Goal: Task Accomplishment & Management: Manage account settings

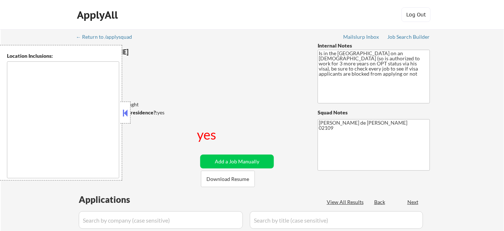
type textarea "Minneapolis, MN Saint Paul, MN Golden Valley, MN Edina, MN Richfield, MN St. Lo…"
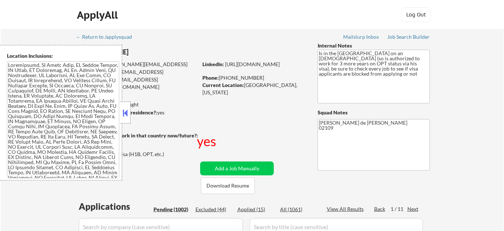
select select ""pending""
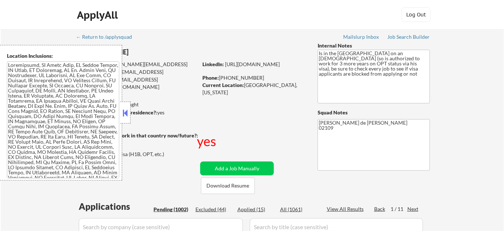
select select ""pending""
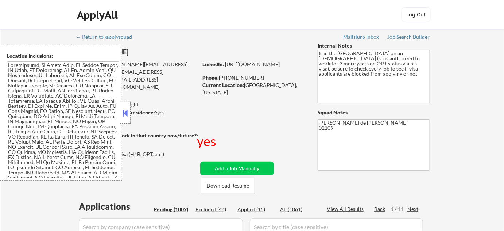
select select ""pending""
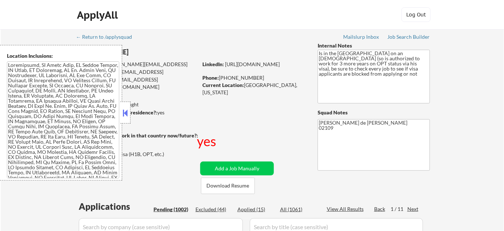
select select ""pending""
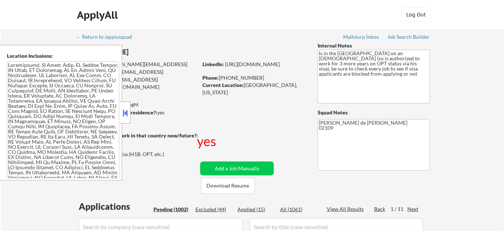
select select ""pending""
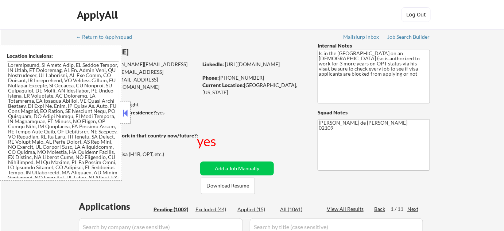
select select ""pending""
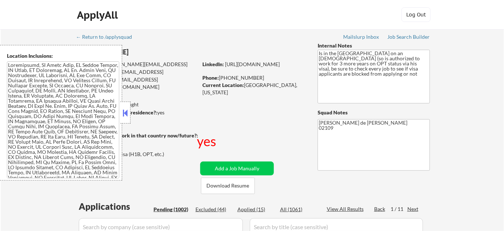
select select ""pending""
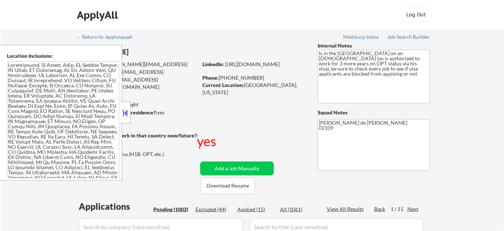
select select ""pending""
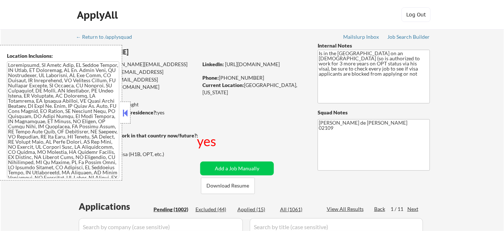
select select ""pending""
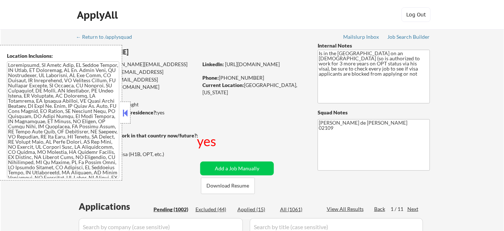
select select ""pending""
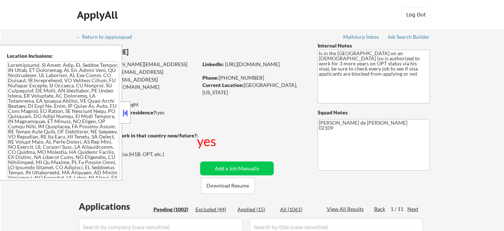
select select ""pending""
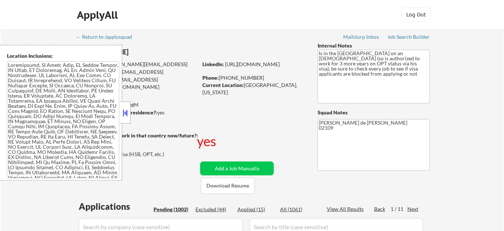
select select ""pending""
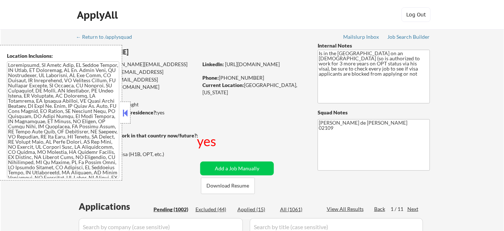
select select ""pending""
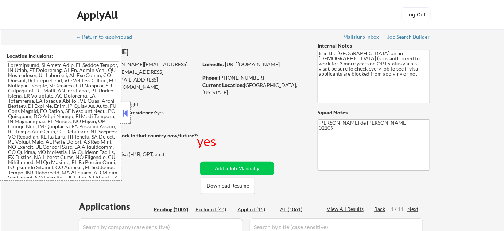
select select ""pending""
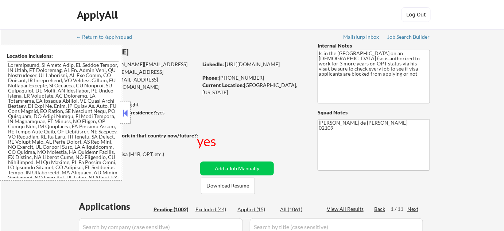
select select ""pending""
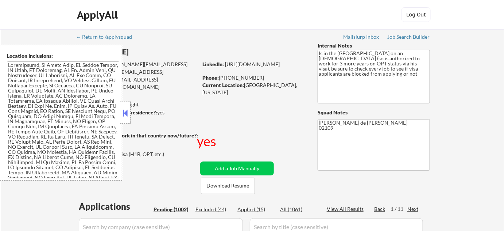
select select ""pending""
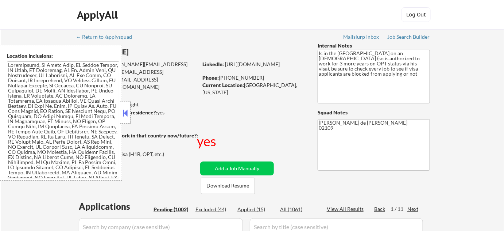
select select ""pending""
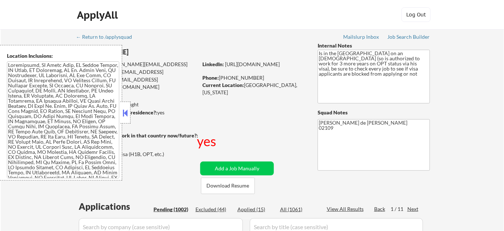
select select ""pending""
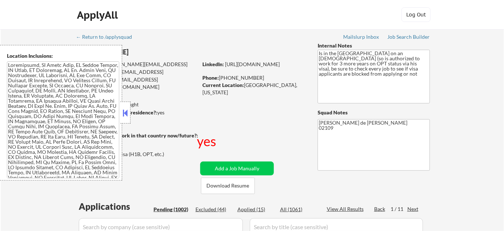
select select ""pending""
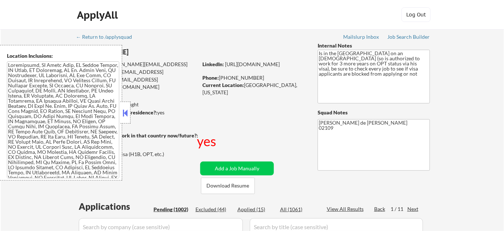
select select ""pending""
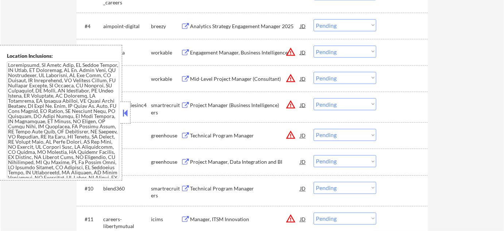
scroll to position [332, 0]
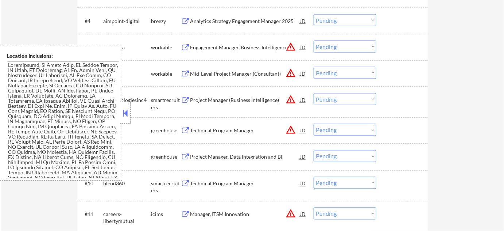
click at [124, 114] on button at bounding box center [126, 112] width 8 height 11
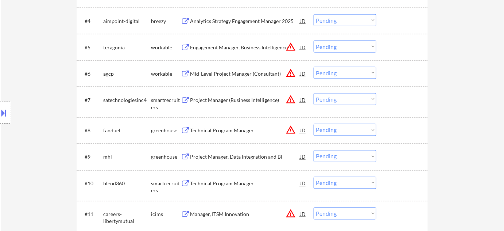
scroll to position [365, 0]
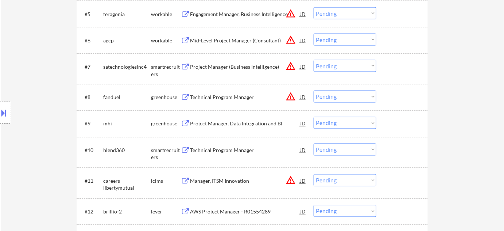
click at [228, 96] on div "Technical Program Manager" at bounding box center [245, 97] width 110 height 7
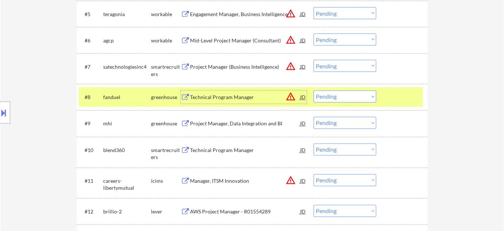
click at [340, 99] on select "Choose an option... Pending Applied Excluded (Questions) Excluded (Expired) Exc…" at bounding box center [345, 97] width 63 height 12
click at [314, 91] on select "Choose an option... Pending Applied Excluded (Questions) Excluded (Expired) Exc…" at bounding box center [345, 97] width 63 height 12
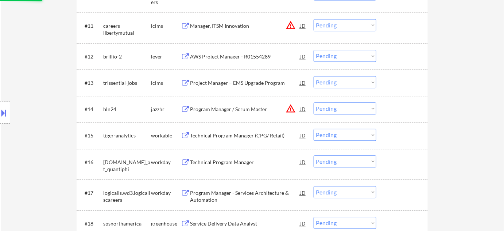
scroll to position [531, 0]
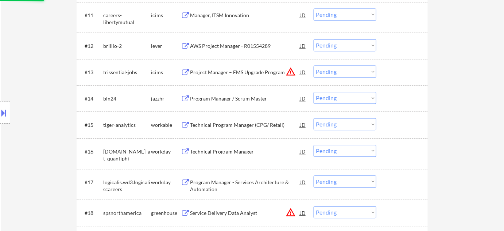
select select ""pending""
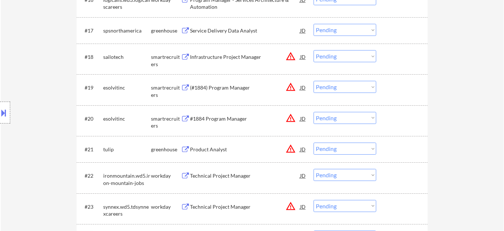
scroll to position [697, 0]
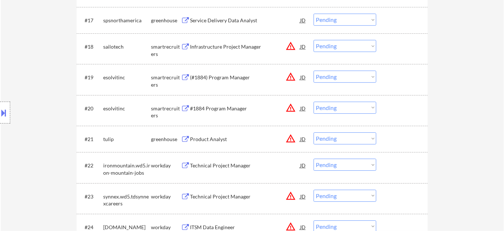
click at [232, 74] on div "(#1884) Program Manager" at bounding box center [245, 77] width 110 height 7
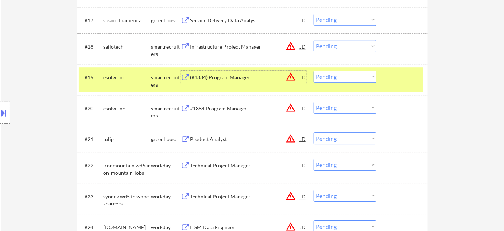
click at [335, 77] on select "Choose an option... Pending Applied Excluded (Questions) Excluded (Expired) Exc…" at bounding box center [345, 76] width 63 height 12
click at [314, 70] on select "Choose an option... Pending Applied Excluded (Questions) Excluded (Expired) Exc…" at bounding box center [345, 76] width 63 height 12
select select ""pending""
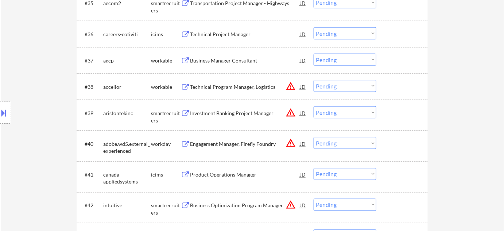
scroll to position [1261, 0]
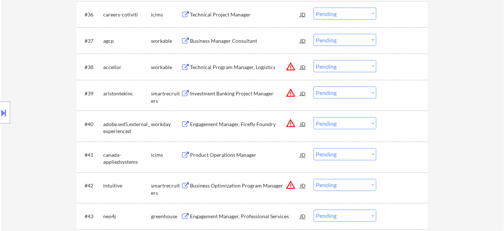
click at [246, 66] on div "Technical Program Manager, Logistics" at bounding box center [245, 67] width 110 height 7
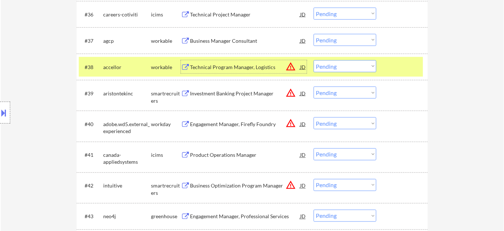
click at [339, 64] on select "Choose an option... Pending Applied Excluded (Questions) Excluded (Expired) Exc…" at bounding box center [345, 66] width 63 height 12
click at [314, 60] on select "Choose an option... Pending Applied Excluded (Questions) Excluded (Expired) Exc…" at bounding box center [345, 66] width 63 height 12
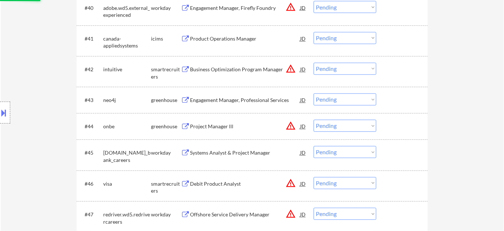
scroll to position [1393, 0]
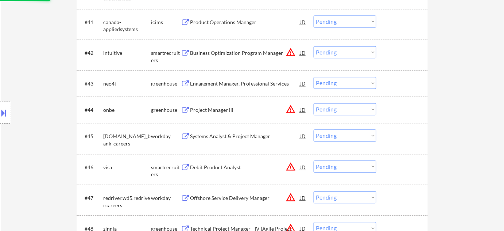
select select ""pending""
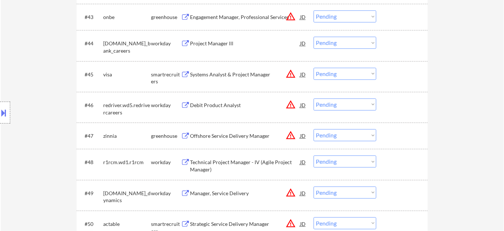
scroll to position [1526, 0]
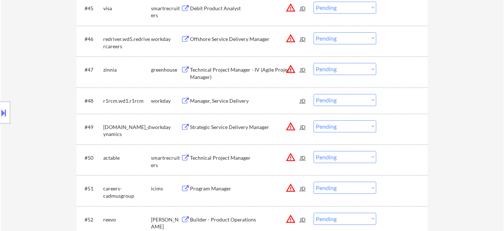
click at [205, 69] on div "Technical Project Manager - IV (Agile Project Manager)" at bounding box center [245, 73] width 110 height 14
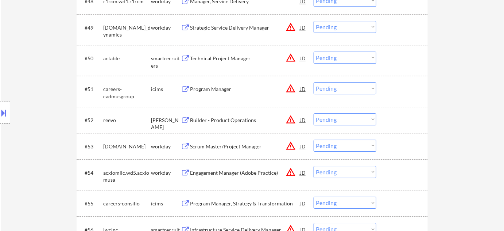
scroll to position [1625, 0]
click at [235, 60] on div "Technical Project Manager" at bounding box center [245, 57] width 110 height 7
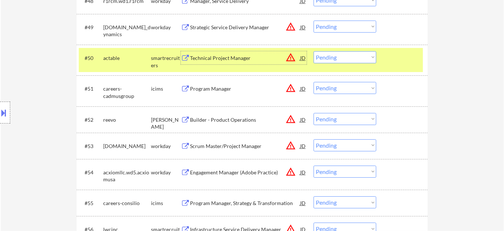
click at [341, 53] on select "Choose an option... Pending Applied Excluded (Questions) Excluded (Expired) Exc…" at bounding box center [345, 57] width 63 height 12
click at [314, 51] on select "Choose an option... Pending Applied Excluded (Questions) Excluded (Expired) Exc…" at bounding box center [345, 57] width 63 height 12
select select ""pending""
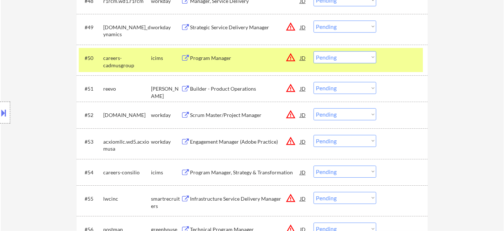
click at [11, 112] on div "Location Inclusions:" at bounding box center [65, 112] width 131 height 135
click at [5, 113] on button at bounding box center [4, 113] width 8 height 12
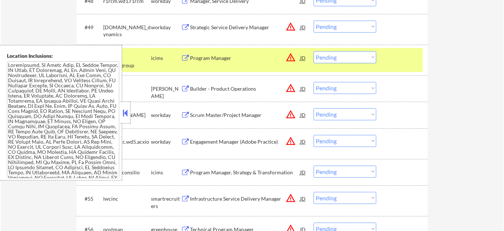
scroll to position [246, 0]
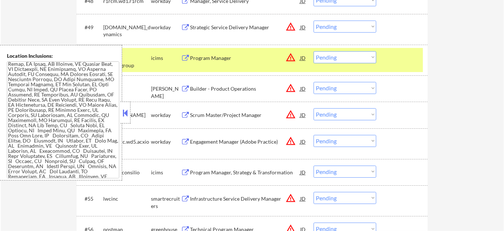
click at [127, 114] on button at bounding box center [126, 112] width 8 height 11
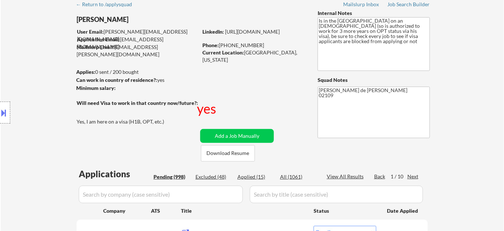
scroll to position [66, 0]
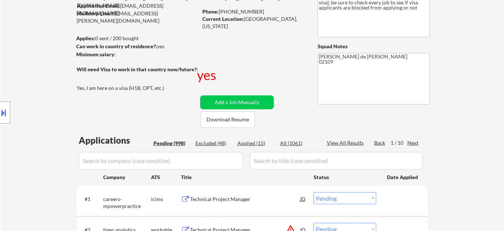
click at [255, 141] on div "Applied (15)" at bounding box center [256, 142] width 36 height 7
select select ""applied""
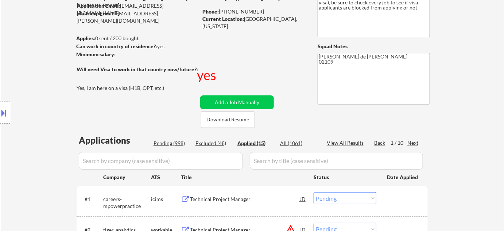
select select ""applied""
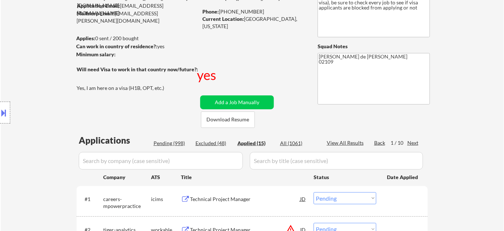
select select ""applied""
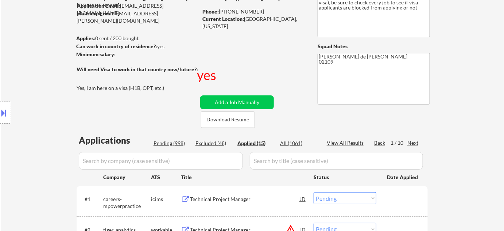
select select ""applied""
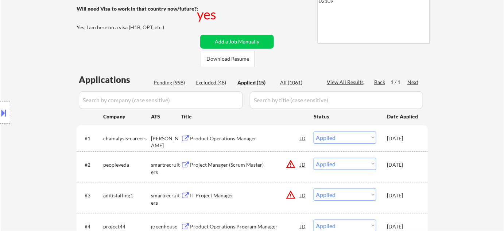
scroll to position [132, 0]
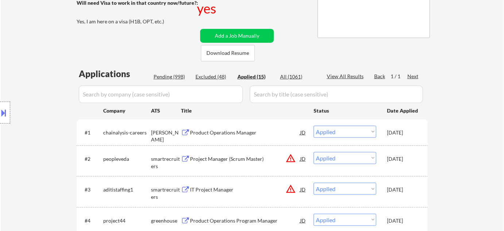
click at [168, 78] on div "Pending (998)" at bounding box center [172, 76] width 36 height 7
select select ""pending""
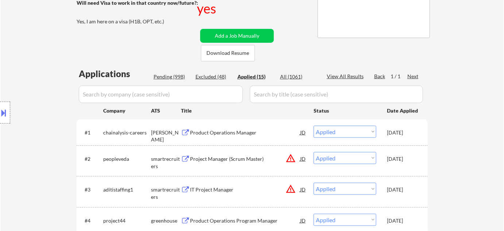
select select ""pending""
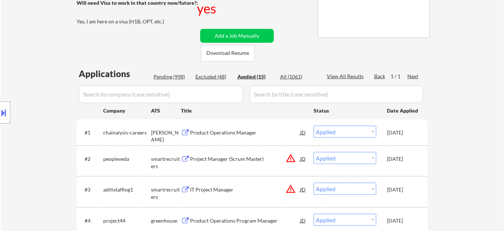
select select ""pending""
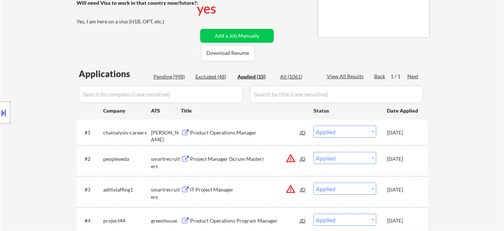
select select ""pending""
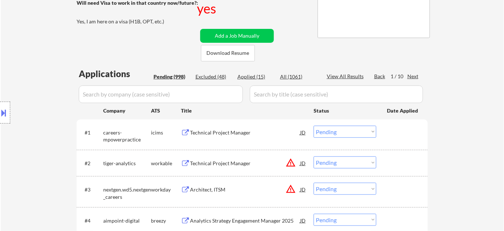
click at [181, 94] on input "input" at bounding box center [161, 94] width 164 height 18
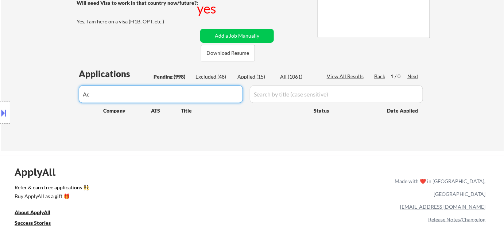
type input "A"
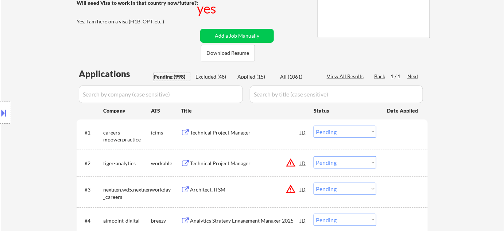
click at [178, 77] on div "Pending (998)" at bounding box center [172, 76] width 36 height 7
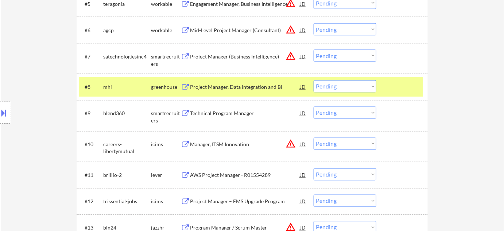
scroll to position [381, 0]
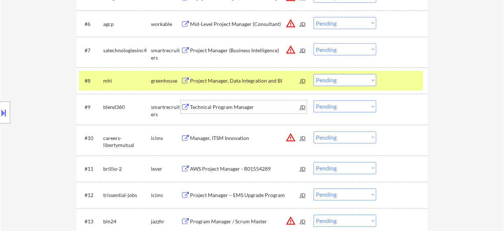
click at [214, 104] on div "Technical Program Manager" at bounding box center [245, 107] width 110 height 7
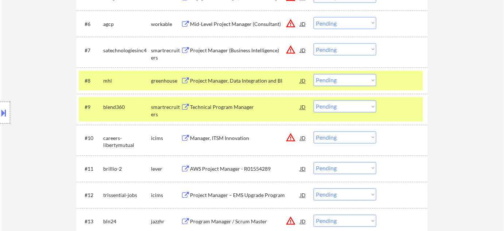
type textarea "Flor de Mae 02109 https://jobs.smartrecruiters.com/actable/743999828509166"
drag, startPoint x: 332, startPoint y: 107, endPoint x: 335, endPoint y: 111, distance: 4.2
click at [332, 107] on select "Choose an option... Pending Applied Excluded (Questions) Excluded (Expired) Exc…" at bounding box center [345, 106] width 63 height 12
click at [314, 100] on select "Choose an option... Pending Applied Excluded (Questions) Excluded (Expired) Exc…" at bounding box center [345, 106] width 63 height 12
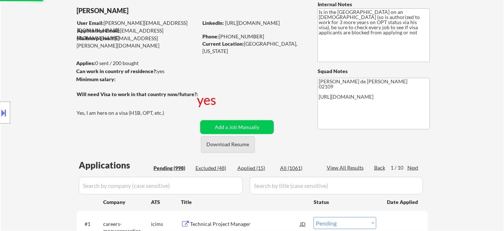
select select ""pending""
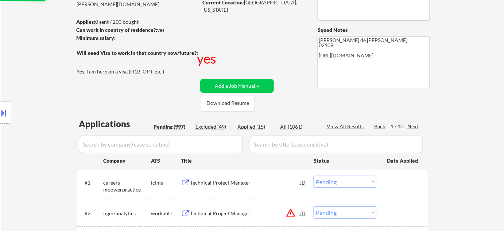
click at [219, 125] on div "Excluded (49)" at bounding box center [214, 126] width 36 height 7
click at [212, 144] on input "input" at bounding box center [161, 144] width 164 height 18
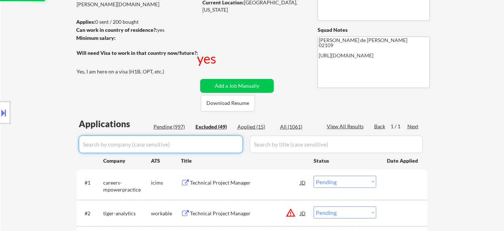
select select ""excluded__expired_""
select select ""excluded__blocklist_""
select select ""excluded__expired_""
select select ""excluded__bad_match_""
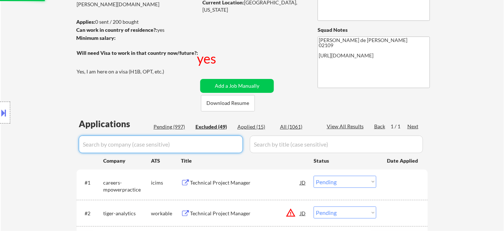
select select ""excluded__bad_match_""
select select ""excluded__expired_""
select select ""excluded__bad_match_""
select select ""excluded__expired_""
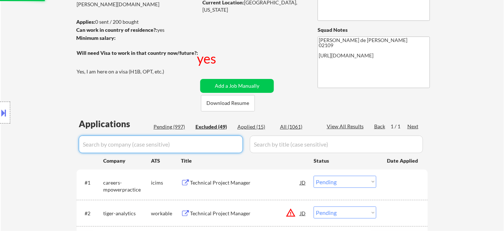
select select ""excluded__bad_match_""
select select ""excluded__expired_""
select select ""excluded__bad_match_""
select select ""excluded__expired_""
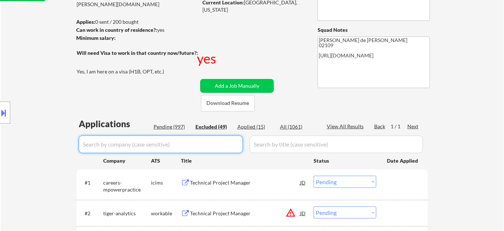
select select ""excluded__bad_match_""
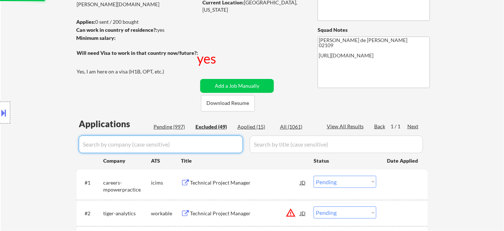
select select ""excluded__bad_match_""
select select ""excluded__expired_""
select select ""excluded__bad_match_""
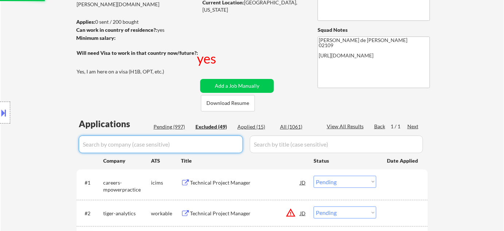
select select ""excluded__bad_match_""
select select ""excluded__expired_""
select select ""excluded__bad_match_""
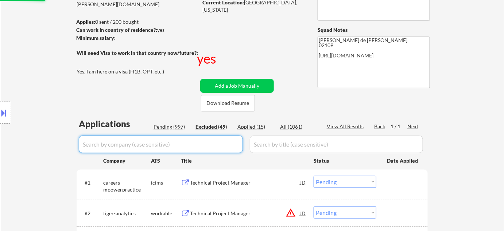
select select ""excluded__bad_match_""
select select ""excluded__expired_""
select select ""excluded__bad_match_""
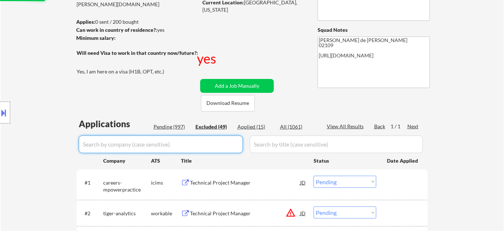
select select ""excluded__bad_match_""
select select ""excluded__expired_""
select select ""excluded__bad_match_""
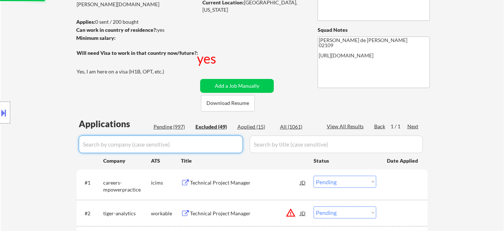
select select ""excluded__expired_""
select select ""excluded__bad_match_""
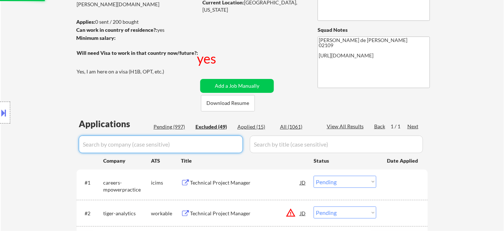
select select ""excluded__expired_""
select select ""excluded__bad_match_""
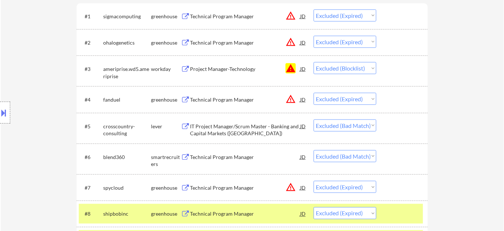
scroll to position [570, 0]
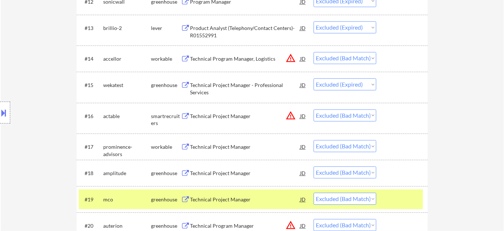
click at [340, 111] on select "Choose an option... Pending Applied Excluded (Questions) Excluded (Expired) Exc…" at bounding box center [345, 115] width 63 height 12
click at [314, 109] on select "Choose an option... Pending Applied Excluded (Questions) Excluded (Expired) Exc…" at bounding box center [345, 115] width 63 height 12
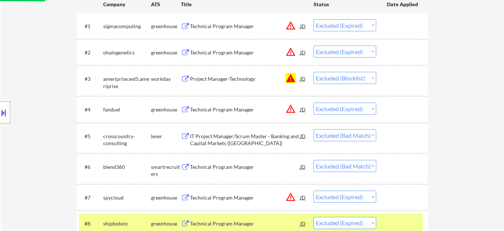
select select ""excluded__bad_match_""
select select ""excluded__expired_""
select select ""excluded__bad_match_""
select select ""excluded__expired_""
select select ""excluded__bad_match_""
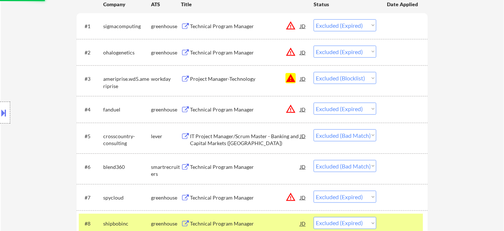
select select ""excluded__expired_""
select select ""excluded__bad_match_""
select select ""excluded__expired_""
select select ""excluded__bad_match_""
select select ""excluded__expired_""
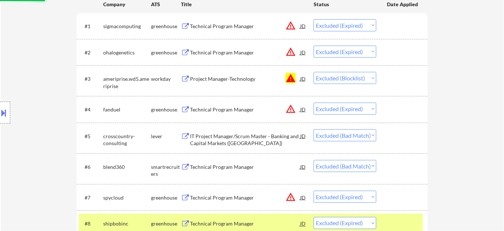
select select ""excluded__bad_match_""
select select ""excluded__expired_""
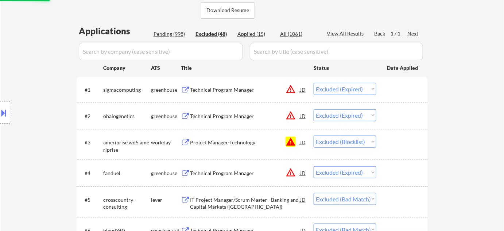
scroll to position [172, 0]
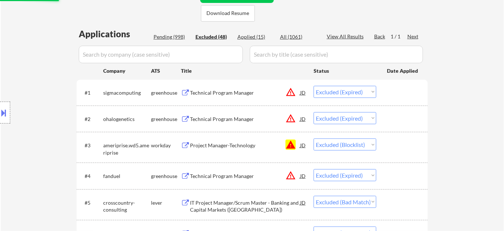
click at [172, 35] on div "Pending (998)" at bounding box center [172, 36] width 36 height 7
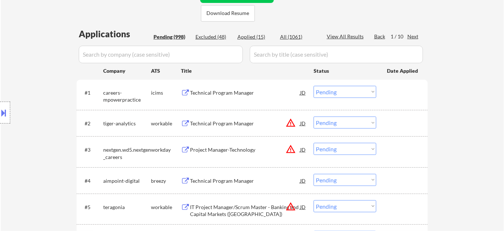
click at [165, 51] on input "input" at bounding box center [161, 55] width 164 height 18
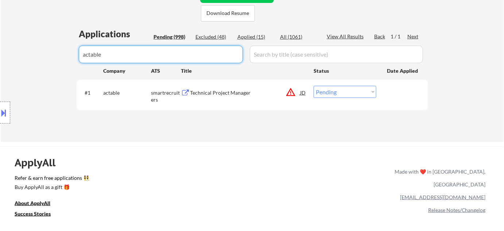
click at [203, 91] on div "Technical Project Manager" at bounding box center [245, 92] width 110 height 7
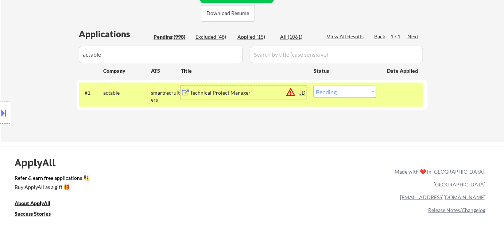
drag, startPoint x: 339, startPoint y: 92, endPoint x: 338, endPoint y: 97, distance: 4.4
click at [339, 92] on select "Choose an option... Pending Applied Excluded (Questions) Excluded (Expired) Exc…" at bounding box center [345, 92] width 63 height 12
click at [314, 86] on select "Choose an option... Pending Applied Excluded (Questions) Excluded (Expired) Exc…" at bounding box center [345, 92] width 63 height 12
drag, startPoint x: 143, startPoint y: 58, endPoint x: 48, endPoint y: 51, distance: 95.5
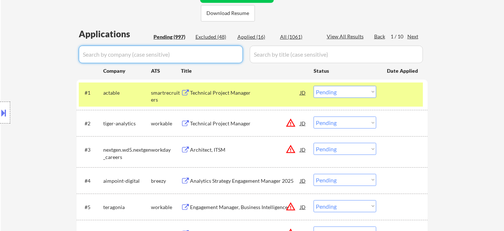
click at [181, 39] on div "Pending (997)" at bounding box center [172, 36] width 36 height 7
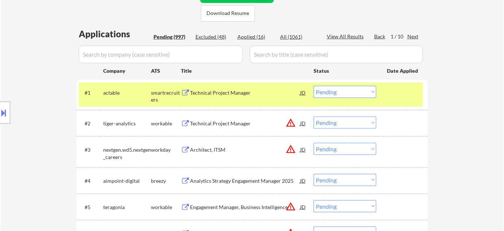
click at [181, 36] on div "Pending (997)" at bounding box center [172, 36] width 36 height 7
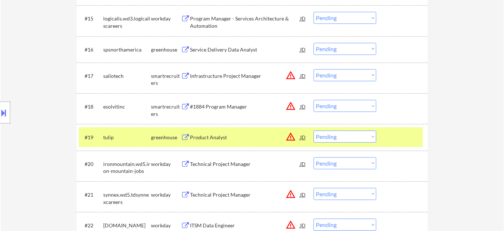
scroll to position [869, 0]
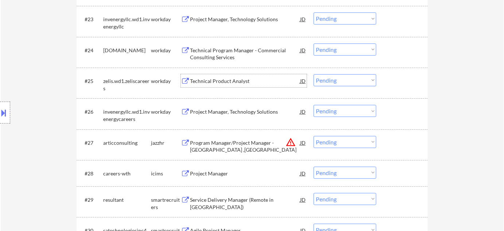
click at [214, 85] on div "Technical Product Analyst" at bounding box center [245, 80] width 110 height 13
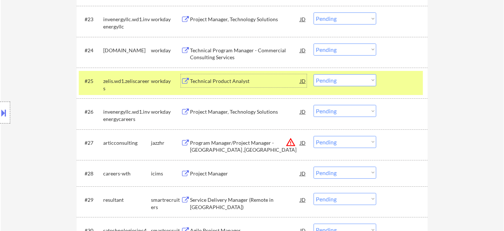
click at [353, 83] on select "Choose an option... Pending Applied Excluded (Questions) Excluded (Expired) Exc…" at bounding box center [345, 80] width 63 height 12
click at [314, 74] on select "Choose an option... Pending Applied Excluded (Questions) Excluded (Expired) Exc…" at bounding box center [345, 80] width 63 height 12
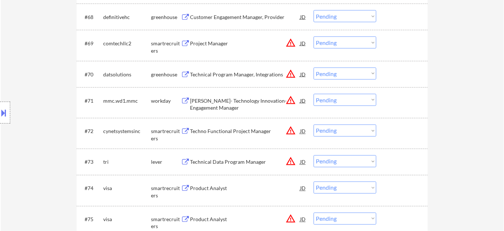
scroll to position [2216, 0]
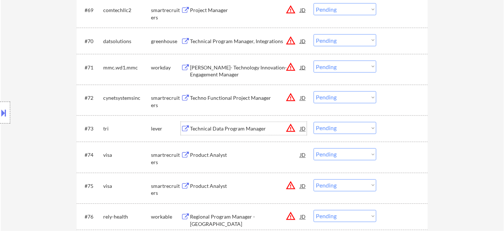
click at [247, 129] on div "Technical Data Program Manager" at bounding box center [245, 128] width 110 height 7
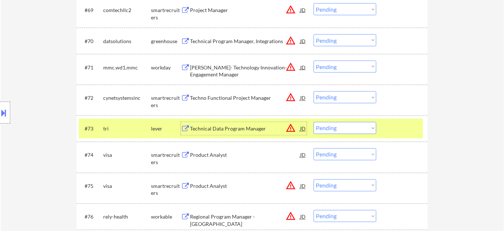
click at [4, 112] on button at bounding box center [4, 113] width 8 height 12
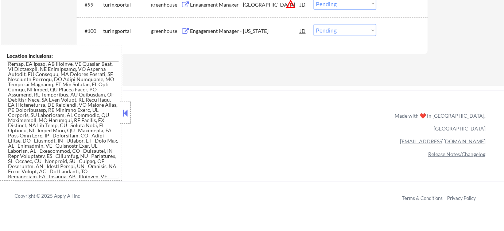
scroll to position [859, 0]
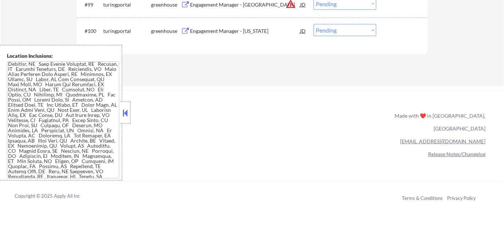
click at [124, 111] on button at bounding box center [126, 112] width 8 height 11
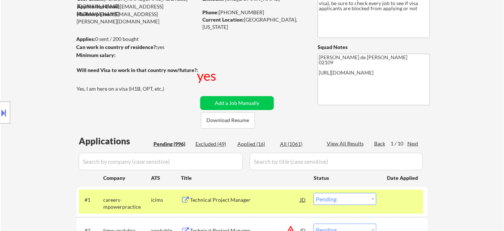
scroll to position [66, 0]
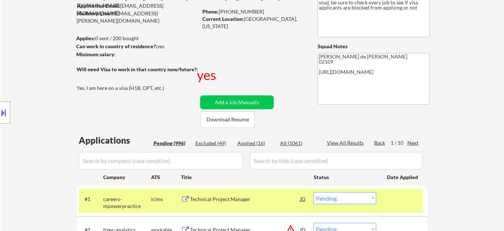
click at [417, 142] on div "Next" at bounding box center [414, 142] width 12 height 7
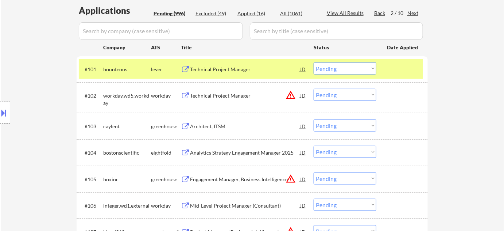
scroll to position [199, 0]
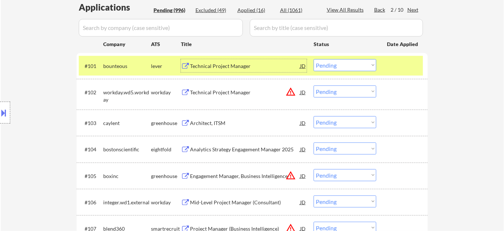
click at [234, 65] on div "Technical Project Manager" at bounding box center [245, 65] width 110 height 7
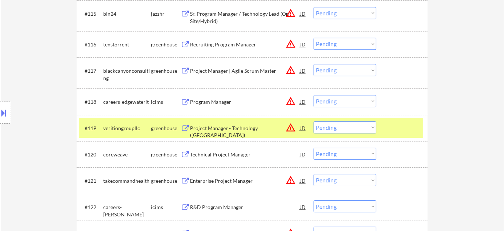
scroll to position [663, 0]
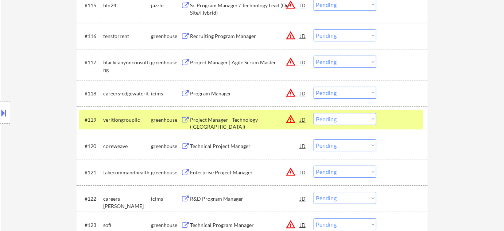
click at [230, 57] on div "Project Manager | Agile Scrum Master" at bounding box center [245, 61] width 110 height 13
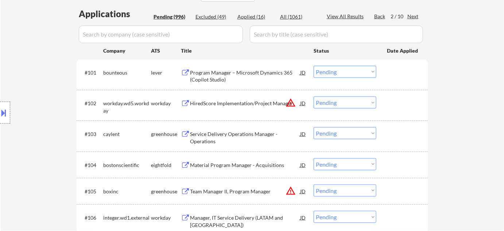
scroll to position [132, 0]
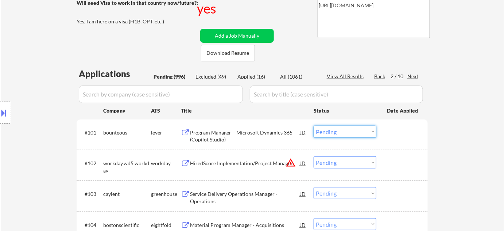
click at [333, 132] on select "Choose an option... Pending Applied Excluded (Questions) Excluded (Expired) Exc…" at bounding box center [345, 132] width 63 height 12
click at [314, 126] on select "Choose an option... Pending Applied Excluded (Questions) Excluded (Expired) Exc…" at bounding box center [345, 132] width 63 height 12
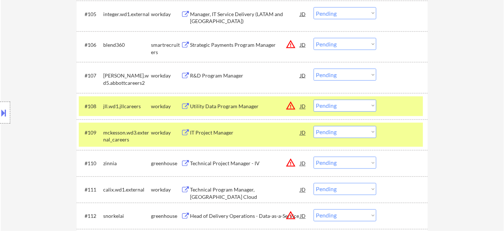
scroll to position [531, 0]
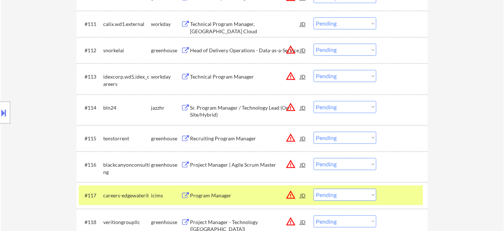
click at [331, 165] on select "Choose an option... Pending Applied Excluded (Questions) Excluded (Expired) Exc…" at bounding box center [345, 164] width 63 height 12
click at [314, 158] on select "Choose an option... Pending Applied Excluded (Questions) Excluded (Expired) Exc…" at bounding box center [345, 164] width 63 height 12
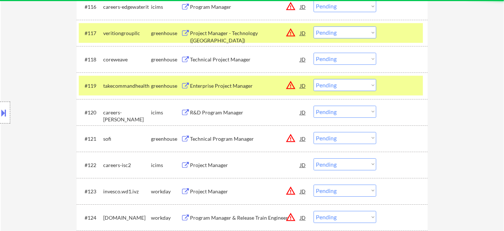
scroll to position [630, 0]
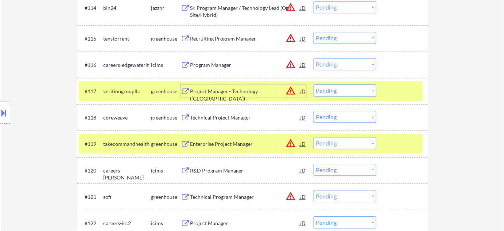
click at [240, 94] on div "Project Manager - Technology (US)" at bounding box center [245, 90] width 110 height 13
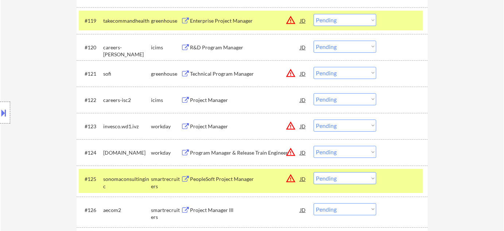
scroll to position [763, 0]
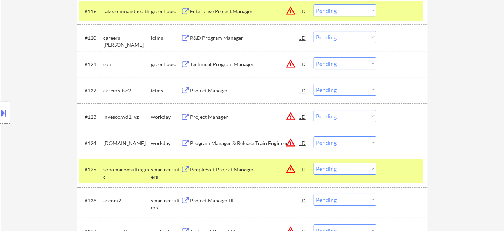
click at [244, 65] on div "Technical Program Manager" at bounding box center [245, 64] width 110 height 7
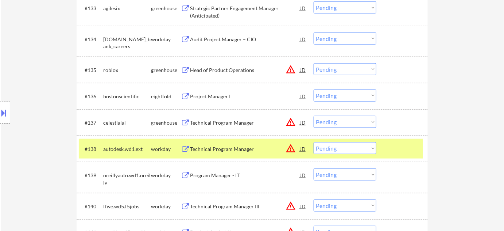
scroll to position [1194, 0]
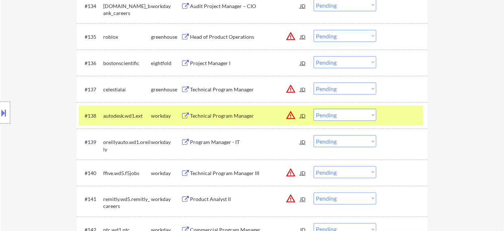
click at [242, 87] on div "Technical Program Manager" at bounding box center [245, 89] width 110 height 7
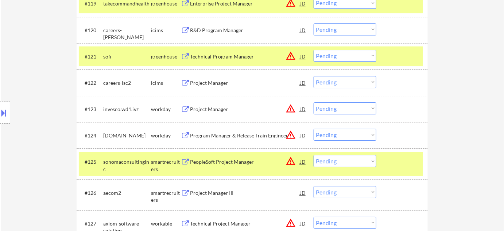
scroll to position [763, 0]
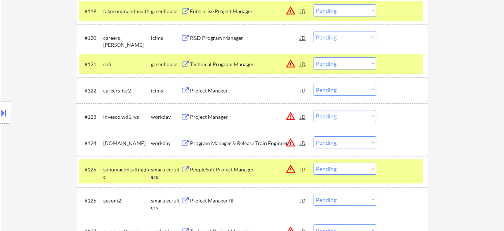
click at [335, 65] on select "Choose an option... Pending Applied Excluded (Questions) Excluded (Expired) Exc…" at bounding box center [345, 63] width 63 height 12
click at [314, 57] on select "Choose an option... Pending Applied Excluded (Questions) Excluded (Expired) Exc…" at bounding box center [345, 63] width 63 height 12
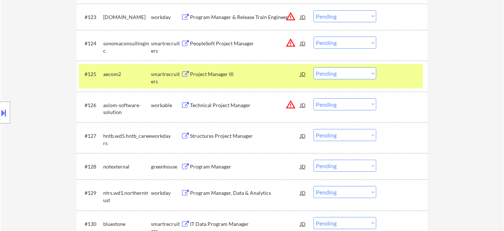
scroll to position [1142, 0]
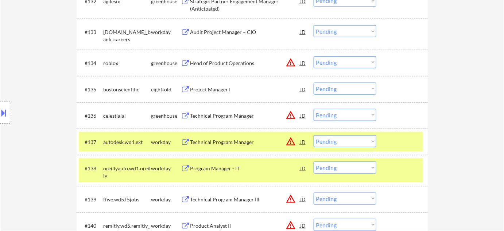
click at [332, 116] on select "Choose an option... Pending Applied Excluded (Questions) Excluded (Expired) Exc…" at bounding box center [345, 115] width 63 height 12
click at [314, 109] on select "Choose an option... Pending Applied Excluded (Questions) Excluded (Expired) Exc…" at bounding box center [345, 115] width 63 height 12
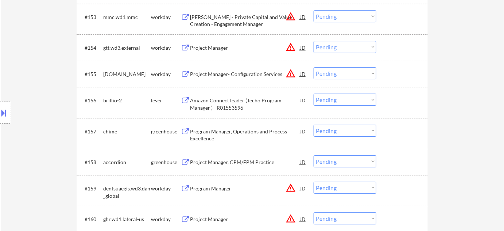
scroll to position [1739, 0]
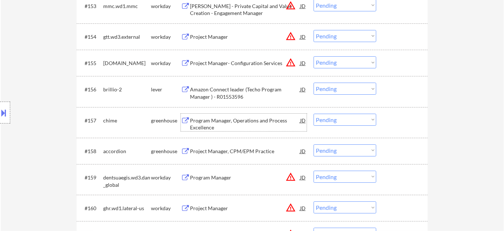
click at [251, 117] on div "Program Manager, Operations and Process Excellence" at bounding box center [245, 124] width 110 height 14
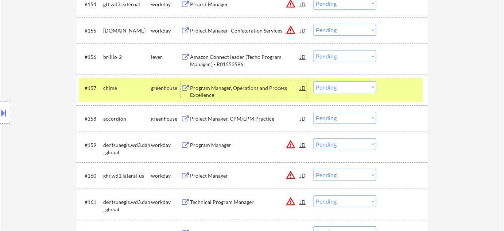
scroll to position [1838, 0]
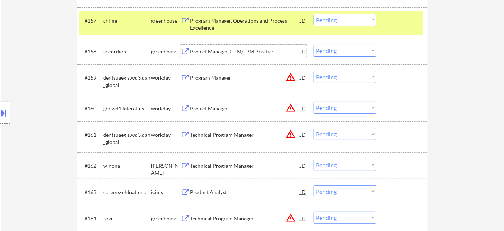
click at [224, 51] on div "Project Manager, CPM/EPM Practice" at bounding box center [245, 51] width 110 height 7
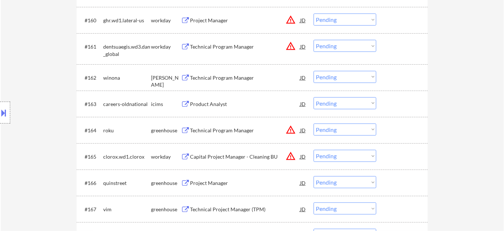
scroll to position [1938, 0]
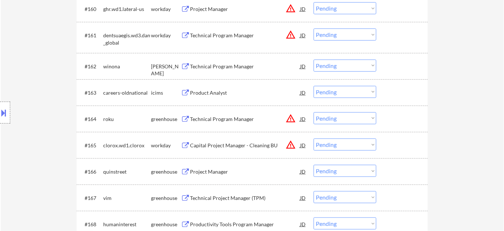
click at [232, 65] on div "Technical Program Manager" at bounding box center [245, 66] width 110 height 7
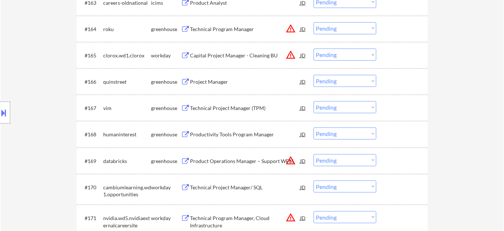
scroll to position [2037, 0]
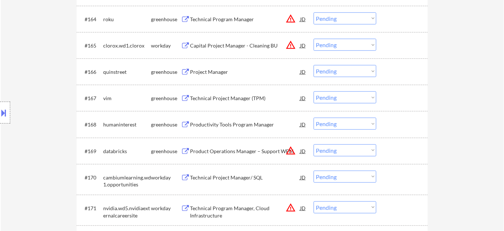
click at [228, 96] on div "Technical Project Manager (TPM)" at bounding box center [245, 98] width 110 height 7
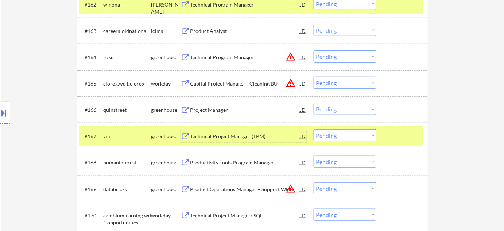
scroll to position [1971, 0]
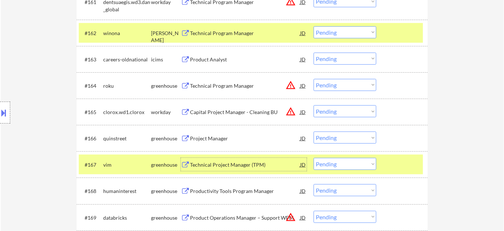
drag, startPoint x: 339, startPoint y: 32, endPoint x: 339, endPoint y: 36, distance: 4.0
click at [339, 31] on select "Choose an option... Pending Applied Excluded (Questions) Excluded (Expired) Exc…" at bounding box center [345, 32] width 63 height 12
click at [314, 26] on select "Choose an option... Pending Applied Excluded (Questions) Excluded (Expired) Exc…" at bounding box center [345, 32] width 63 height 12
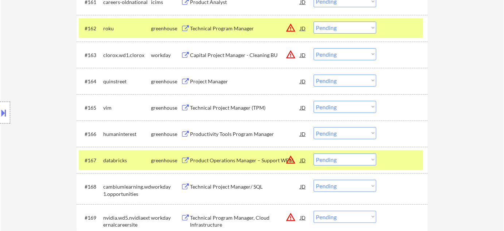
click at [323, 105] on select "Choose an option... Pending Applied Excluded (Questions) Excluded (Expired) Exc…" at bounding box center [345, 107] width 63 height 12
click at [355, 110] on select "Choose an option... Pending Applied Excluded (Questions) Excluded (Expired) Exc…" at bounding box center [345, 107] width 63 height 12
click at [314, 101] on select "Choose an option... Pending Applied Excluded (Questions) Excluded (Expired) Exc…" at bounding box center [345, 107] width 63 height 12
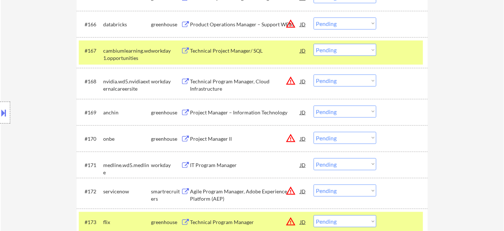
scroll to position [2104, 0]
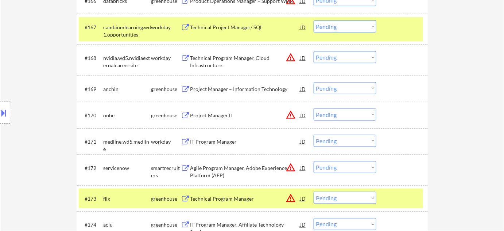
click at [222, 90] on div "Project Manager – Information Technology" at bounding box center [245, 88] width 110 height 7
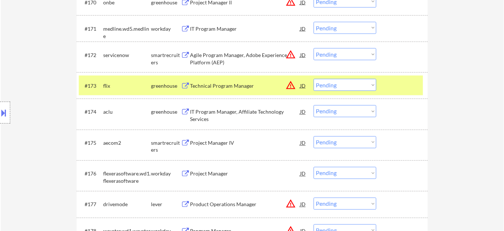
scroll to position [2077, 0]
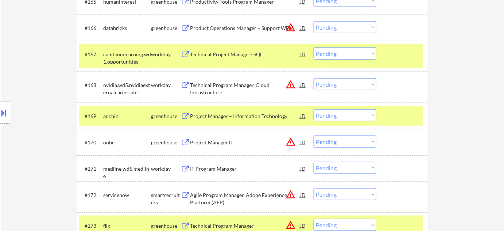
drag, startPoint x: 334, startPoint y: 112, endPoint x: 336, endPoint y: 119, distance: 6.9
click at [334, 112] on select "Choose an option... Pending Applied Excluded (Questions) Excluded (Expired) Exc…" at bounding box center [345, 115] width 63 height 12
click at [314, 109] on select "Choose an option... Pending Applied Excluded (Questions) Excluded (Expired) Exc…" at bounding box center [345, 115] width 63 height 12
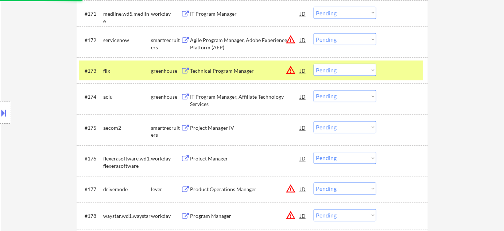
scroll to position [2243, 0]
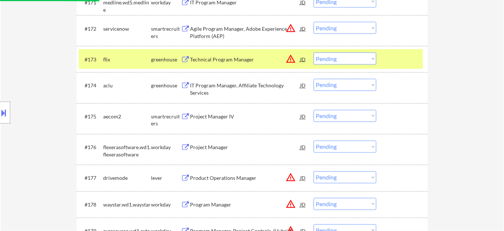
click at [236, 85] on div "IT Program Manager, Affiliate Technology Services" at bounding box center [245, 89] width 110 height 14
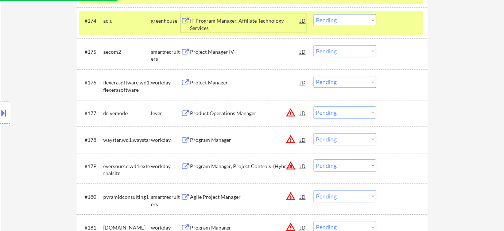
scroll to position [2309, 0]
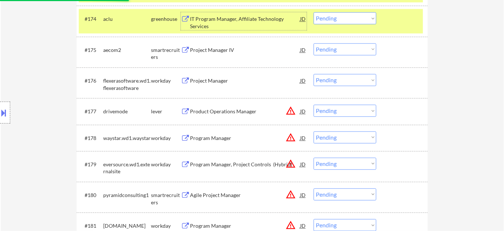
click at [239, 110] on div "Product Operations Manager" at bounding box center [245, 111] width 110 height 7
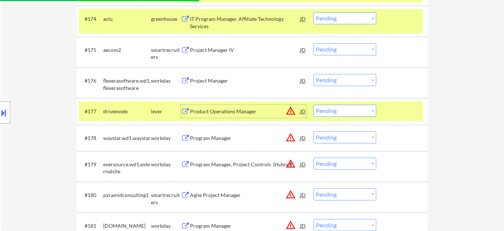
scroll to position [2276, 0]
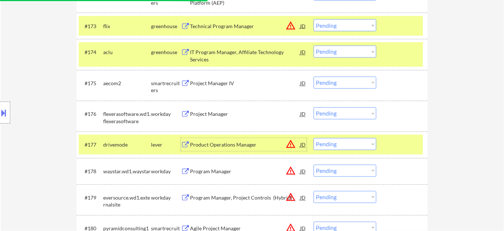
drag, startPoint x: 343, startPoint y: 53, endPoint x: 345, endPoint y: 57, distance: 3.8
click at [344, 53] on select "Choose an option... Pending Applied Excluded (Questions) Excluded (Expired) Exc…" at bounding box center [345, 52] width 63 height 12
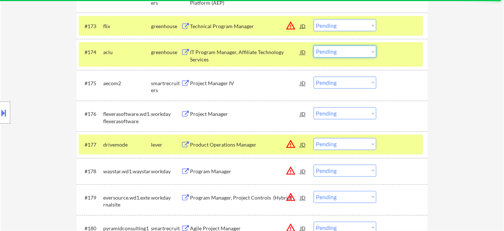
click at [340, 139] on select "Choose an option... Pending Applied Excluded (Questions) Excluded (Expired) Exc…" at bounding box center [345, 144] width 63 height 12
click at [314, 138] on select "Choose an option... Pending Applied Excluded (Questions) Excluded (Expired) Exc…" at bounding box center [345, 144] width 63 height 12
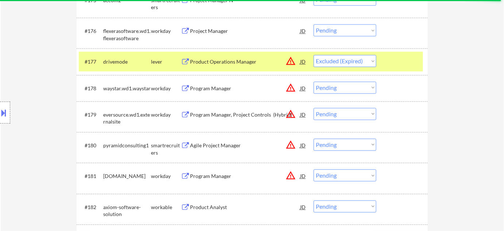
scroll to position [2342, 0]
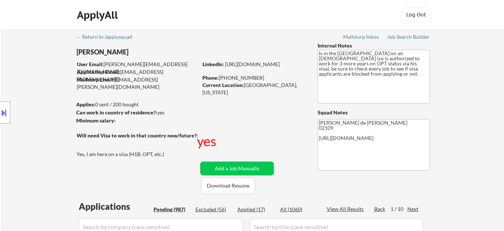
select select ""pending""
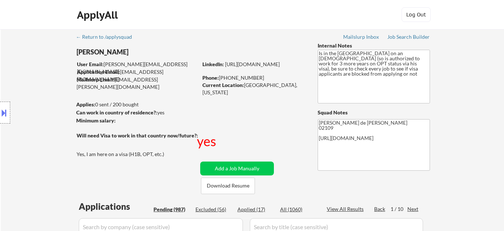
select select ""pending""
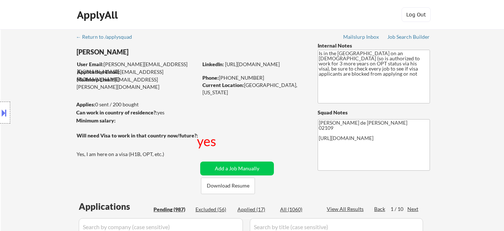
select select ""pending""
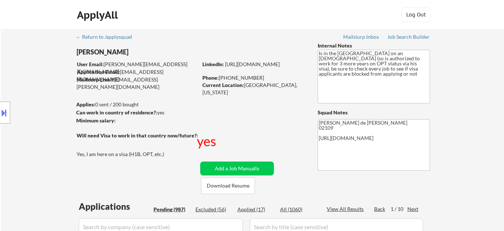
select select ""pending""
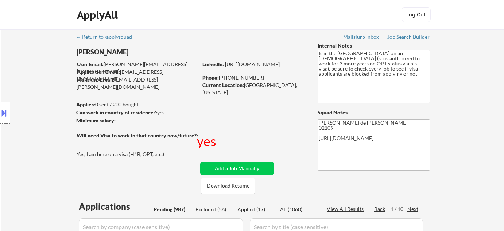
select select ""pending""
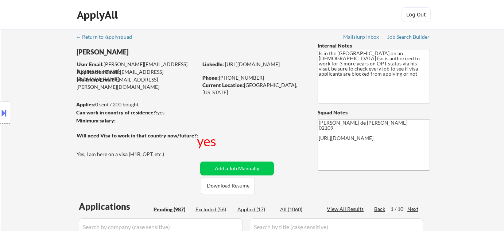
select select ""pending""
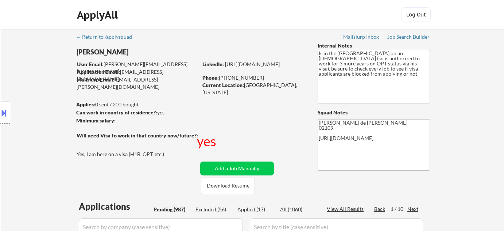
select select ""pending""
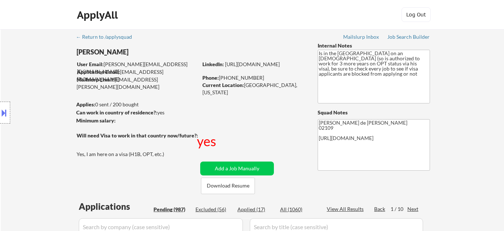
select select ""pending""
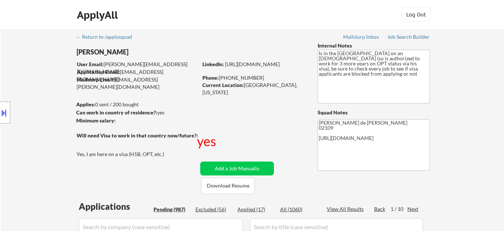
select select ""pending""
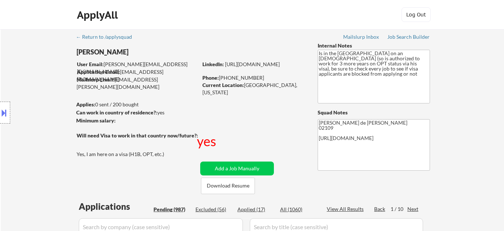
select select ""pending""
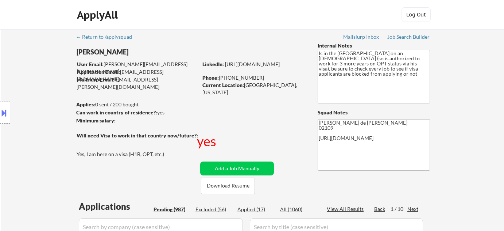
select select ""pending""
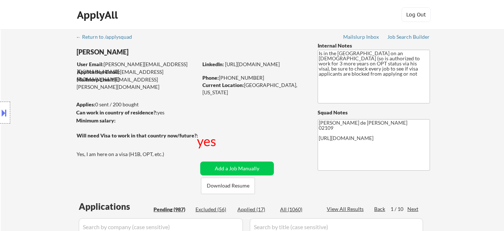
select select ""pending""
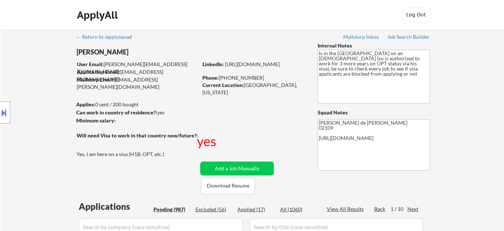
select select ""pending""
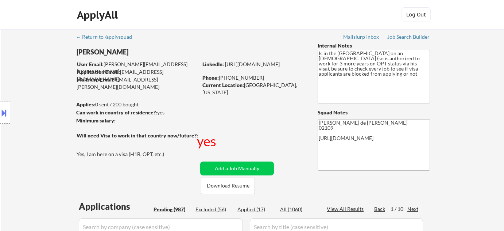
select select ""pending""
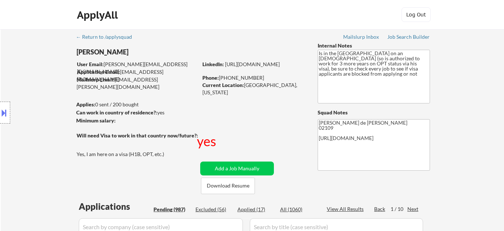
select select ""pending""
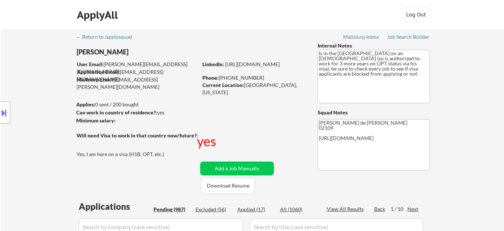
select select ""pending""
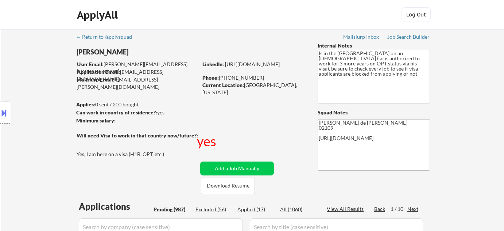
select select ""pending""
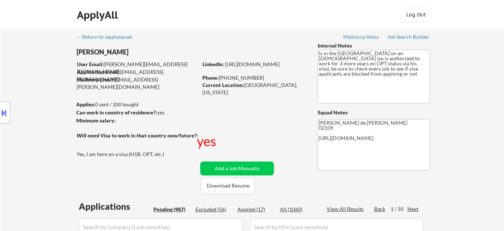
select select ""pending""
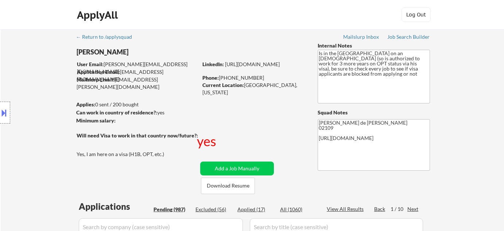
select select ""pending""
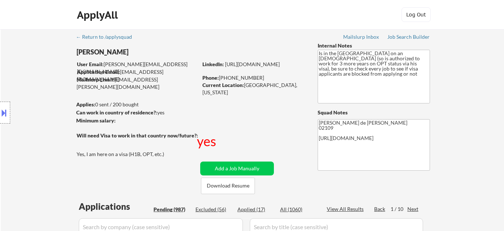
select select ""pending""
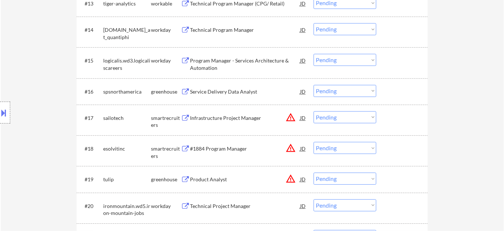
scroll to position [497, 0]
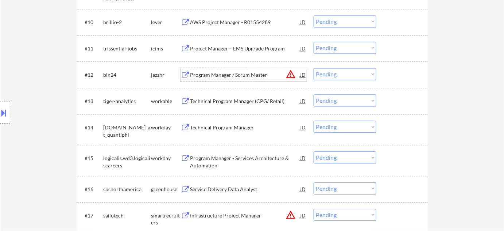
click at [226, 73] on div "Program Manager / Scrum Master" at bounding box center [245, 74] width 110 height 7
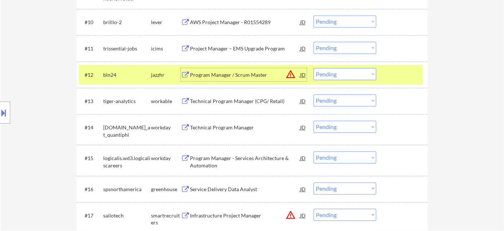
click at [345, 76] on select "Choose an option... Pending Applied Excluded (Questions) Excluded (Expired) Exc…" at bounding box center [345, 74] width 63 height 12
click at [314, 68] on select "Choose an option... Pending Applied Excluded (Questions) Excluded (Expired) Exc…" at bounding box center [345, 74] width 63 height 12
select select ""pending""
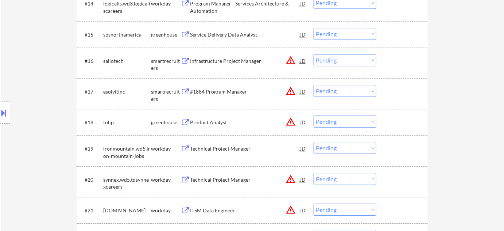
scroll to position [663, 0]
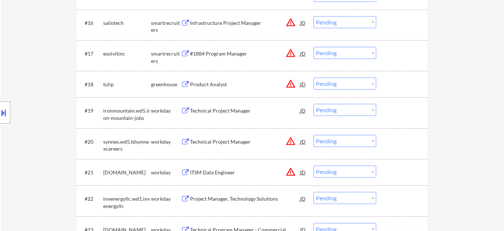
click at [207, 84] on div "Product Analyst" at bounding box center [245, 84] width 110 height 7
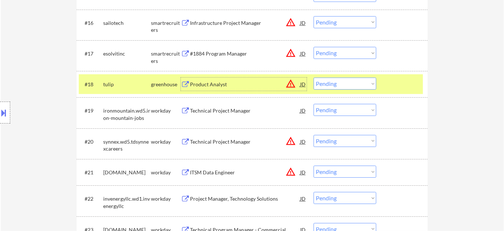
click at [3, 111] on button at bounding box center [4, 113] width 8 height 12
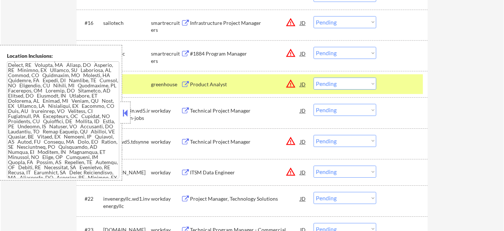
scroll to position [923, 0]
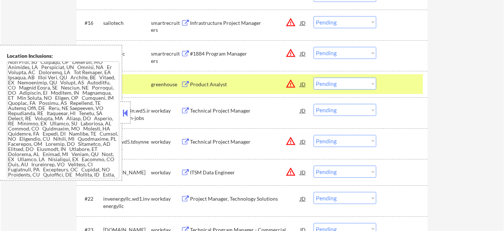
click at [127, 111] on button at bounding box center [126, 112] width 8 height 11
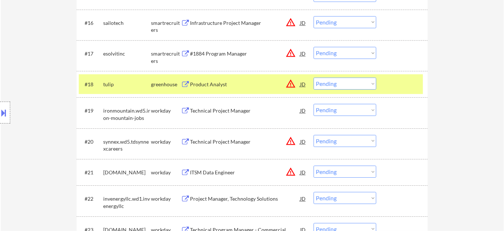
click at [286, 83] on button "warning_amber" at bounding box center [291, 83] width 10 height 10
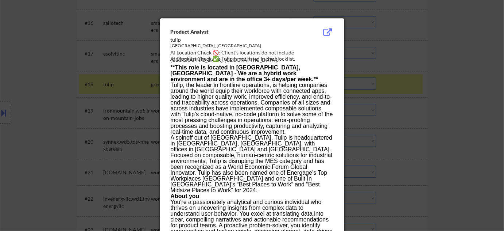
click at [406, 88] on div at bounding box center [252, 115] width 504 height 231
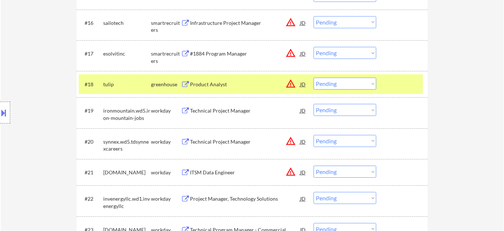
click at [331, 85] on select "Choose an option... Pending Applied Excluded (Questions) Excluded (Expired) Exc…" at bounding box center [345, 83] width 63 height 12
click at [314, 77] on select "Choose an option... Pending Applied Excluded (Questions) Excluded (Expired) Exc…" at bounding box center [345, 83] width 63 height 12
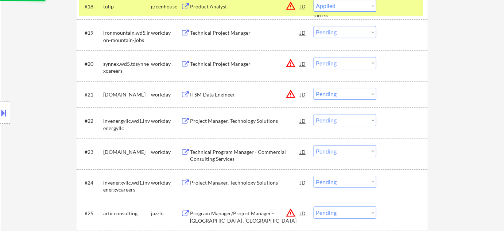
scroll to position [796, 0]
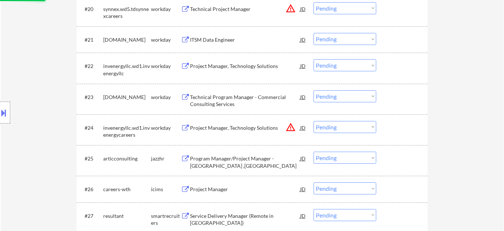
select select ""pending""
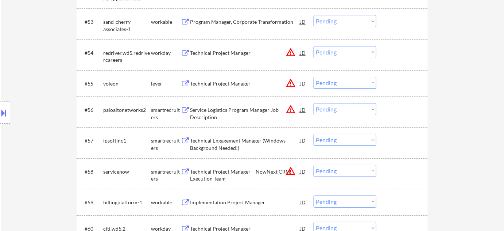
scroll to position [1758, 0]
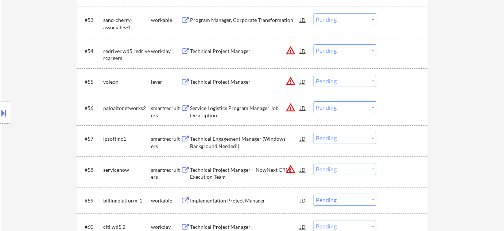
click at [227, 81] on div "Technical Project Manager" at bounding box center [245, 81] width 110 height 7
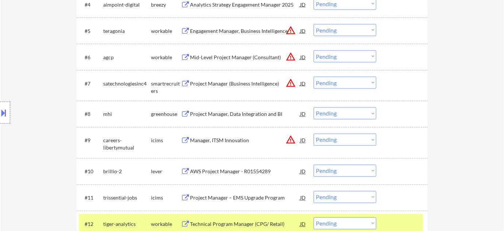
scroll to position [171, 0]
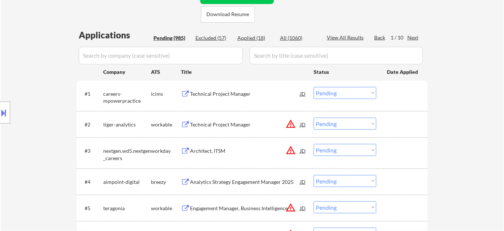
click at [411, 35] on div "Next" at bounding box center [414, 37] width 12 height 7
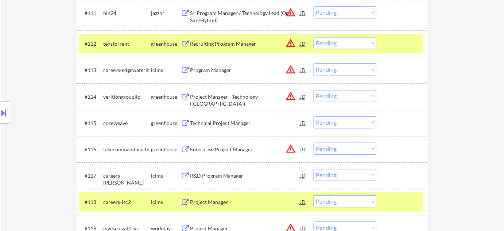
scroll to position [603, 0]
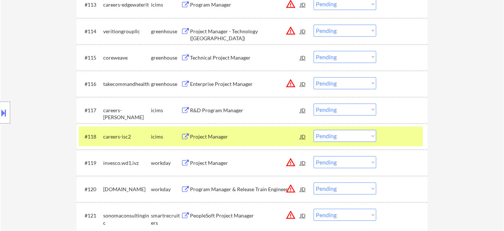
click at [228, 34] on div "Project Manager - Technology (US)" at bounding box center [245, 35] width 110 height 14
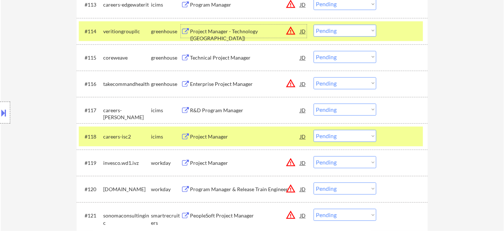
click at [327, 29] on select "Choose an option... Pending Applied Excluded (Questions) Excluded (Expired) Exc…" at bounding box center [345, 30] width 63 height 12
click at [314, 24] on select "Choose an option... Pending Applied Excluded (Questions) Excluded (Expired) Exc…" at bounding box center [345, 30] width 63 height 12
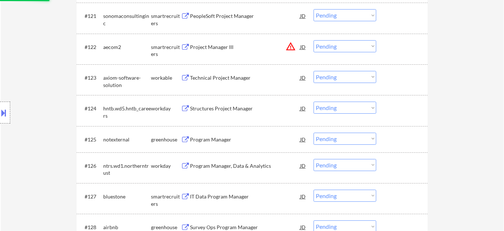
select select ""pending""
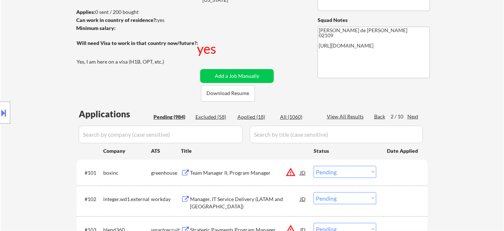
scroll to position [80, 0]
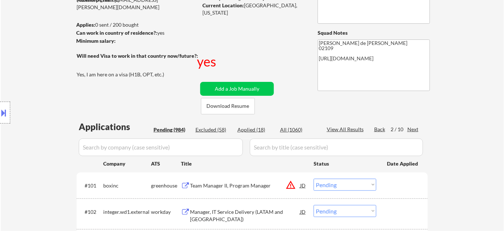
click at [411, 126] on div "Next" at bounding box center [414, 129] width 12 height 7
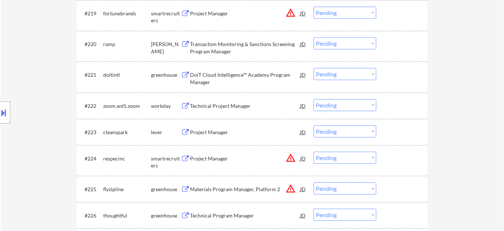
scroll to position [777, 0]
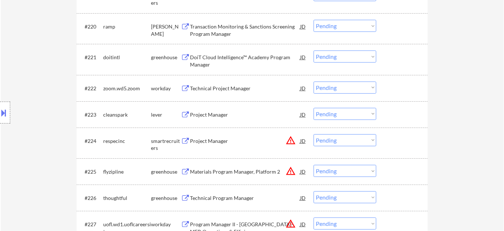
click at [222, 113] on div "Project Manager" at bounding box center [245, 114] width 110 height 7
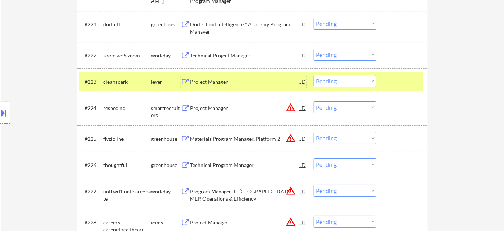
scroll to position [843, 0]
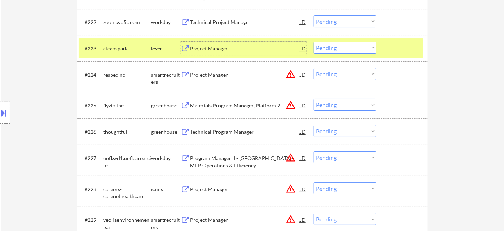
click at [228, 128] on div "Technical Program Manager" at bounding box center [245, 131] width 110 height 7
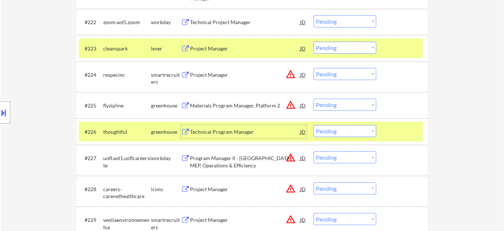
click at [9, 109] on div at bounding box center [5, 112] width 10 height 22
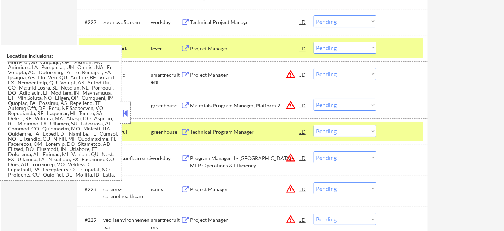
click at [125, 111] on button at bounding box center [126, 112] width 8 height 11
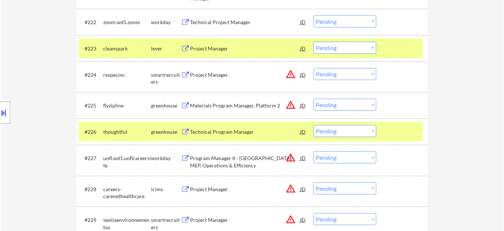
click at [326, 46] on select "Choose an option... Pending Applied Excluded (Questions) Excluded (Expired) Exc…" at bounding box center [345, 48] width 63 height 12
click at [314, 42] on select "Choose an option... Pending Applied Excluded (Questions) Excluded (Expired) Exc…" at bounding box center [345, 48] width 63 height 12
select select ""pending""
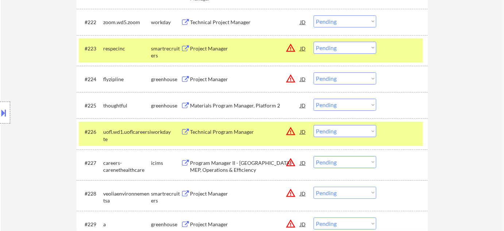
drag, startPoint x: 339, startPoint y: 105, endPoint x: 340, endPoint y: 108, distance: 3.9
click at [339, 105] on select "Choose an option... Pending Applied Excluded (Questions) Excluded (Expired) Exc…" at bounding box center [345, 105] width 63 height 12
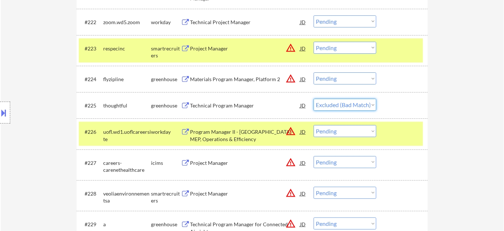
click at [314, 99] on select "Choose an option... Pending Applied Excluded (Questions) Excluded (Expired) Exc…" at bounding box center [345, 105] width 63 height 12
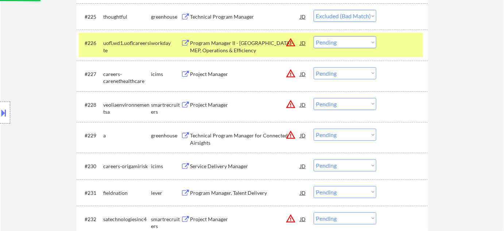
scroll to position [942, 0]
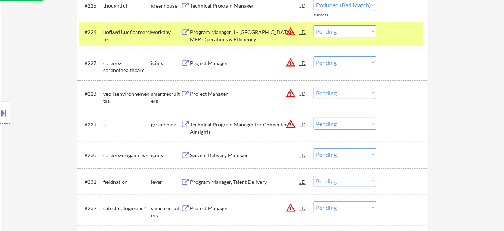
select select ""pending""
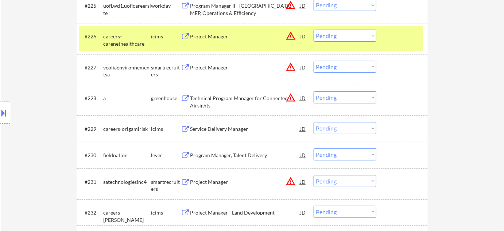
click at [215, 69] on div "Project Manager" at bounding box center [245, 67] width 110 height 7
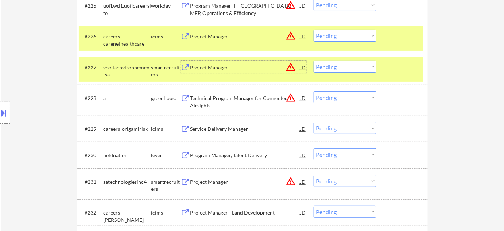
click at [350, 63] on select "Choose an option... Pending Applied Excluded (Questions) Excluded (Expired) Exc…" at bounding box center [345, 67] width 63 height 12
click at [314, 61] on select "Choose an option... Pending Applied Excluded (Questions) Excluded (Expired) Exc…" at bounding box center [345, 67] width 63 height 12
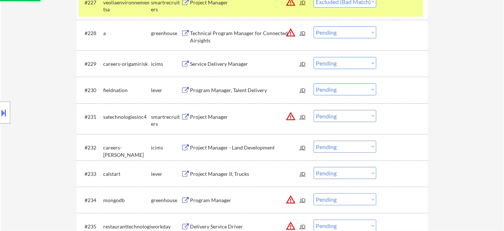
scroll to position [1009, 0]
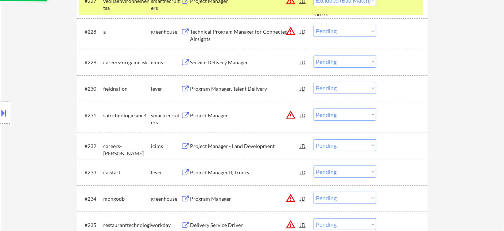
select select ""pending""
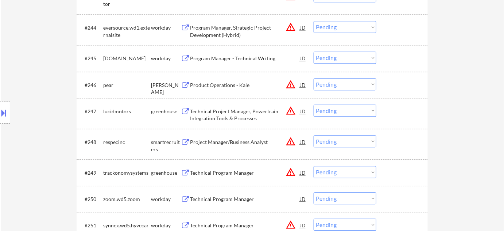
scroll to position [1473, 0]
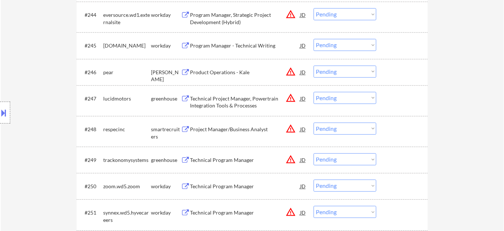
click at [241, 131] on div "Project Manager/Business Analyst" at bounding box center [245, 129] width 110 height 7
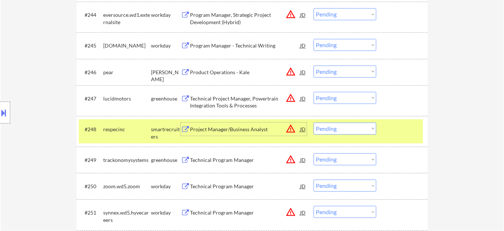
click at [1, 111] on button at bounding box center [4, 113] width 8 height 12
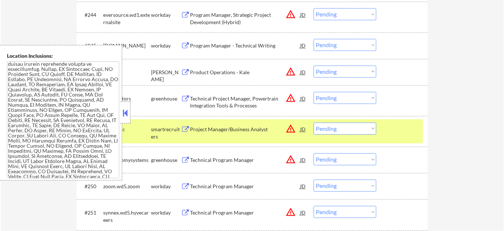
scroll to position [1473, 0]
click at [127, 112] on button at bounding box center [126, 112] width 8 height 11
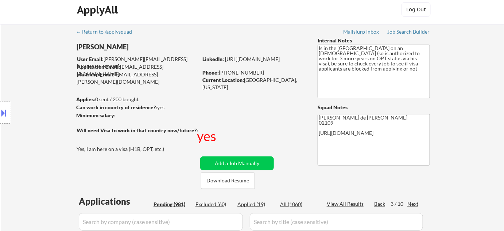
scroll to position [99, 0]
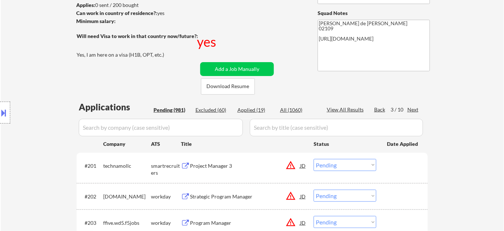
click at [251, 106] on div "Applied (19)" at bounding box center [256, 109] width 36 height 7
select select ""applied""
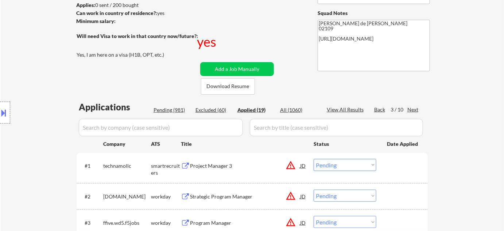
select select ""applied""
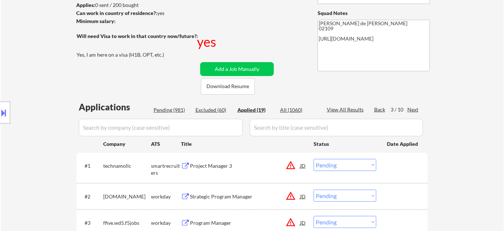
select select ""applied""
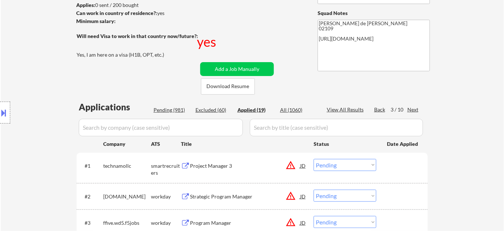
select select ""applied""
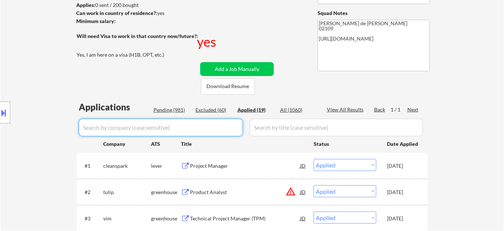
click at [188, 125] on input "input" at bounding box center [161, 128] width 164 height 18
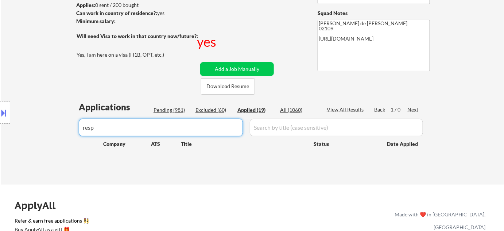
type input "resp"
click at [165, 110] on div "Pending (981)" at bounding box center [172, 109] width 36 height 7
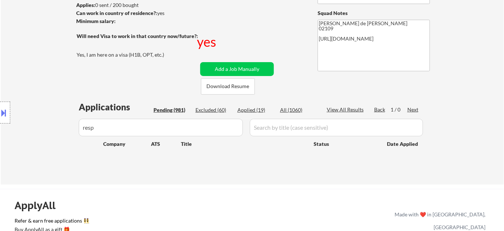
select select ""pending""
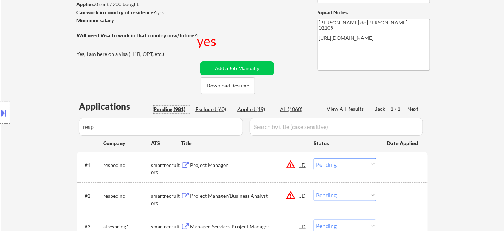
scroll to position [232, 0]
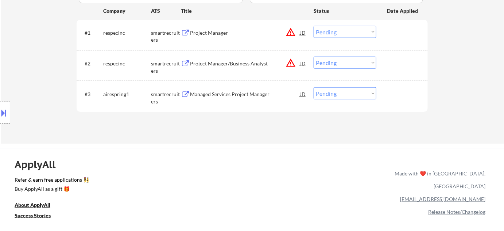
click at [342, 32] on select "Choose an option... Pending Applied Excluded (Questions) Excluded (Expired) Exc…" at bounding box center [345, 32] width 63 height 12
click at [314, 26] on select "Choose an option... Pending Applied Excluded (Questions) Excluded (Expired) Exc…" at bounding box center [345, 32] width 63 height 12
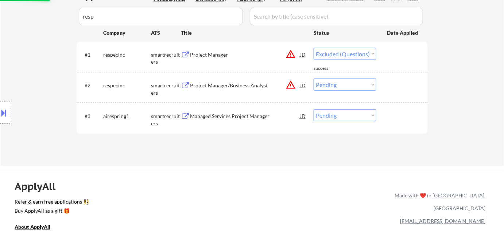
scroll to position [199, 0]
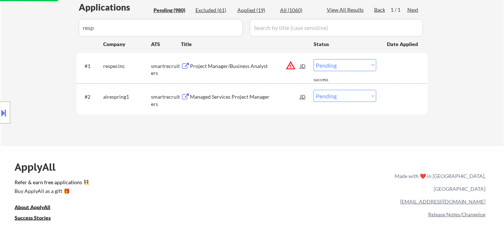
click at [341, 65] on select "Choose an option... Pending Applied Excluded (Questions) Excluded (Expired) Exc…" at bounding box center [345, 65] width 63 height 12
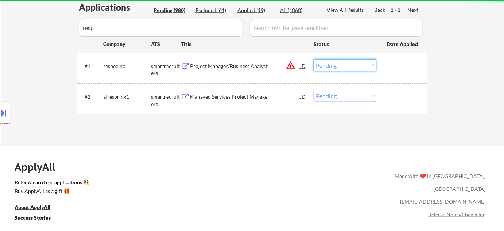
select select ""excluded""
click at [314, 59] on select "Choose an option... Pending Applied Excluded (Questions) Excluded (Expired) Exc…" at bounding box center [345, 65] width 63 height 12
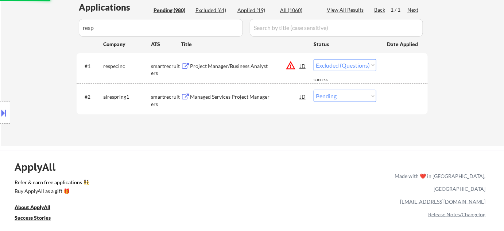
select select ""excluded""
select select ""pending""
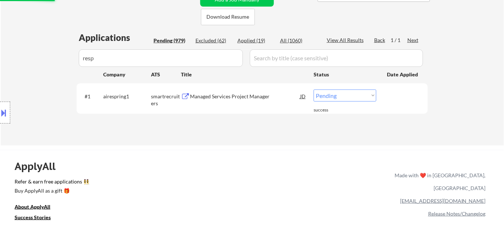
scroll to position [132, 0]
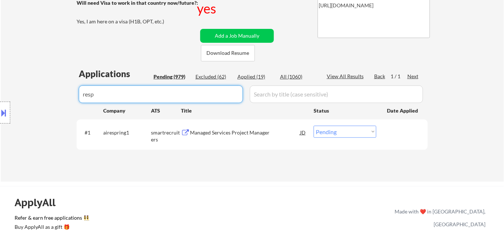
drag, startPoint x: 102, startPoint y: 95, endPoint x: 20, endPoint y: 85, distance: 82.3
click at [171, 74] on div "Pending (979)" at bounding box center [172, 76] width 36 height 7
click at [174, 75] on div "Pending (979)" at bounding box center [172, 76] width 36 height 7
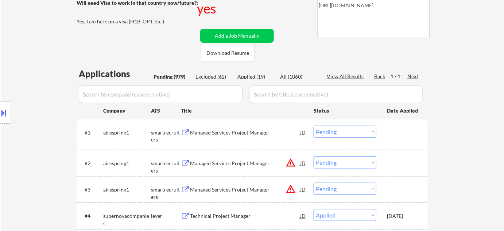
select select ""pending""
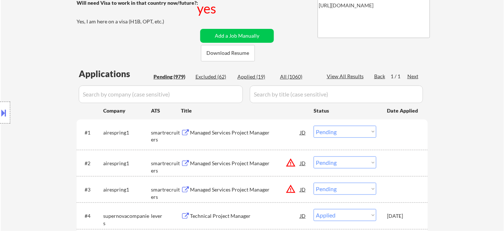
select select ""pending""
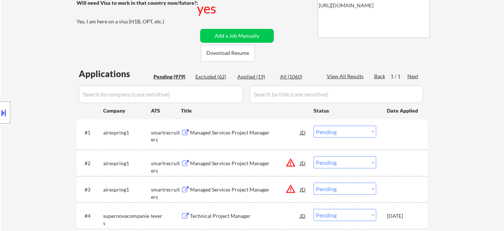
select select ""pending""
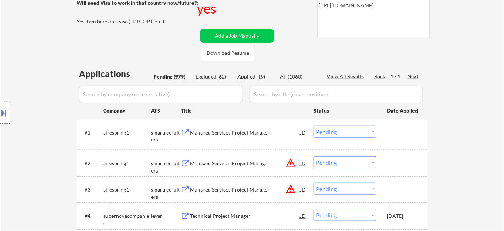
select select ""pending""
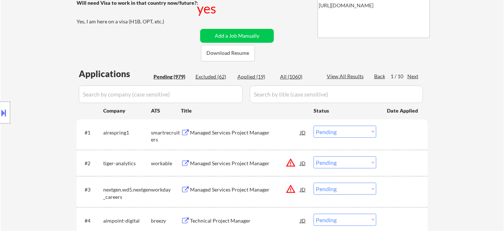
click at [175, 75] on div "Pending (979)" at bounding box center [172, 76] width 36 height 7
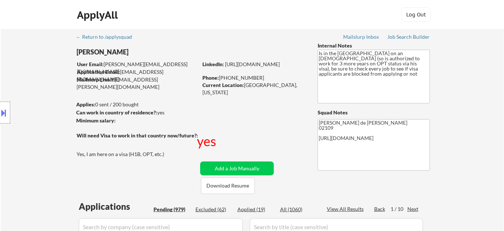
scroll to position [99, 0]
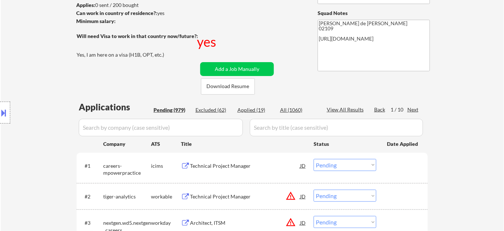
click at [412, 106] on div "Next" at bounding box center [414, 109] width 12 height 7
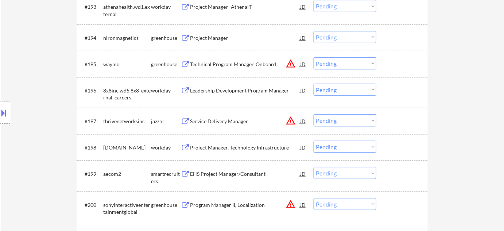
scroll to position [2886, 0]
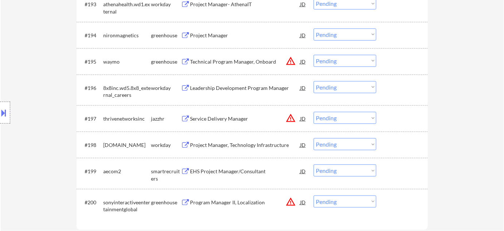
click at [212, 36] on div "Project Manager" at bounding box center [245, 35] width 110 height 7
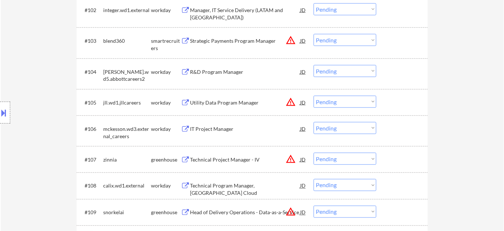
scroll to position [114, 0]
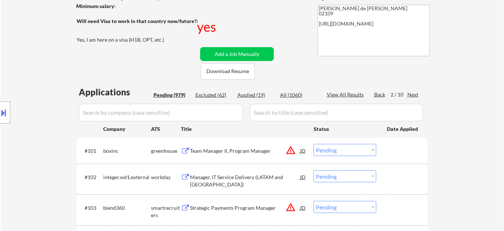
click at [416, 94] on div "Next" at bounding box center [414, 94] width 12 height 7
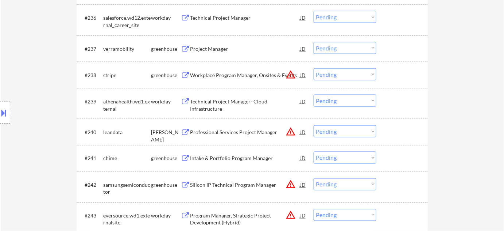
scroll to position [1242, 0]
click at [209, 50] on div "Project Manager" at bounding box center [245, 48] width 110 height 7
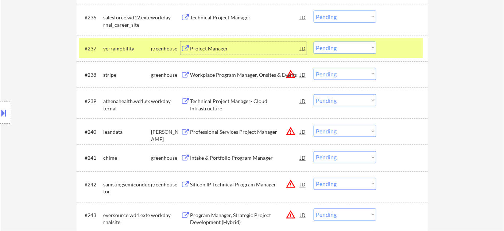
click at [324, 48] on select "Choose an option... Pending Applied Excluded (Questions) Excluded (Expired) Exc…" at bounding box center [345, 48] width 63 height 12
click at [314, 42] on select "Choose an option... Pending Applied Excluded (Questions) Excluded (Expired) Exc…" at bounding box center [345, 48] width 63 height 12
select select ""pending""
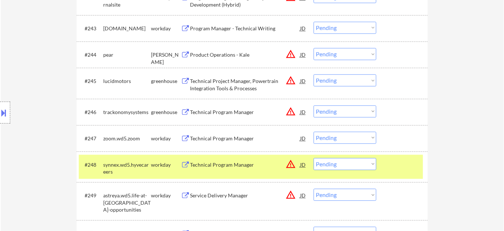
scroll to position [1441, 0]
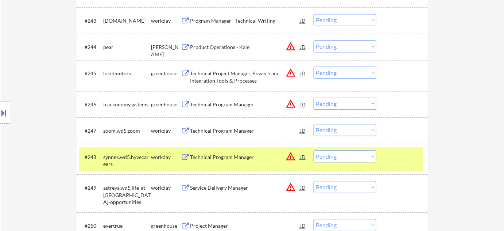
click at [236, 101] on div "Technical Program Manager" at bounding box center [245, 104] width 110 height 7
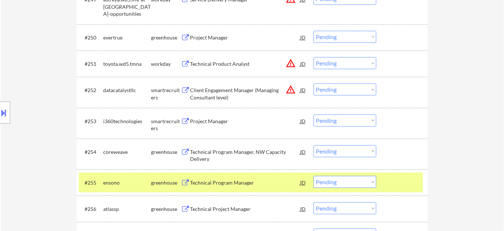
scroll to position [1640, 0]
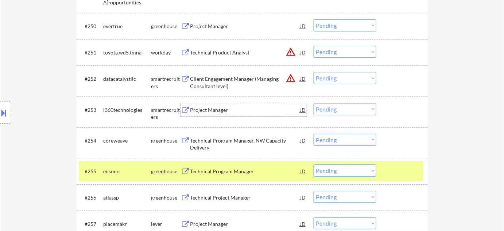
click at [213, 109] on div "Project Manager" at bounding box center [245, 109] width 110 height 7
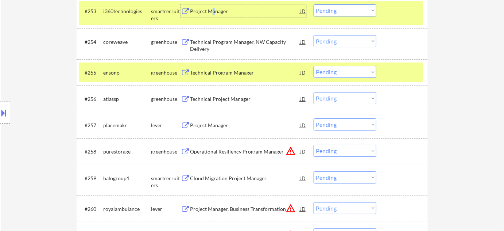
scroll to position [1740, 0]
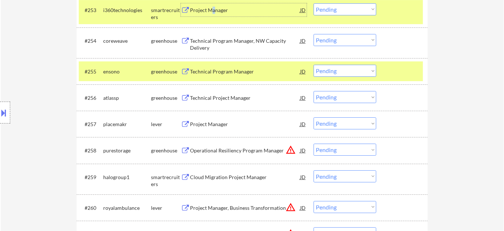
click at [224, 99] on div "Technical Project Manager" at bounding box center [245, 97] width 110 height 7
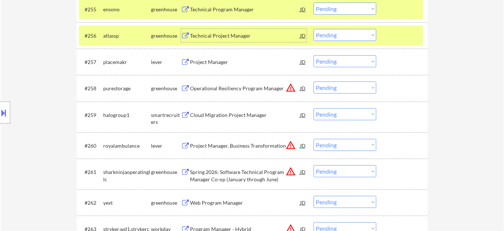
scroll to position [1806, 0]
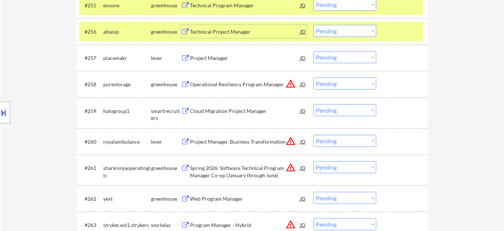
click at [218, 62] on div "Project Manager" at bounding box center [245, 57] width 110 height 13
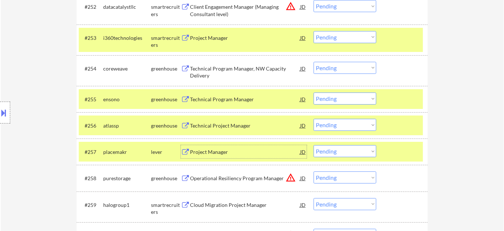
scroll to position [1674, 0]
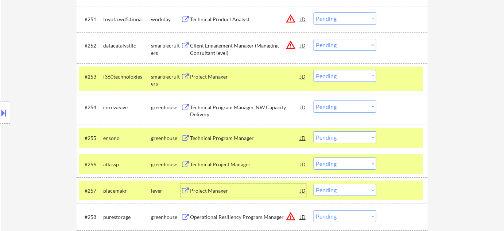
click at [336, 78] on select "Choose an option... Pending Applied Excluded (Questions) Excluded (Expired) Exc…" at bounding box center [345, 76] width 63 height 12
click at [314, 70] on select "Choose an option... Pending Applied Excluded (Questions) Excluded (Expired) Exc…" at bounding box center [345, 76] width 63 height 12
select select ""pending""
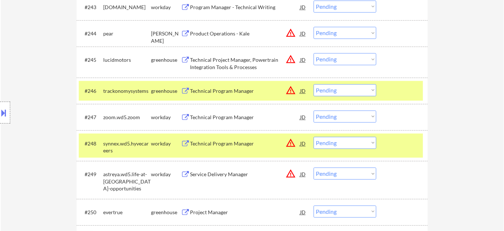
scroll to position [1441, 0]
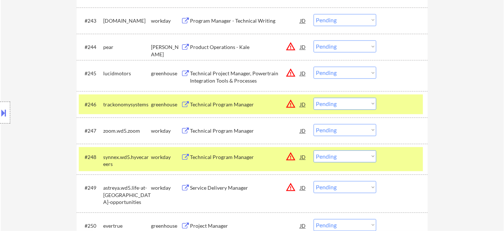
click at [335, 100] on select "Choose an option... Pending Applied Excluded (Questions) Excluded (Expired) Exc…" at bounding box center [345, 103] width 63 height 12
click at [314, 97] on select "Choose an option... Pending Applied Excluded (Questions) Excluded (Expired) Exc…" at bounding box center [345, 103] width 63 height 12
select select ""pending""
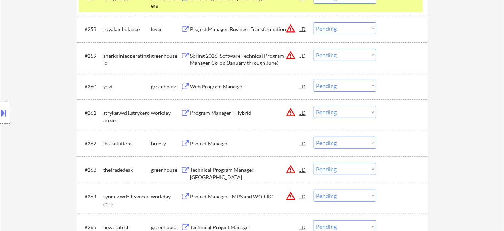
scroll to position [1906, 0]
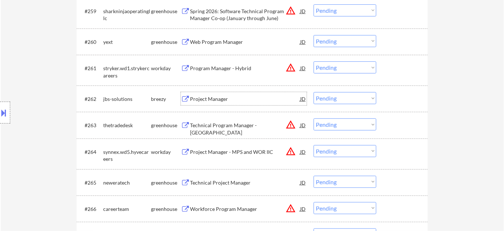
click at [223, 96] on div "Project Manager" at bounding box center [245, 98] width 110 height 7
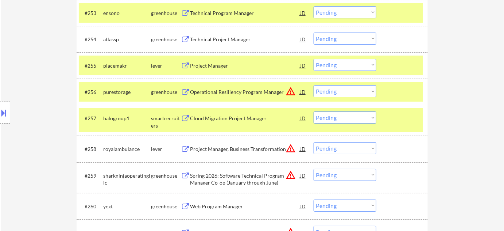
scroll to position [1740, 0]
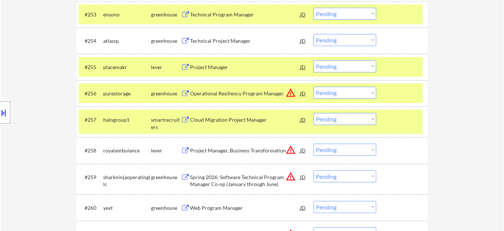
click at [336, 65] on select "Choose an option... Pending Applied Excluded (Questions) Excluded (Expired) Exc…" at bounding box center [345, 66] width 63 height 12
click at [314, 60] on select "Choose an option... Pending Applied Excluded (Questions) Excluded (Expired) Exc…" at bounding box center [345, 66] width 63 height 12
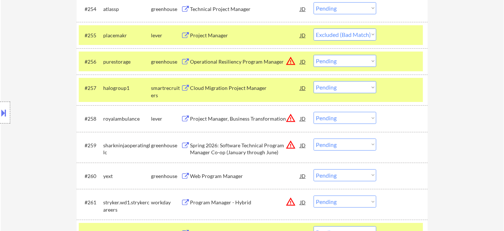
scroll to position [1806, 0]
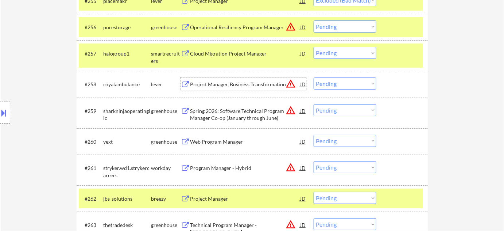
click at [227, 81] on div "Project Manager, Business Transformation" at bounding box center [245, 84] width 110 height 7
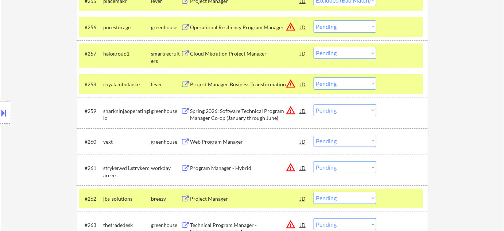
select select ""pending""
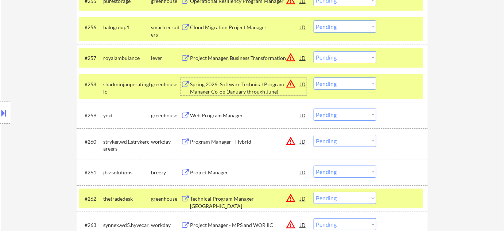
drag, startPoint x: 334, startPoint y: 52, endPoint x: 335, endPoint y: 61, distance: 9.2
click at [334, 52] on select "Choose an option... Pending Applied Excluded (Questions) Excluded (Expired) Exc…" at bounding box center [345, 57] width 63 height 12
click at [314, 51] on select "Choose an option... Pending Applied Excluded (Questions) Excluded (Expired) Exc…" at bounding box center [345, 57] width 63 height 12
select select ""pending""
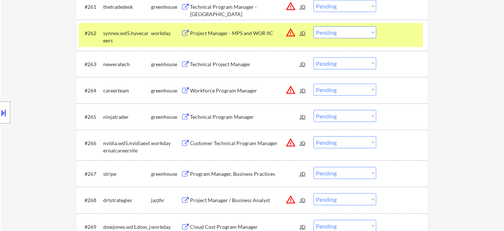
scroll to position [1972, 0]
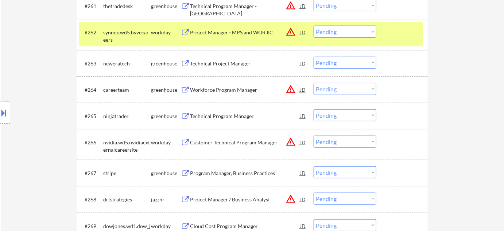
click at [234, 62] on div "Technical Project Manager" at bounding box center [245, 63] width 110 height 7
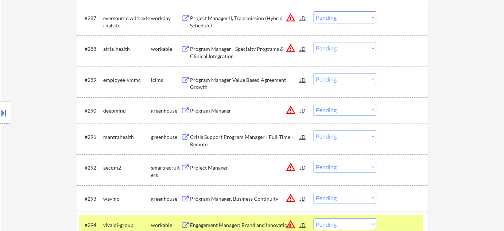
scroll to position [2702, 0]
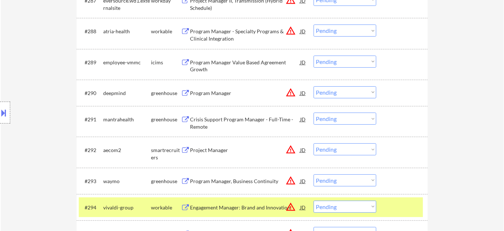
click at [217, 91] on div "Program Manager" at bounding box center [245, 92] width 110 height 7
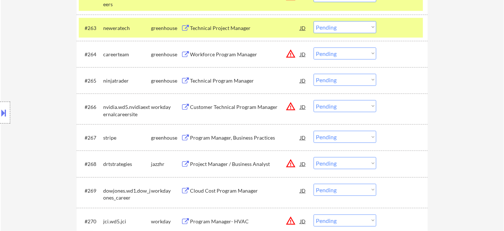
scroll to position [2005, 0]
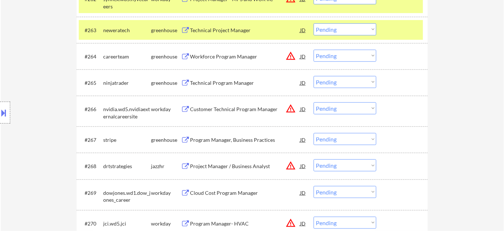
click at [327, 27] on select "Choose an option... Pending Applied Excluded (Questions) Excluded (Expired) Exc…" at bounding box center [345, 29] width 63 height 12
click at [314, 23] on select "Choose an option... Pending Applied Excluded (Questions) Excluded (Expired) Exc…" at bounding box center [345, 29] width 63 height 12
select select ""pending""
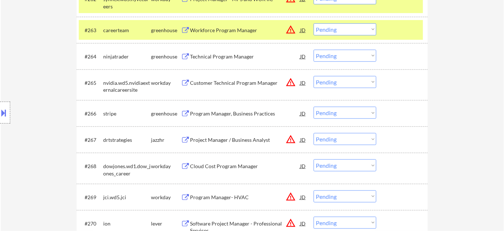
scroll to position [2653, 0]
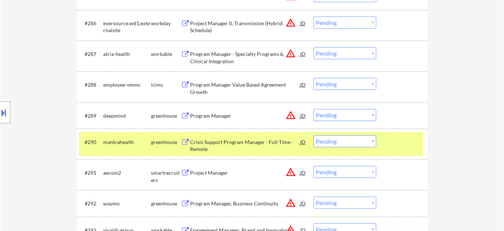
click at [332, 115] on select "Choose an option... Pending Applied Excluded (Questions) Excluded (Expired) Exc…" at bounding box center [345, 115] width 63 height 12
click at [314, 109] on select "Choose an option... Pending Applied Excluded (Questions) Excluded (Expired) Exc…" at bounding box center [345, 115] width 63 height 12
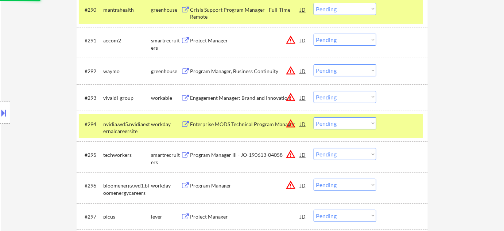
scroll to position [2786, 0]
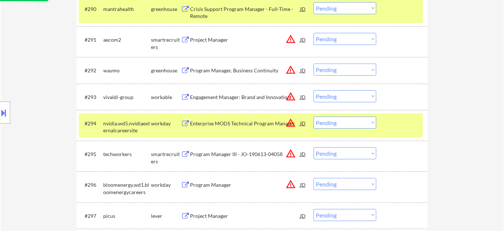
select select ""pending""
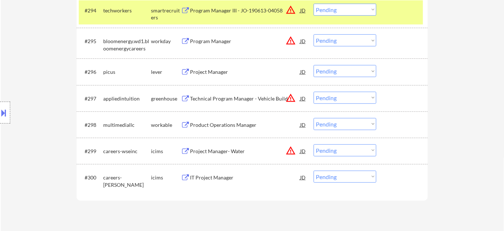
scroll to position [2952, 0]
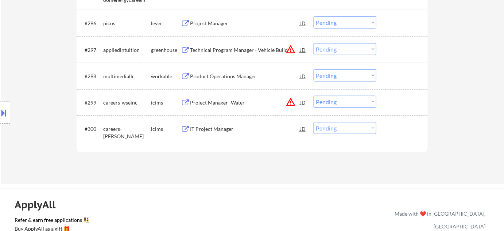
click at [215, 22] on div "Project Manager" at bounding box center [245, 23] width 110 height 7
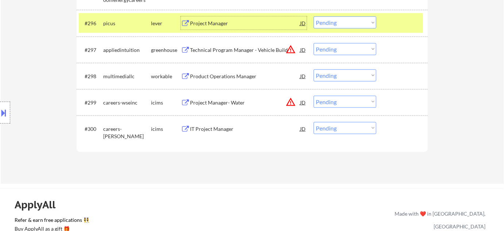
click at [332, 23] on select "Choose an option... Pending Applied Excluded (Questions) Excluded (Expired) Exc…" at bounding box center [345, 22] width 63 height 12
click at [314, 16] on select "Choose an option... Pending Applied Excluded (Questions) Excluded (Expired) Exc…" at bounding box center [345, 22] width 63 height 12
select select ""pending""
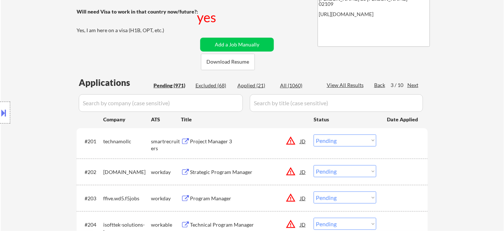
scroll to position [108, 0]
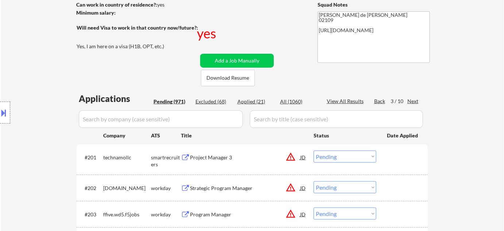
click at [413, 100] on div "Next" at bounding box center [414, 100] width 12 height 7
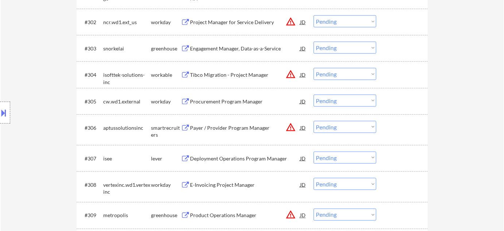
scroll to position [307, 0]
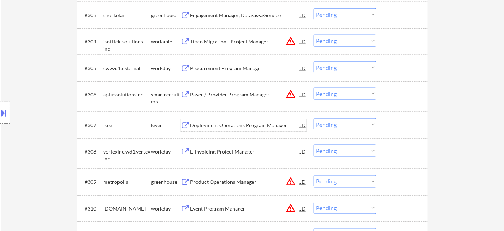
click at [253, 128] on div "Deployment Operations Program Manager" at bounding box center [245, 125] width 110 height 7
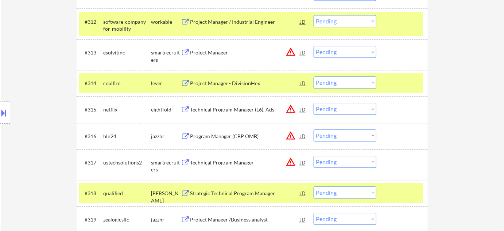
scroll to position [572, 0]
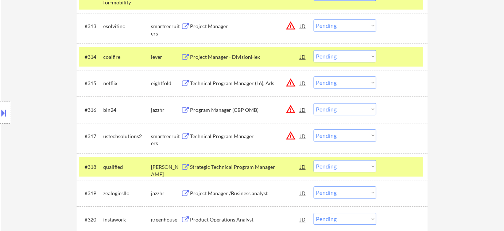
click at [225, 57] on div "Project Manager - DivisionHex" at bounding box center [245, 56] width 110 height 7
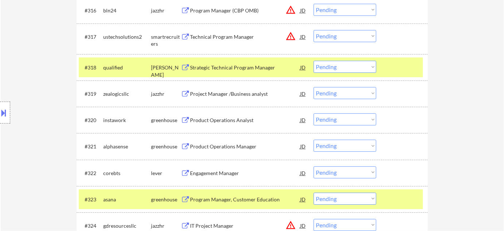
scroll to position [672, 0]
click at [240, 34] on div "Technical Program Manager" at bounding box center [245, 36] width 110 height 7
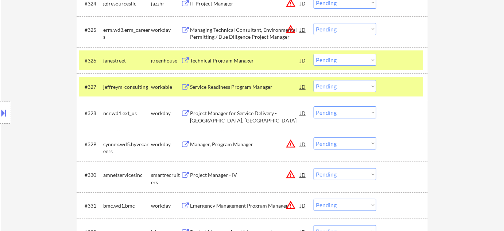
scroll to position [904, 0]
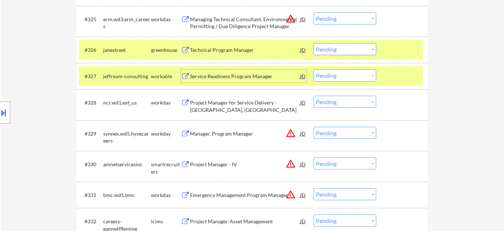
click at [238, 80] on div "Service Readiness Program Manager" at bounding box center [245, 75] width 110 height 13
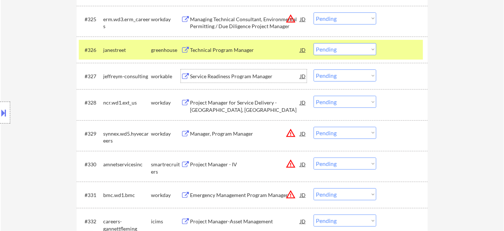
click at [334, 71] on select "Choose an option... Pending Applied Excluded (Questions) Excluded (Expired) Exc…" at bounding box center [345, 75] width 63 height 12
click at [314, 69] on select "Choose an option... Pending Applied Excluded (Questions) Excluded (Expired) Exc…" at bounding box center [345, 75] width 63 height 12
select select ""pending""
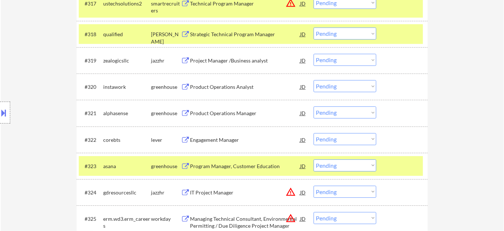
scroll to position [672, 0]
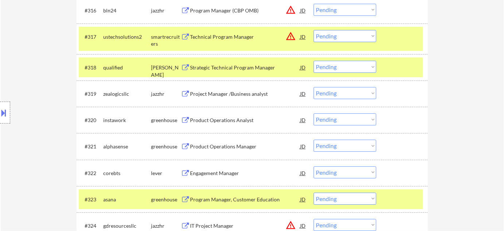
click at [361, 34] on select "Choose an option... Pending Applied Excluded (Questions) Excluded (Expired) Exc…" at bounding box center [345, 36] width 63 height 12
click at [314, 30] on select "Choose an option... Pending Applied Excluded (Questions) Excluded (Expired) Exc…" at bounding box center [345, 36] width 63 height 12
select select ""pending""
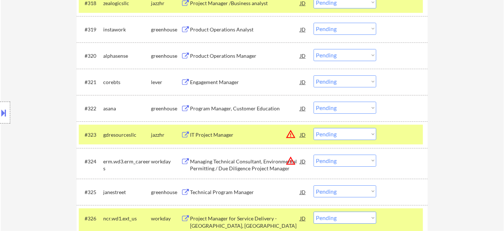
scroll to position [771, 0]
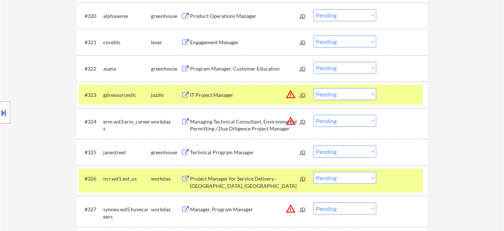
click at [214, 146] on div "Technical Program Manager" at bounding box center [245, 151] width 110 height 13
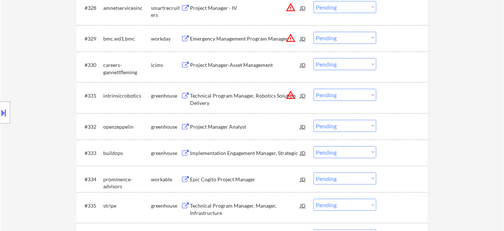
scroll to position [1070, 0]
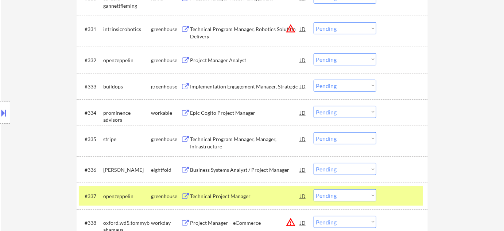
click at [223, 59] on div "Project Manager Analyst" at bounding box center [245, 60] width 110 height 7
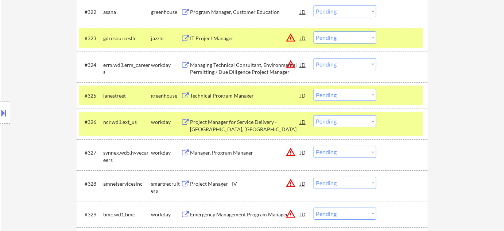
scroll to position [804, 0]
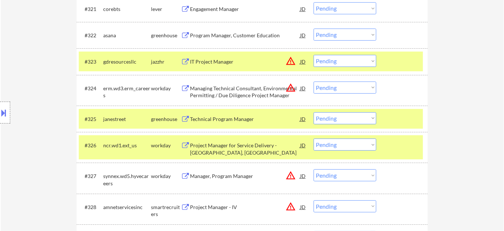
click at [324, 120] on select "Choose an option... Pending Applied Excluded (Questions) Excluded (Expired) Exc…" at bounding box center [345, 118] width 63 height 12
click at [314, 112] on select "Choose an option... Pending Applied Excluded (Questions) Excluded (Expired) Exc…" at bounding box center [345, 118] width 63 height 12
select select ""pending""
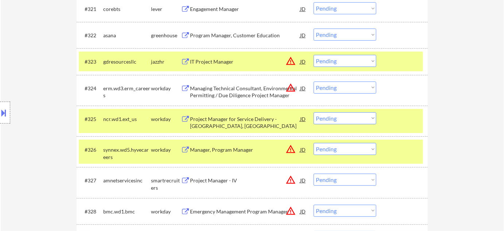
scroll to position [988, 0]
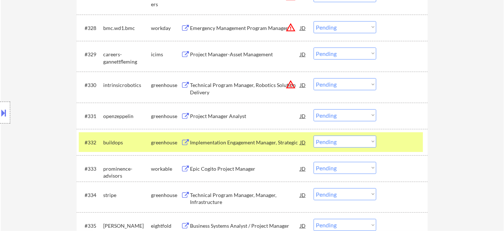
click at [332, 113] on select "Choose an option... Pending Applied Excluded (Questions) Excluded (Expired) Exc…" at bounding box center [345, 115] width 63 height 12
click at [314, 109] on select "Choose an option... Pending Applied Excluded (Questions) Excluded (Expired) Exc…" at bounding box center [345, 115] width 63 height 12
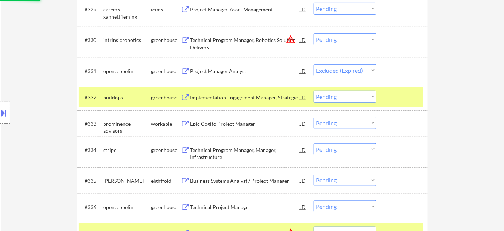
scroll to position [1087, 0]
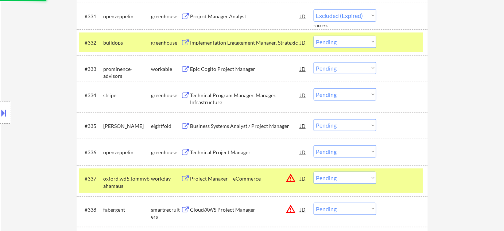
select select ""pending""
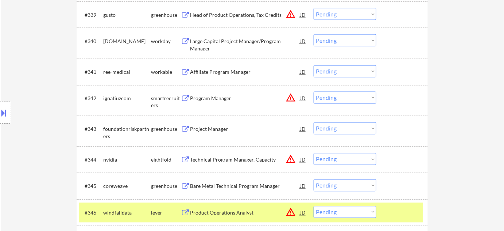
scroll to position [1353, 0]
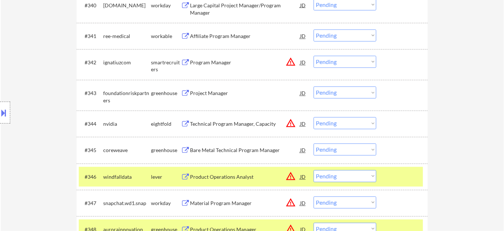
click at [217, 58] on div "Program Manager" at bounding box center [245, 62] width 110 height 13
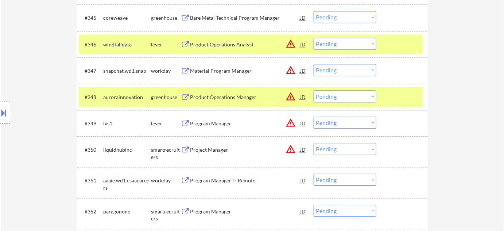
scroll to position [1485, 0]
click at [221, 121] on div "Program Manager" at bounding box center [245, 122] width 110 height 7
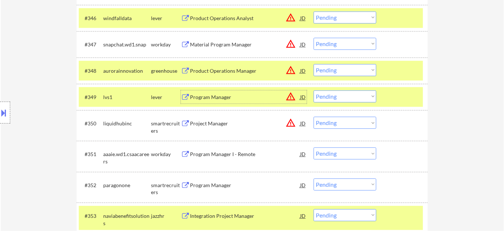
scroll to position [1519, 0]
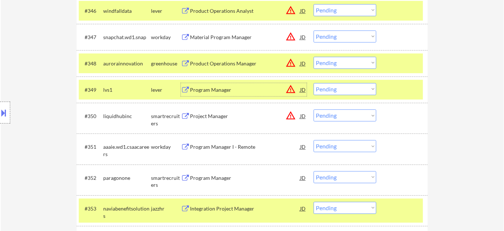
click at [218, 117] on div "Project Manager" at bounding box center [245, 115] width 110 height 7
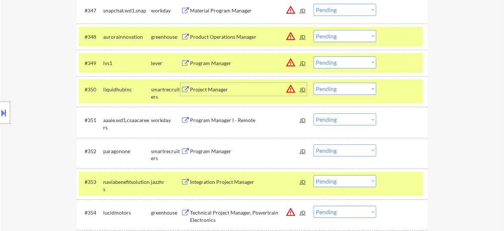
scroll to position [1585, 0]
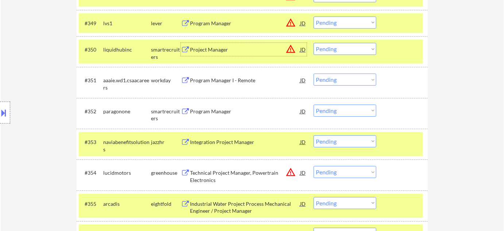
click at [223, 108] on div "Program Manager" at bounding box center [245, 111] width 110 height 7
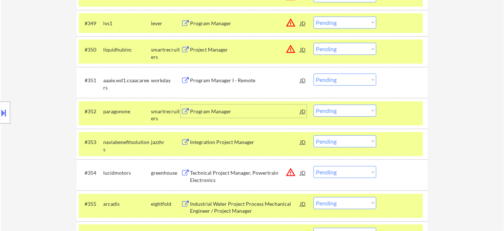
click at [7, 114] on button at bounding box center [4, 113] width 8 height 12
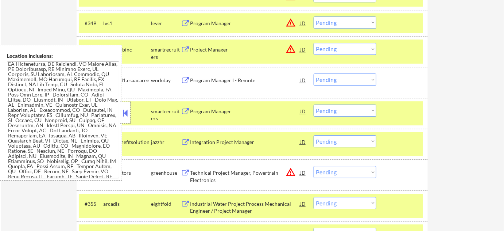
scroll to position [1156, 0]
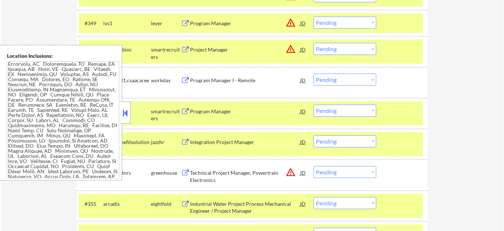
click at [122, 113] on button at bounding box center [126, 112] width 8 height 11
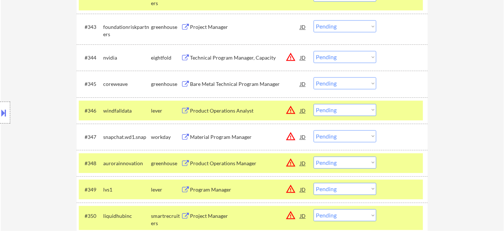
scroll to position [1299, 0]
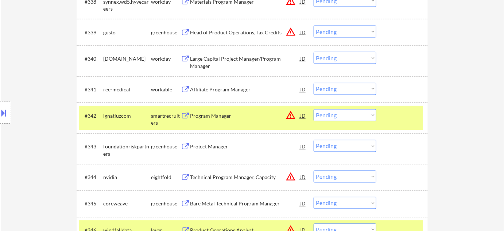
click at [337, 111] on select "Choose an option... Pending Applied Excluded (Questions) Excluded (Expired) Exc…" at bounding box center [345, 115] width 63 height 12
click at [314, 109] on select "Choose an option... Pending Applied Excluded (Questions) Excluded (Expired) Exc…" at bounding box center [345, 115] width 63 height 12
select select ""pending""
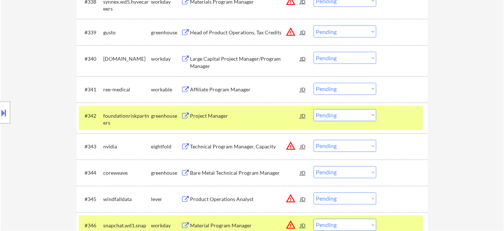
scroll to position [1488, 0]
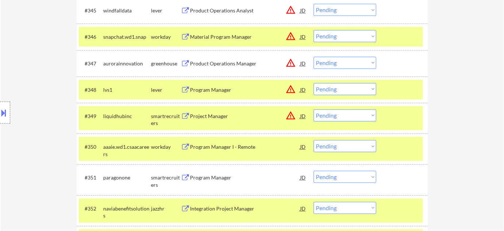
click at [340, 116] on select "Choose an option... Pending Applied Excluded (Questions) Excluded (Expired) Exc…" at bounding box center [345, 115] width 63 height 12
click at [314, 109] on select "Choose an option... Pending Applied Excluded (Questions) Excluded (Expired) Exc…" at bounding box center [345, 115] width 63 height 12
select select ""pending""
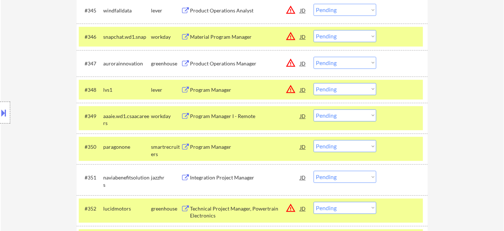
click at [331, 89] on select "Choose an option... Pending Applied Excluded (Questions) Excluded (Expired) Exc…" at bounding box center [345, 89] width 63 height 12
click at [314, 83] on select "Choose an option... Pending Applied Excluded (Questions) Excluded (Expired) Exc…" at bounding box center [345, 89] width 63 height 12
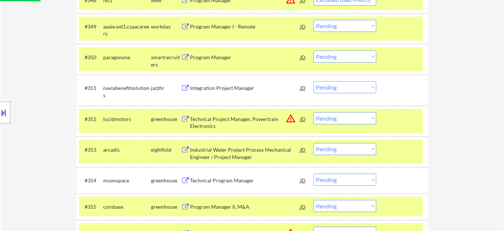
scroll to position [1588, 0]
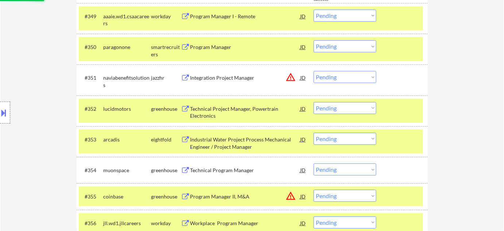
select select ""pending""
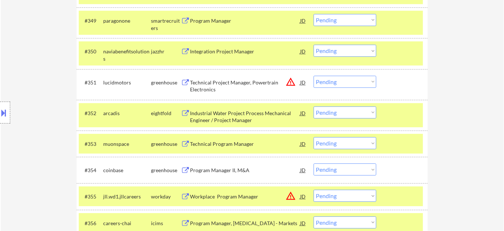
scroll to position [1654, 0]
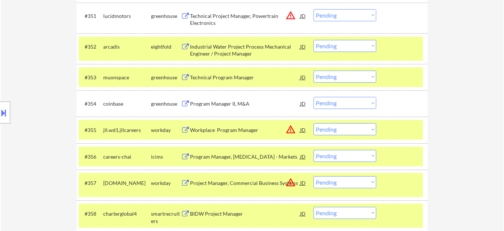
click at [231, 74] on div "Technical Program Manager" at bounding box center [245, 77] width 110 height 7
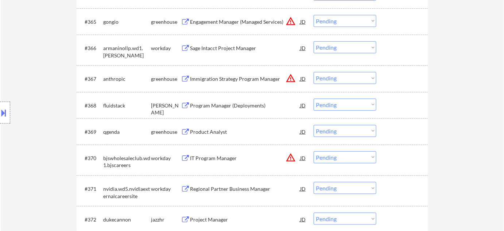
scroll to position [2052, 0]
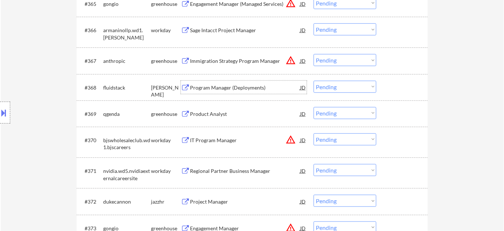
click at [231, 86] on div "Program Manager (Deployments)" at bounding box center [245, 87] width 110 height 7
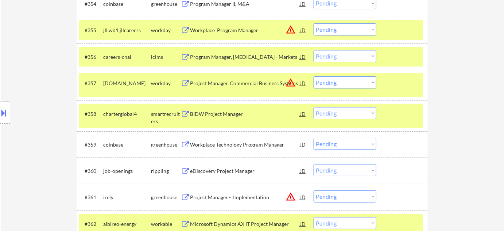
scroll to position [1616, 0]
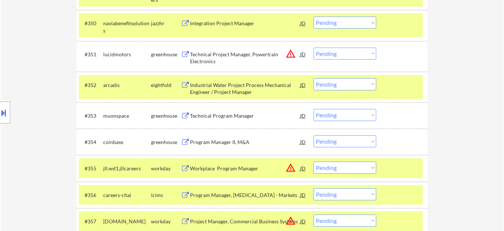
click at [345, 110] on select "Choose an option... Pending Applied Excluded (Questions) Excluded (Expired) Exc…" at bounding box center [345, 115] width 63 height 12
click at [314, 109] on select "Choose an option... Pending Applied Excluded (Questions) Excluded (Expired) Exc…" at bounding box center [345, 115] width 63 height 12
select select ""pending""
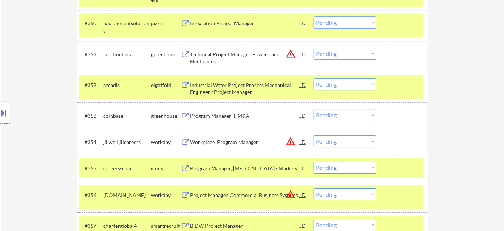
scroll to position [1997, 0]
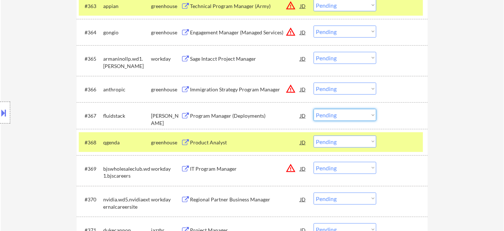
drag, startPoint x: 336, startPoint y: 114, endPoint x: 335, endPoint y: 120, distance: 6.3
click at [336, 114] on select "Choose an option... Pending Applied Excluded (Questions) Excluded (Expired) Exc…" at bounding box center [345, 115] width 63 height 12
click at [314, 109] on select "Choose an option... Pending Applied Excluded (Questions) Excluded (Expired) Exc…" at bounding box center [345, 115] width 63 height 12
select select ""pending""
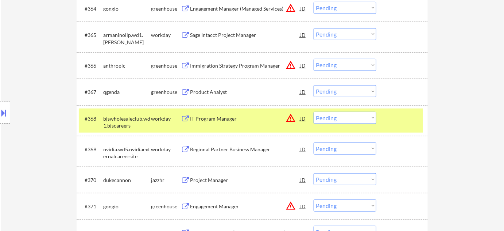
scroll to position [2064, 0]
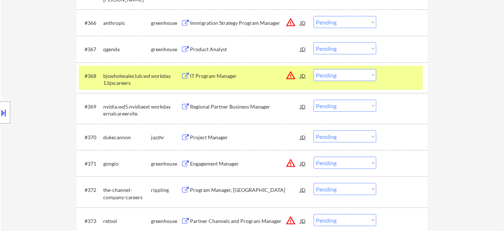
click at [220, 136] on div "Project Manager" at bounding box center [245, 137] width 110 height 7
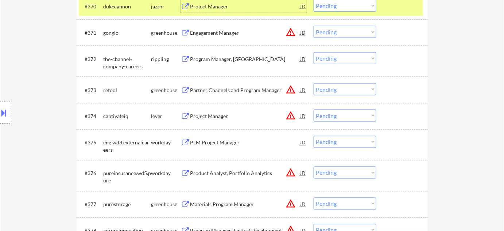
scroll to position [2196, 0]
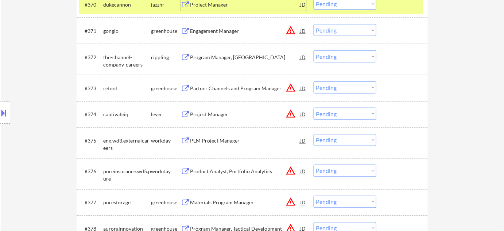
click at [227, 56] on div "Program Manager, WOTC" at bounding box center [245, 57] width 110 height 7
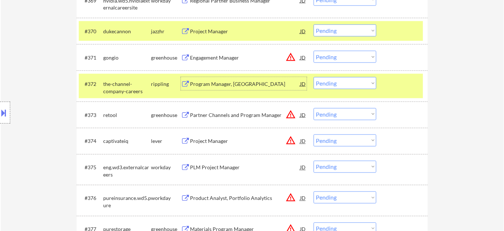
scroll to position [2130, 0]
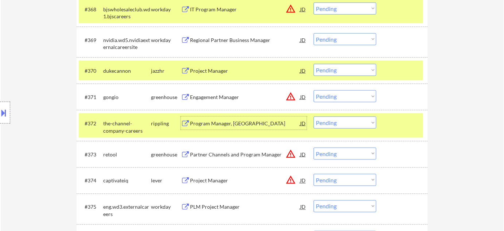
click at [366, 70] on select "Choose an option... Pending Applied Excluded (Questions) Excluded (Expired) Exc…" at bounding box center [345, 70] width 63 height 12
click at [314, 64] on select "Choose an option... Pending Applied Excluded (Questions) Excluded (Expired) Exc…" at bounding box center [345, 70] width 63 height 12
select select ""pending""
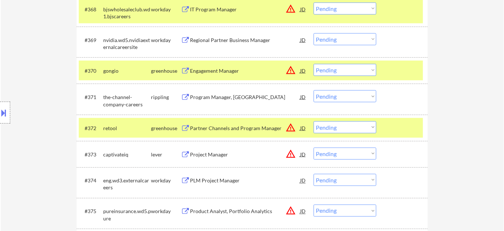
scroll to position [2163, 0]
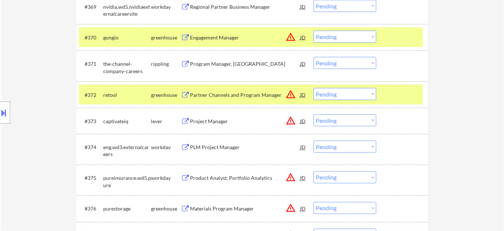
click at [196, 118] on div "Project Manager" at bounding box center [245, 121] width 110 height 7
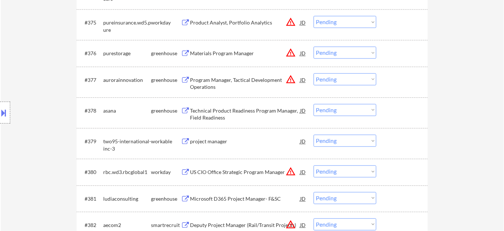
scroll to position [2329, 0]
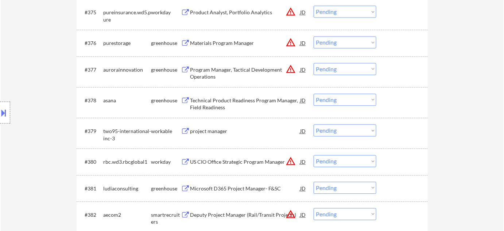
click at [211, 104] on div "Technical Product Readiness Program Manager, Field Readiness" at bounding box center [245, 104] width 110 height 14
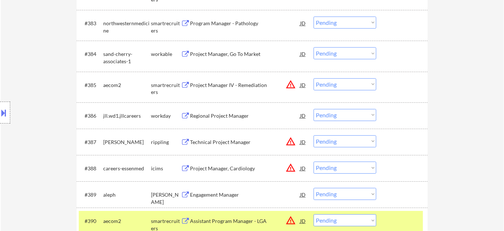
scroll to position [2169, 0]
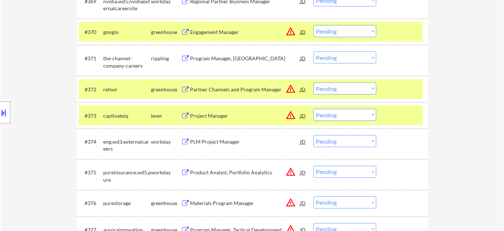
click at [338, 121] on div "#373 captivateiq lever Project Manager JD warning_amber Choose an option... Pen…" at bounding box center [251, 115] width 345 height 20
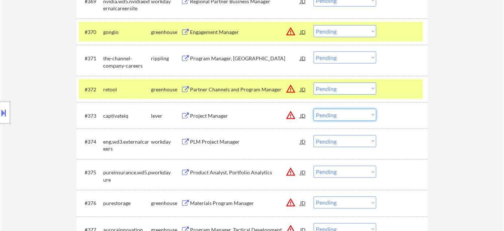
click at [340, 116] on select "Choose an option... Pending Applied Excluded (Questions) Excluded (Expired) Exc…" at bounding box center [345, 115] width 63 height 12
click at [314, 109] on select "Choose an option... Pending Applied Excluded (Questions) Excluded (Expired) Exc…" at bounding box center [345, 115] width 63 height 12
select select ""pending""
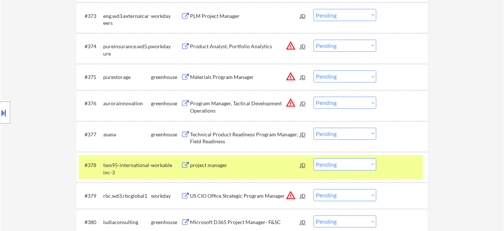
scroll to position [2301, 0]
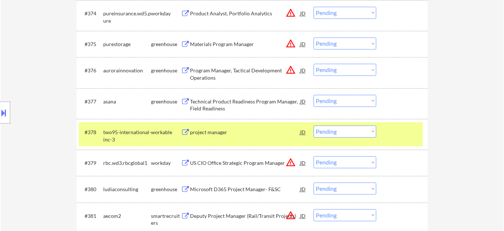
click at [2, 117] on button at bounding box center [4, 113] width 8 height 12
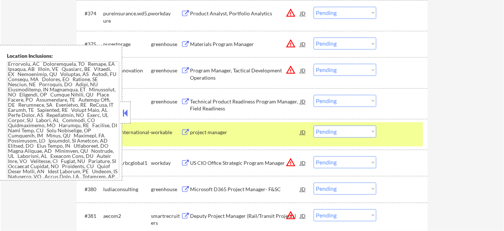
scroll to position [22, 0]
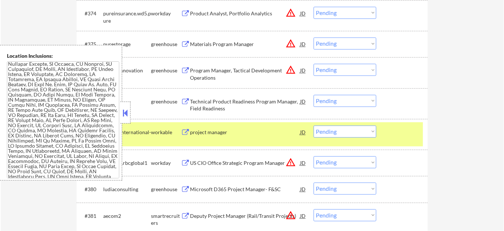
click at [122, 113] on button at bounding box center [126, 112] width 8 height 11
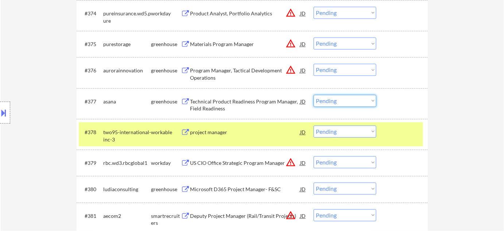
click at [326, 102] on select "Choose an option... Pending Applied Excluded (Questions) Excluded (Expired) Exc…" at bounding box center [345, 101] width 63 height 12
click at [314, 95] on select "Choose an option... Pending Applied Excluded (Questions) Excluded (Expired) Exc…" at bounding box center [345, 101] width 63 height 12
select select ""pending""
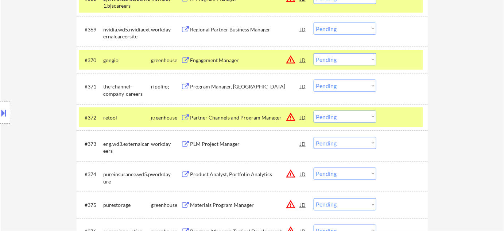
scroll to position [2151, 0]
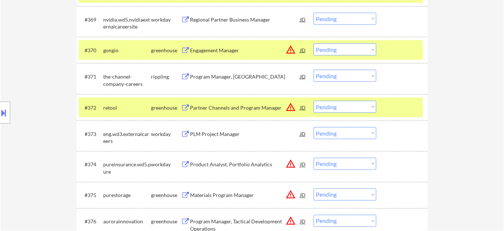
click at [223, 76] on div "Program Manager, WOTC" at bounding box center [245, 76] width 110 height 7
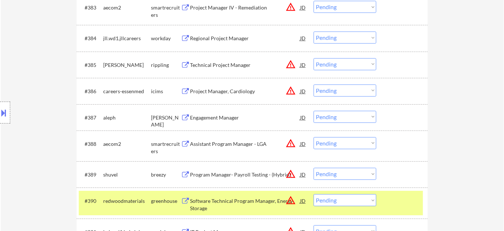
scroll to position [2582, 0]
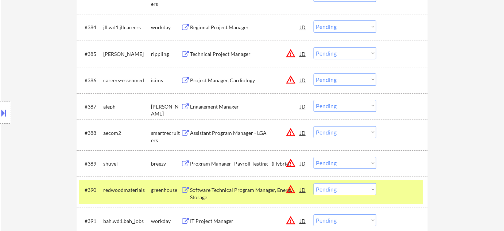
click at [224, 51] on div "Technical Project Manager" at bounding box center [245, 53] width 110 height 7
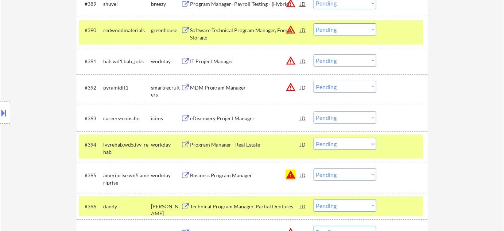
scroll to position [2781, 0]
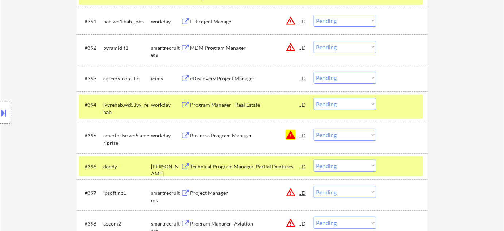
click at [355, 134] on select "Choose an option... Pending Applied Excluded (Questions) Excluded (Expired) Exc…" at bounding box center [345, 134] width 63 height 12
click at [314, 128] on select "Choose an option... Pending Applied Excluded (Questions) Excluded (Expired) Exc…" at bounding box center [345, 134] width 63 height 12
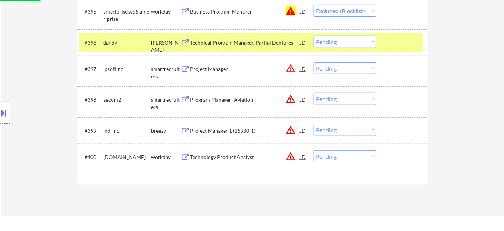
scroll to position [2914, 0]
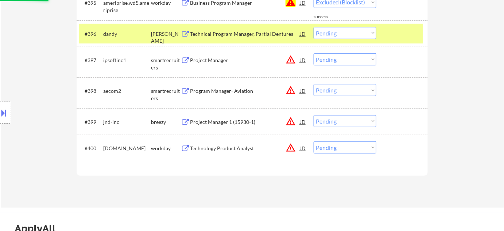
select select ""pending""
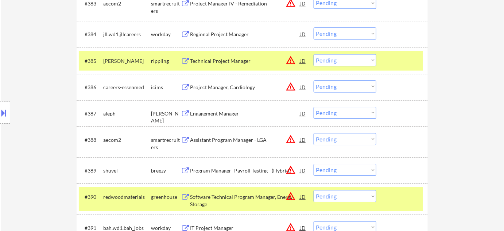
scroll to position [2516, 0]
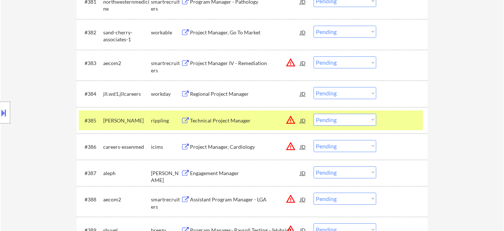
click at [340, 122] on select "Choose an option... Pending Applied Excluded (Questions) Excluded (Expired) Exc…" at bounding box center [345, 119] width 63 height 12
click at [314, 113] on select "Choose an option... Pending Applied Excluded (Questions) Excluded (Expired) Exc…" at bounding box center [345, 119] width 63 height 12
select select ""pending""
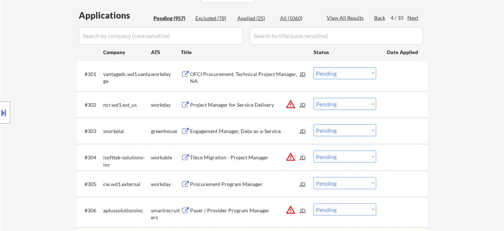
scroll to position [187, 0]
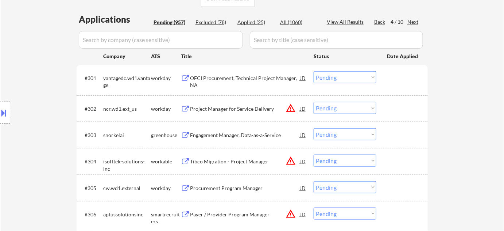
click at [417, 21] on div "Next" at bounding box center [414, 21] width 12 height 7
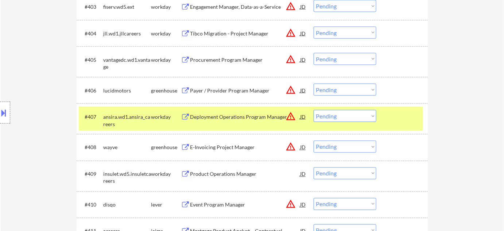
scroll to position [386, 0]
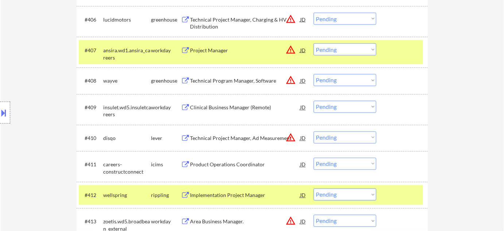
click at [290, 136] on button "warning_amber" at bounding box center [291, 137] width 10 height 10
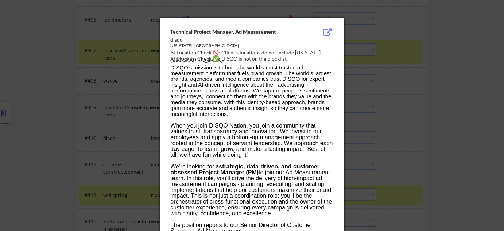
click at [403, 127] on div at bounding box center [252, 115] width 504 height 231
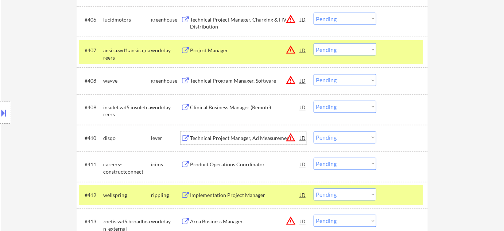
click at [222, 135] on div "Technical Project Manager, Ad Measurement" at bounding box center [245, 138] width 110 height 7
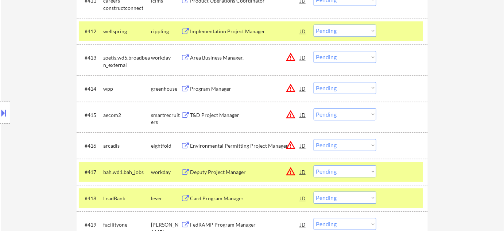
scroll to position [552, 0]
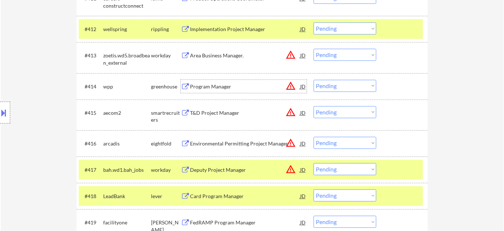
click at [216, 84] on div "Program Manager" at bounding box center [245, 86] width 110 height 7
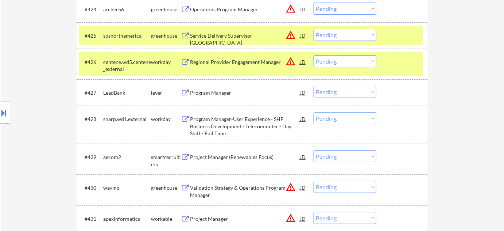
scroll to position [917, 0]
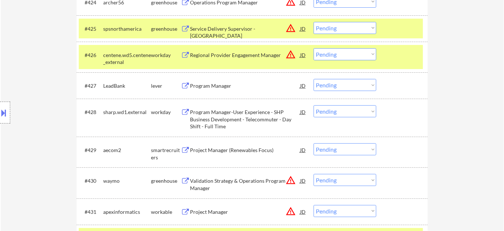
click at [222, 85] on div "Program Manager" at bounding box center [245, 85] width 110 height 7
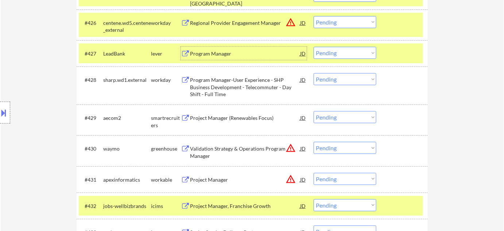
scroll to position [983, 0]
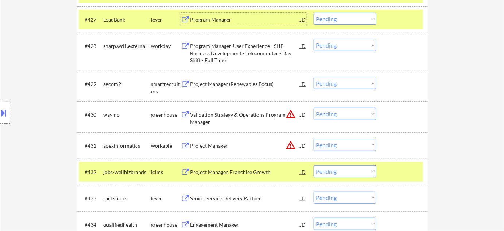
click at [224, 86] on div "Project Manager (Renewables Focus)" at bounding box center [245, 83] width 110 height 7
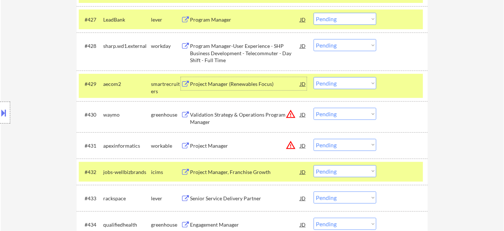
click at [5, 105] on div at bounding box center [5, 112] width 10 height 22
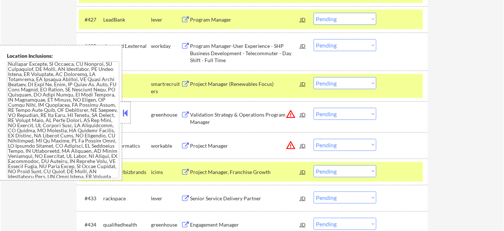
scroll to position [1462, 0]
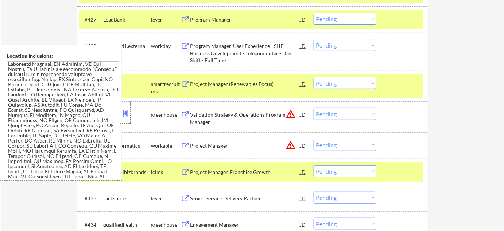
click at [127, 112] on button at bounding box center [126, 112] width 8 height 11
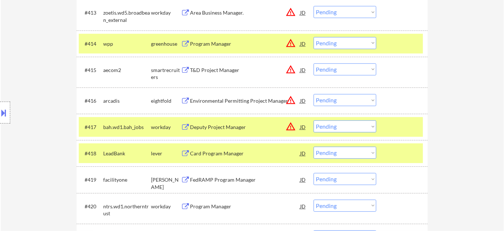
scroll to position [585, 0]
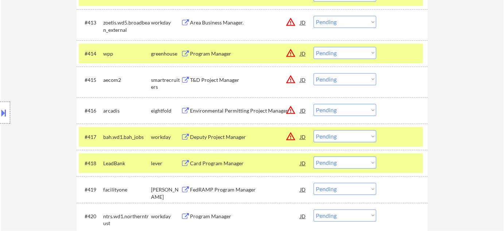
click at [291, 54] on button "warning_amber" at bounding box center [291, 53] width 10 height 10
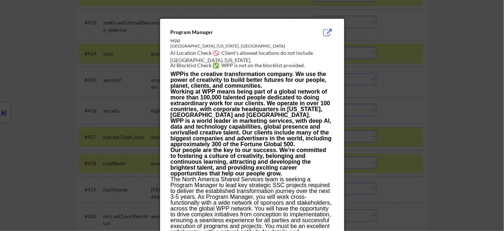
click at [420, 74] on div at bounding box center [252, 115] width 504 height 231
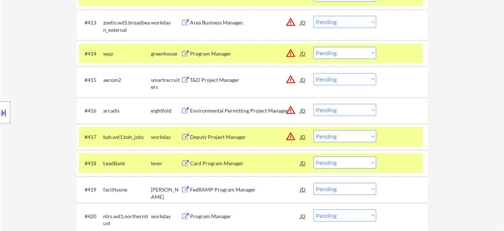
click at [368, 50] on select "Choose an option... Pending Applied Excluded (Questions) Excluded (Expired) Exc…" at bounding box center [345, 53] width 63 height 12
click at [314, 47] on select "Choose an option... Pending Applied Excluded (Questions) Excluded (Expired) Exc…" at bounding box center [345, 53] width 63 height 12
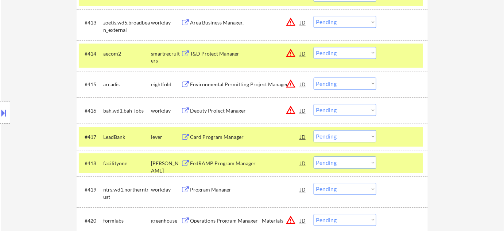
click at [322, 54] on select "Choose an option... Pending Applied Excluded (Questions) Excluded (Expired) Exc…" at bounding box center [345, 53] width 63 height 12
click at [314, 47] on select "Choose an option... Pending Applied Excluded (Questions) Excluded (Expired) Exc…" at bounding box center [345, 53] width 63 height 12
select select ""pending""
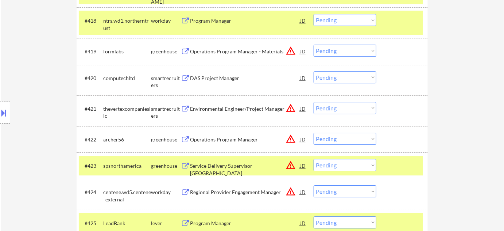
scroll to position [884, 0]
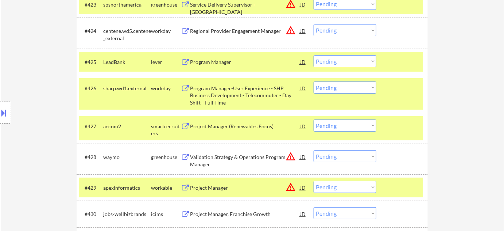
click at [331, 61] on select "Choose an option... Pending Applied Excluded (Questions) Excluded (Expired) Exc…" at bounding box center [345, 61] width 63 height 12
click at [314, 55] on select "Choose an option... Pending Applied Excluded (Questions) Excluded (Expired) Exc…" at bounding box center [345, 61] width 63 height 12
select select ""pending""
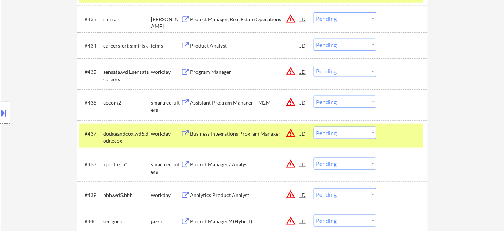
scroll to position [1116, 0]
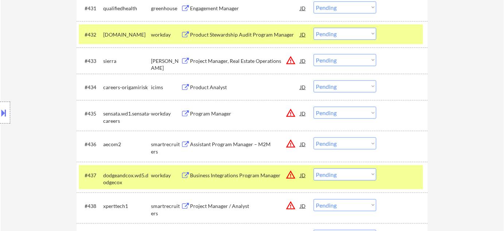
click at [241, 58] on div "Project Manager, Real Estate Operations" at bounding box center [245, 60] width 110 height 7
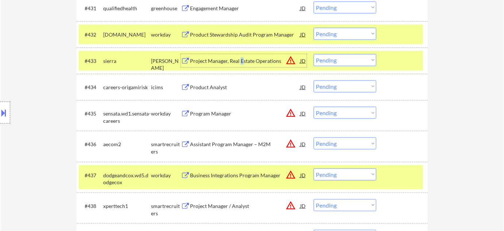
click at [348, 61] on select "Choose an option... Pending Applied Excluded (Questions) Excluded (Expired) Exc…" at bounding box center [345, 60] width 63 height 12
click at [314, 54] on select "Choose an option... Pending Applied Excluded (Questions) Excluded (Expired) Exc…" at bounding box center [345, 60] width 63 height 12
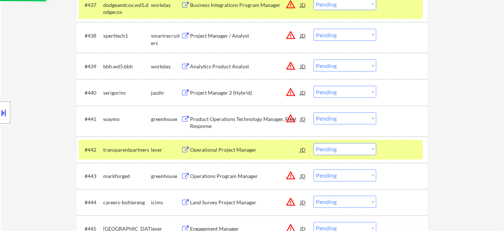
scroll to position [1315, 0]
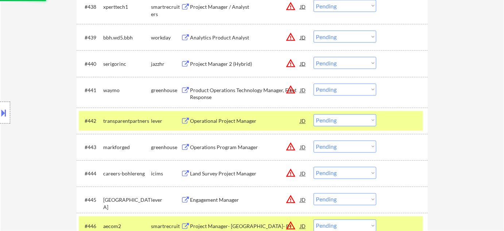
select select ""pending""
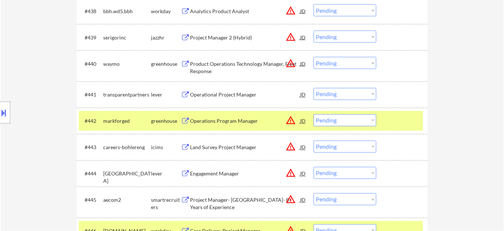
click at [228, 94] on div "Operational Project Manager" at bounding box center [245, 94] width 110 height 7
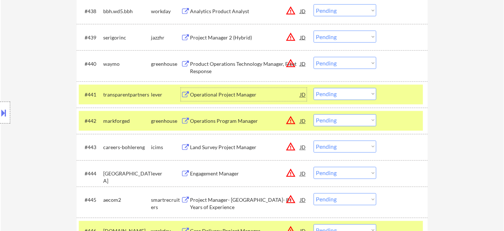
scroll to position [1348, 0]
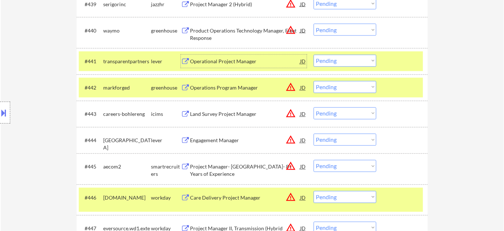
click at [231, 87] on div "Operations Program Manager" at bounding box center [245, 87] width 110 height 7
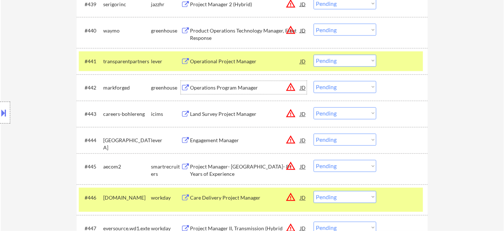
click at [319, 60] on select "Choose an option... Pending Applied Excluded (Questions) Excluded (Expired) Exc…" at bounding box center [345, 61] width 63 height 12
click at [314, 55] on select "Choose an option... Pending Applied Excluded (Questions) Excluded (Expired) Exc…" at bounding box center [345, 61] width 63 height 12
select select ""pending""
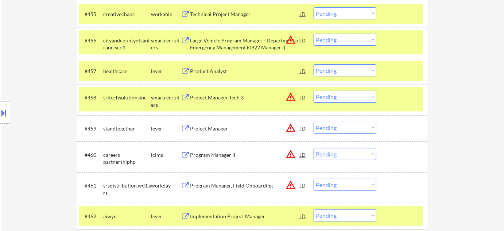
scroll to position [1846, 0]
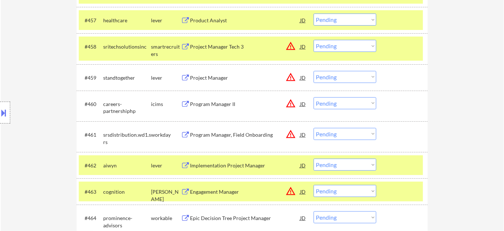
click at [206, 76] on div "Project Manager" at bounding box center [245, 77] width 110 height 7
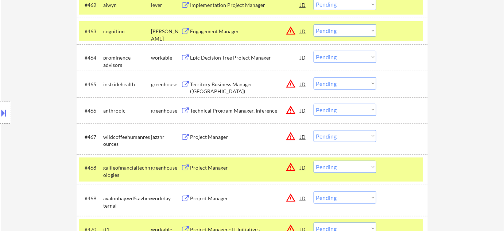
scroll to position [2012, 0]
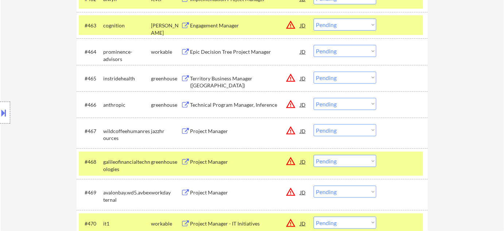
click at [212, 161] on div "Project Manager" at bounding box center [245, 161] width 110 height 7
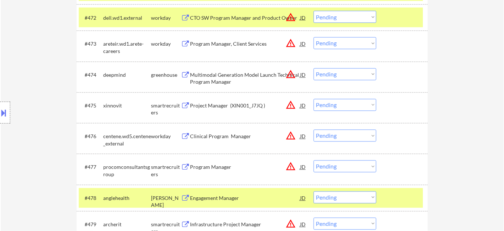
scroll to position [2310, 0]
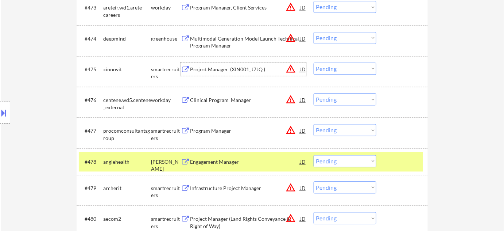
click at [249, 69] on div "Project Manager (XIN001_J7JQ )" at bounding box center [245, 69] width 110 height 7
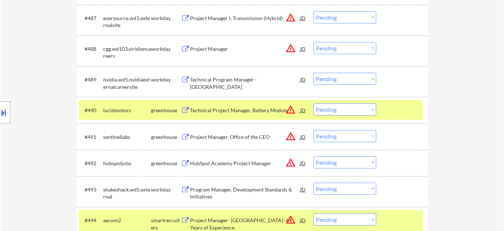
scroll to position [2741, 0]
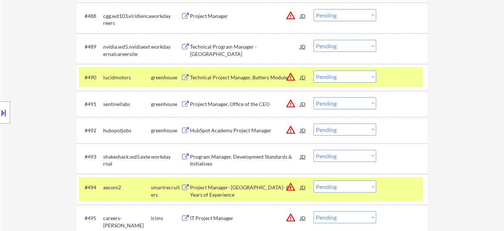
click at [245, 105] on div "Project Manager, Office of the CEO" at bounding box center [245, 103] width 110 height 7
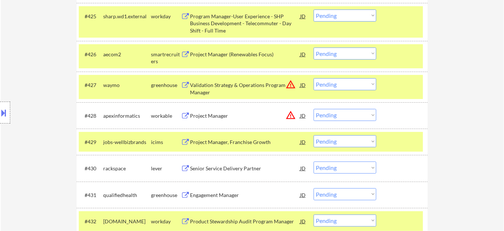
scroll to position [2264, 0]
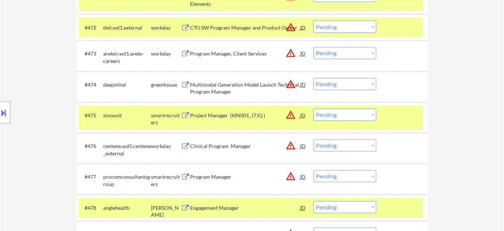
click at [362, 115] on select "Choose an option... Pending Applied Excluded (Questions) Excluded (Expired) Exc…" at bounding box center [345, 115] width 63 height 12
click at [314, 109] on select "Choose an option... Pending Applied Excluded (Questions) Excluded (Expired) Exc…" at bounding box center [345, 115] width 63 height 12
select select ""pending""
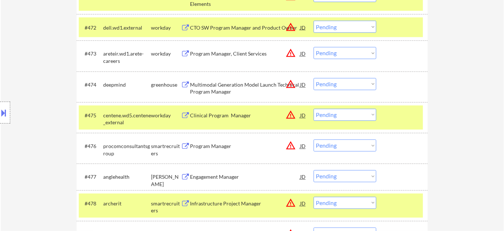
click at [223, 147] on div "Program Manager" at bounding box center [245, 146] width 110 height 7
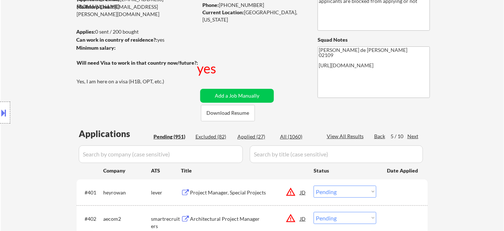
scroll to position [99, 0]
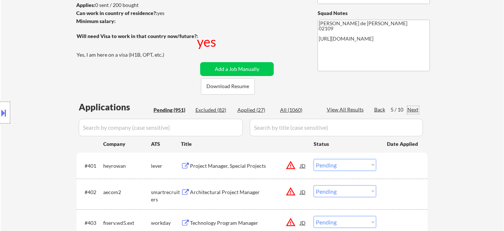
click at [414, 109] on div "Next" at bounding box center [414, 109] width 12 height 7
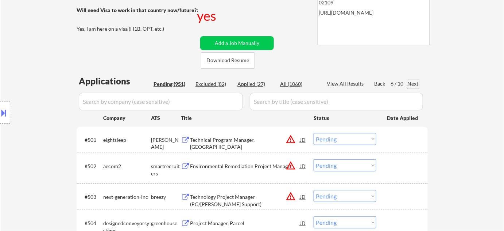
scroll to position [132, 0]
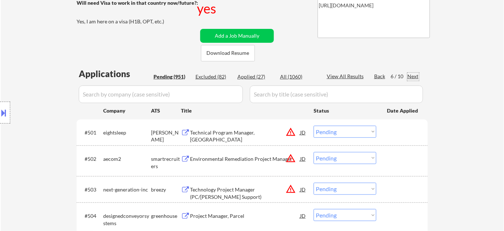
click at [245, 134] on div "Technical Program Manager, SWE" at bounding box center [245, 136] width 110 height 14
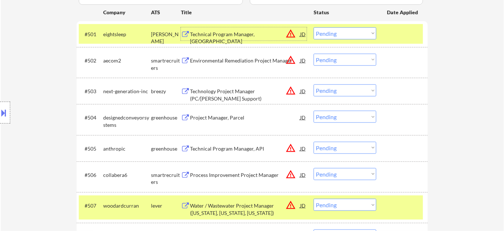
scroll to position [232, 0]
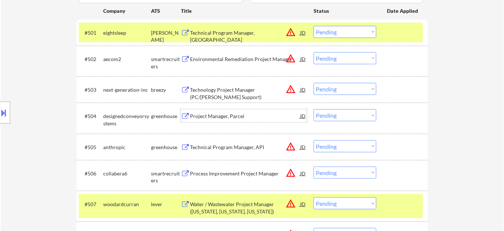
click at [222, 115] on div "Project Manager, Parcel" at bounding box center [245, 115] width 110 height 7
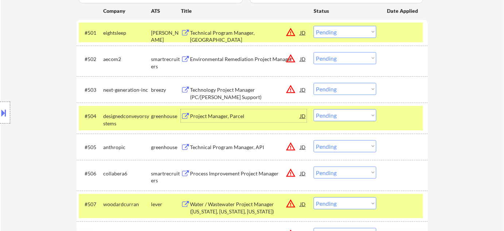
click at [336, 36] on select "Choose an option... Pending Applied Excluded (Questions) Excluded (Expired) Exc…" at bounding box center [345, 32] width 63 height 12
click at [314, 26] on select "Choose an option... Pending Applied Excluded (Questions) Excluded (Expired) Exc…" at bounding box center [345, 32] width 63 height 12
select select ""pending""
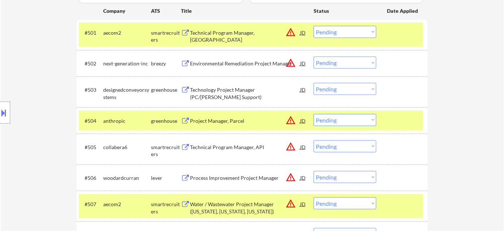
click at [332, 87] on select "Choose an option... Pending Applied Excluded (Questions) Excluded (Expired) Exc…" at bounding box center [345, 89] width 63 height 12
click at [314, 83] on select "Choose an option... Pending Applied Excluded (Questions) Excluded (Expired) Exc…" at bounding box center [345, 89] width 63 height 12
select select ""pending""
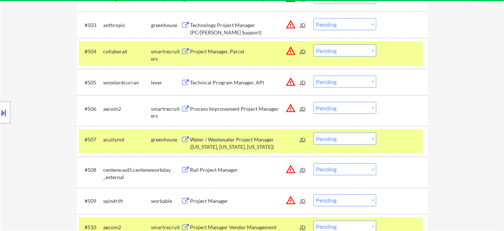
scroll to position [299, 0]
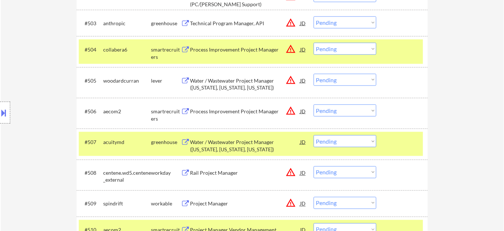
click at [236, 80] on div "Water / Wastewater Project Manager (Massachusetts, Rhode Island, Connecticut)" at bounding box center [245, 84] width 110 height 14
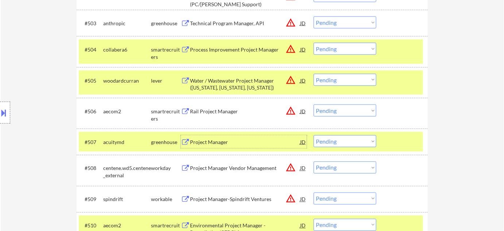
click at [216, 141] on div "Project Manager" at bounding box center [245, 141] width 110 height 7
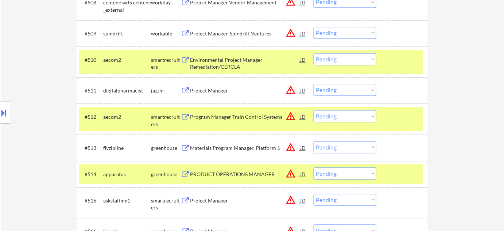
scroll to position [531, 0]
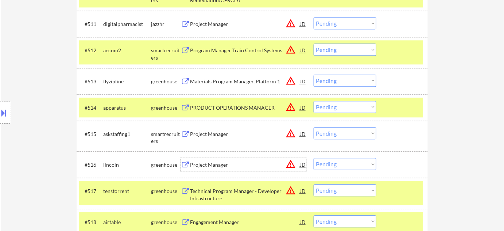
click at [217, 162] on div "Project Manager" at bounding box center [245, 164] width 110 height 7
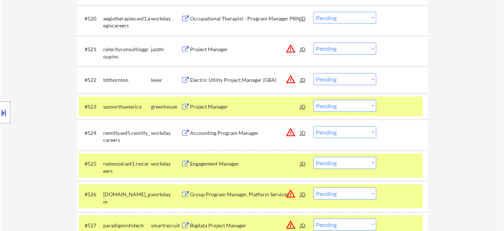
scroll to position [796, 0]
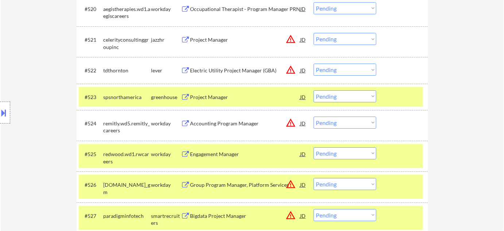
click at [215, 95] on div "Project Manager" at bounding box center [245, 96] width 110 height 7
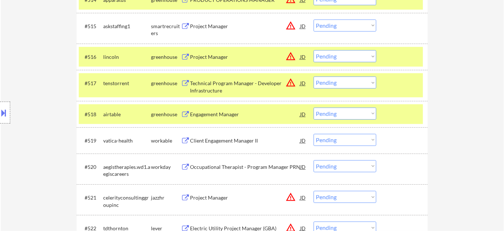
scroll to position [630, 0]
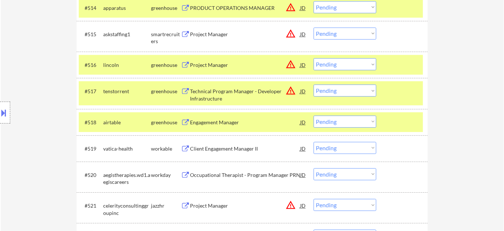
click at [344, 61] on select "Choose an option... Pending Applied Excluded (Questions) Excluded (Expired) Exc…" at bounding box center [345, 64] width 63 height 12
click at [314, 58] on select "Choose an option... Pending Applied Excluded (Questions) Excluded (Expired) Exc…" at bounding box center [345, 64] width 63 height 12
select select ""pending""
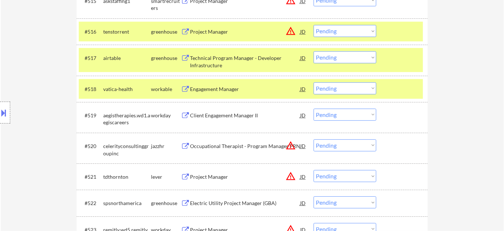
scroll to position [730, 0]
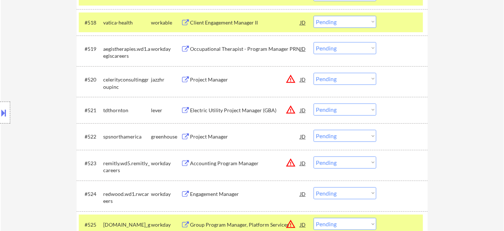
click at [338, 136] on select "Choose an option... Pending Applied Excluded (Questions) Excluded (Expired) Exc…" at bounding box center [345, 136] width 63 height 12
click at [314, 130] on select "Choose an option... Pending Applied Excluded (Questions) Excluded (Expired) Exc…" at bounding box center [345, 136] width 63 height 12
select select ""pending""
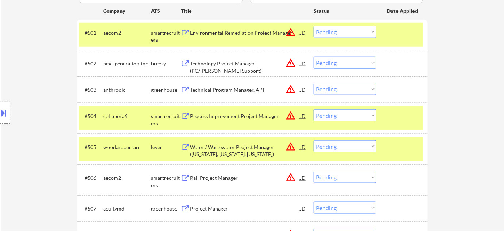
scroll to position [299, 0]
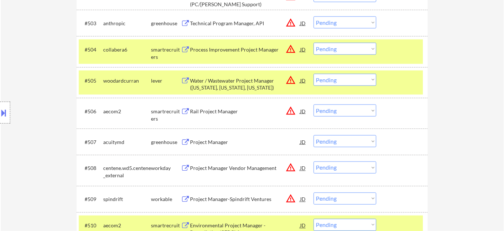
click at [342, 141] on select "Choose an option... Pending Applied Excluded (Questions) Excluded (Expired) Exc…" at bounding box center [345, 141] width 63 height 12
click at [314, 135] on select "Choose an option... Pending Applied Excluded (Questions) Excluded (Expired) Exc…" at bounding box center [345, 141] width 63 height 12
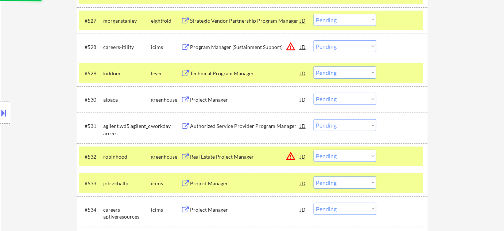
select select ""pending""
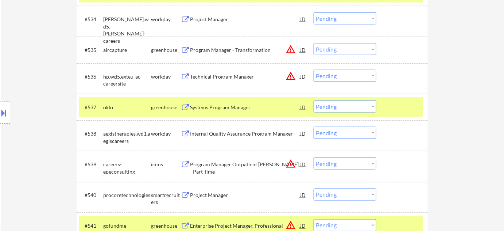
click at [223, 50] on div "Program Manager - Transformation" at bounding box center [245, 49] width 110 height 7
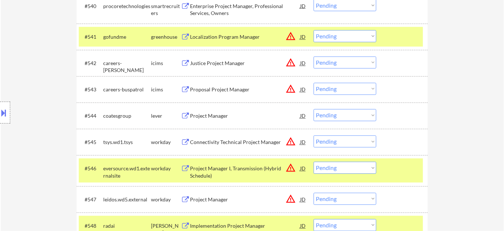
scroll to position [1393, 0]
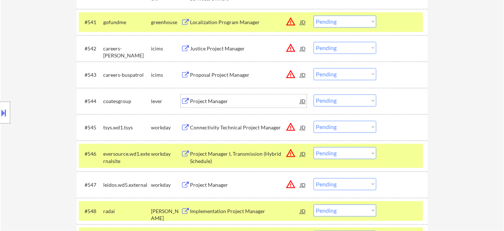
click at [208, 99] on div "Project Manager" at bounding box center [245, 100] width 110 height 7
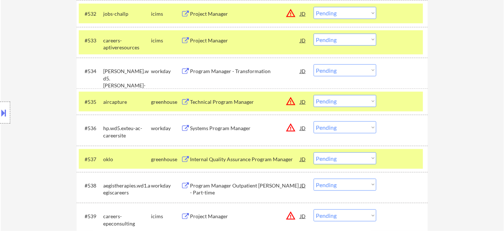
scroll to position [1128, 0]
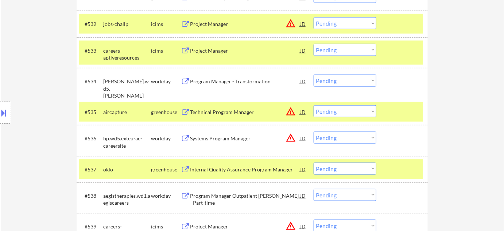
click at [348, 111] on select "Choose an option... Pending Applied Excluded (Questions) Excluded (Expired) Exc…" at bounding box center [345, 111] width 63 height 12
click at [314, 105] on select "Choose an option... Pending Applied Excluded (Questions) Excluded (Expired) Exc…" at bounding box center [345, 111] width 63 height 12
select select ""pending""
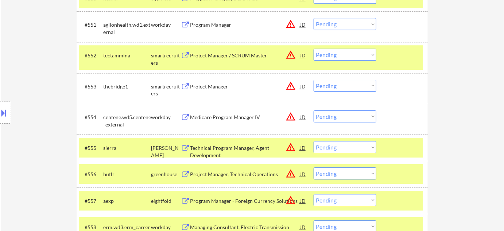
scroll to position [1659, 0]
click at [208, 83] on div "Project Manager" at bounding box center [245, 85] width 110 height 7
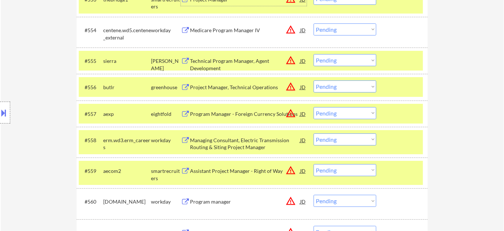
scroll to position [1758, 0]
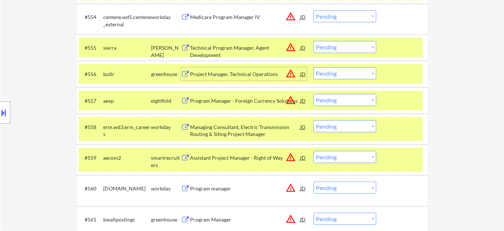
click at [243, 71] on div "Project Manager, Technical Operations" at bounding box center [245, 73] width 110 height 7
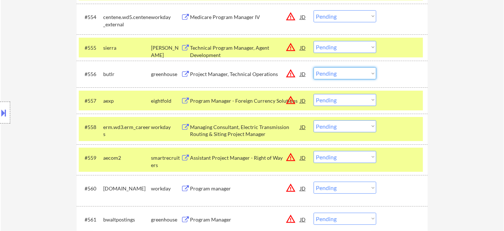
drag, startPoint x: 340, startPoint y: 73, endPoint x: 342, endPoint y: 76, distance: 4.1
click at [340, 73] on select "Choose an option... Pending Applied Excluded (Questions) Excluded (Expired) Exc…" at bounding box center [345, 73] width 63 height 12
click at [314, 67] on select "Choose an option... Pending Applied Excluded (Questions) Excluded (Expired) Exc…" at bounding box center [345, 73] width 63 height 12
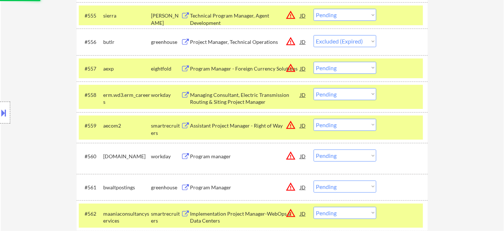
scroll to position [1858, 0]
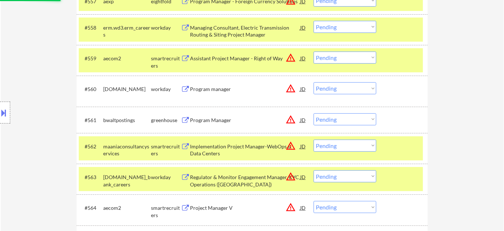
select select ""pending""
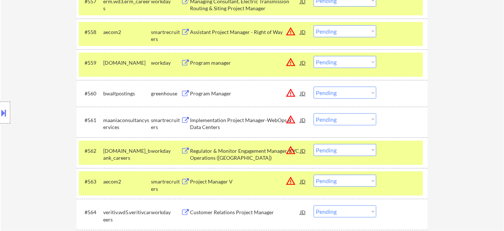
click at [204, 93] on div "Program Manager" at bounding box center [245, 93] width 110 height 7
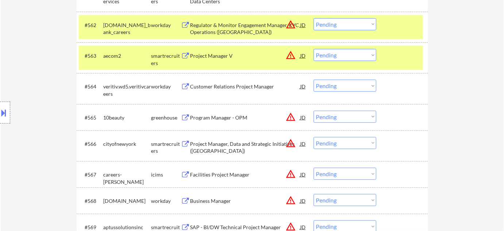
scroll to position [1990, 0]
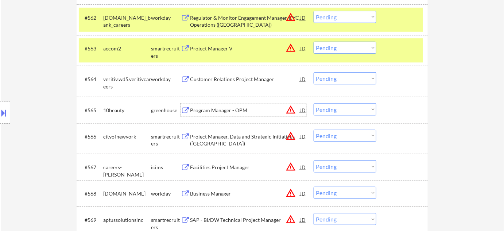
click at [229, 109] on div "Program Manager - OPM" at bounding box center [245, 110] width 110 height 7
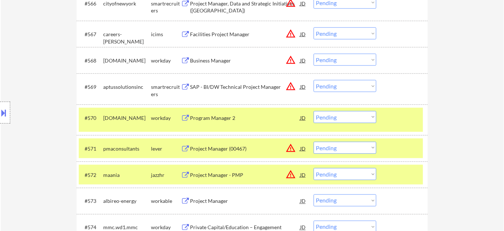
scroll to position [2156, 0]
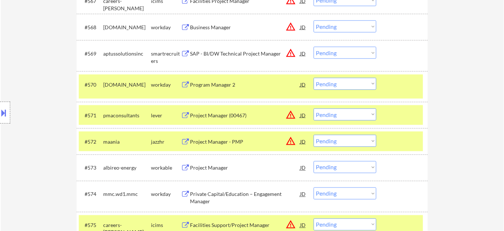
click at [235, 113] on div "Project Manager (00467)" at bounding box center [245, 115] width 110 height 7
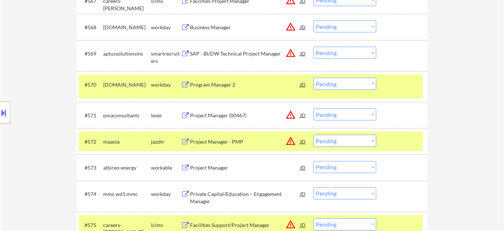
scroll to position [1353, 0]
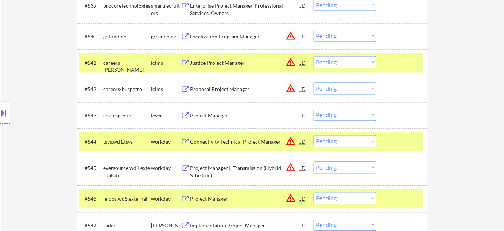
click at [331, 111] on select "Choose an option... Pending Applied Excluded (Questions) Excluded (Expired) Exc…" at bounding box center [345, 115] width 63 height 12
click at [314, 109] on select "Choose an option... Pending Applied Excluded (Questions) Excluded (Expired) Exc…" at bounding box center [345, 115] width 63 height 12
select select ""pending""
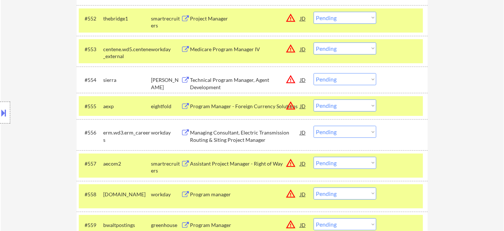
scroll to position [1717, 0]
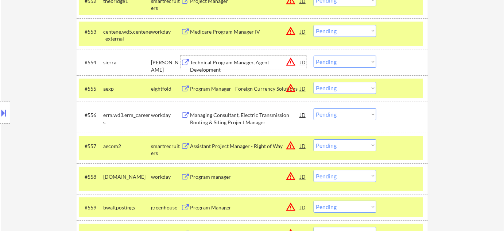
click at [246, 59] on div "Technical Program Manager, Agent Development" at bounding box center [245, 66] width 110 height 14
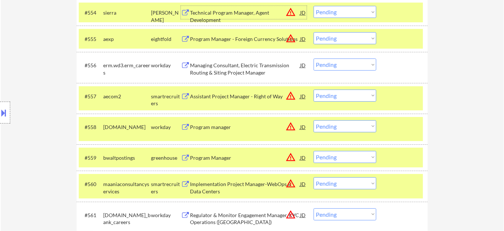
scroll to position [1817, 0]
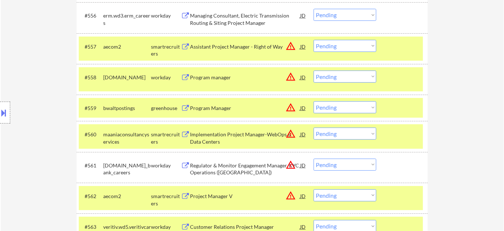
click at [209, 103] on div "Program Manager" at bounding box center [245, 107] width 110 height 13
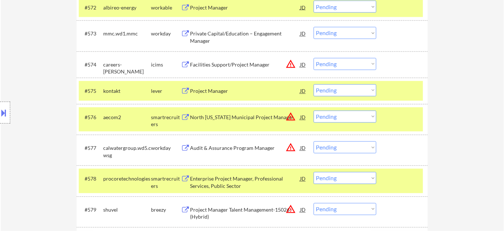
scroll to position [2315, 0]
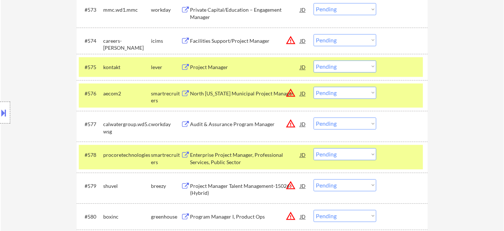
click at [210, 68] on div "Project Manager" at bounding box center [245, 67] width 110 height 7
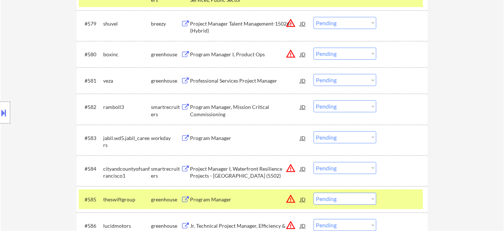
scroll to position [2481, 0]
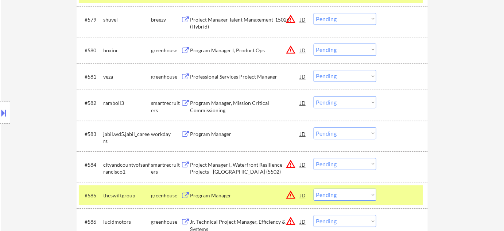
click at [242, 78] on div "Professional Services Project Manager" at bounding box center [245, 76] width 110 height 7
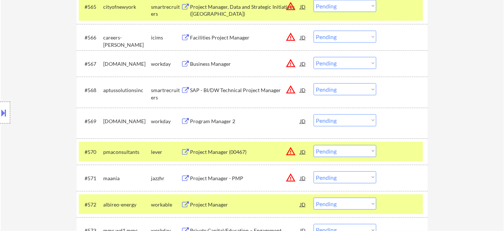
scroll to position [2082, 0]
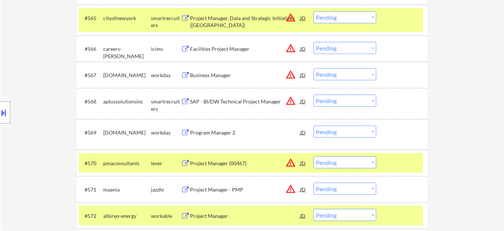
click at [331, 159] on select "Choose an option... Pending Applied Excluded (Questions) Excluded (Expired) Exc…" at bounding box center [345, 162] width 63 height 12
click at [314, 156] on select "Choose an option... Pending Applied Excluded (Questions) Excluded (Expired) Exc…" at bounding box center [345, 162] width 63 height 12
select select ""pending""
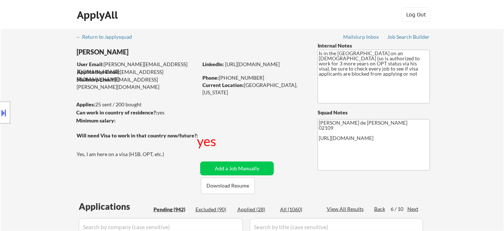
scroll to position [2415, 0]
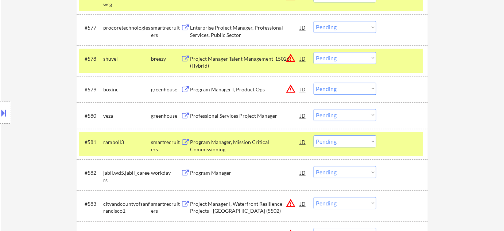
drag, startPoint x: 336, startPoint y: 115, endPoint x: 337, endPoint y: 119, distance: 3.7
click at [336, 115] on select "Choose an option... Pending Applied Excluded (Questions) Excluded (Expired) Exc…" at bounding box center [345, 115] width 63 height 12
click at [314, 109] on select "Choose an option... Pending Applied Excluded (Questions) Excluded (Expired) Exc…" at bounding box center [345, 115] width 63 height 12
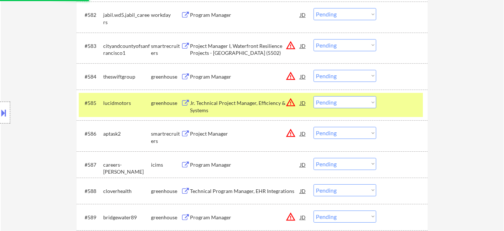
scroll to position [2581, 0]
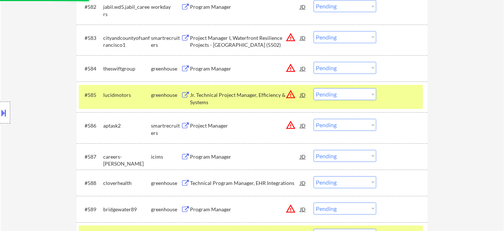
click at [212, 67] on div "Program Manager" at bounding box center [245, 68] width 110 height 7
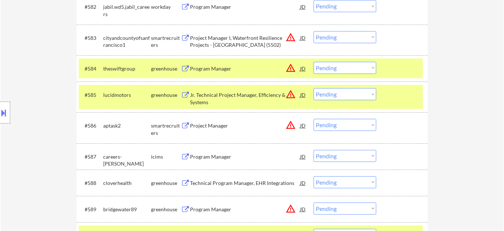
scroll to position [2714, 0]
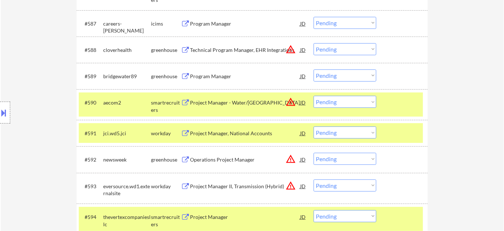
select select ""pending""
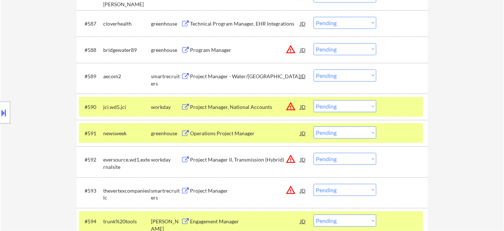
scroll to position [2508, 0]
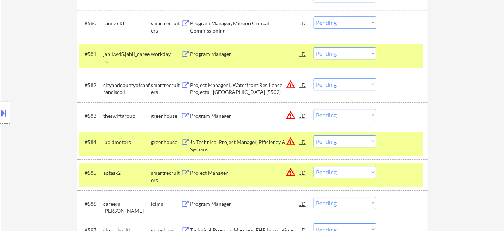
click at [213, 174] on div "Project Manager" at bounding box center [245, 172] width 110 height 7
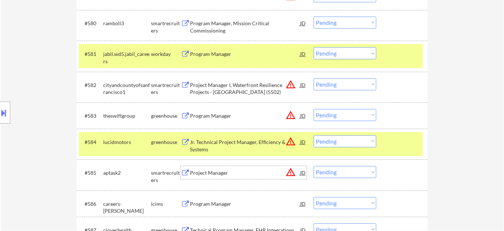
click at [335, 113] on select "Choose an option... Pending Applied Excluded (Questions) Excluded (Expired) Exc…" at bounding box center [345, 115] width 63 height 12
click at [314, 109] on select "Choose an option... Pending Applied Excluded (Questions) Excluded (Expired) Exc…" at bounding box center [345, 115] width 63 height 12
select select ""pending""
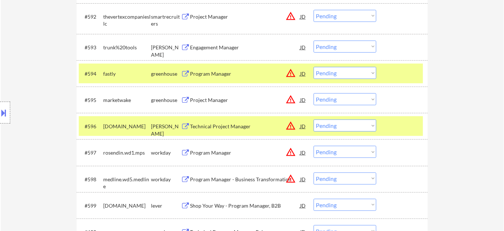
scroll to position [2873, 0]
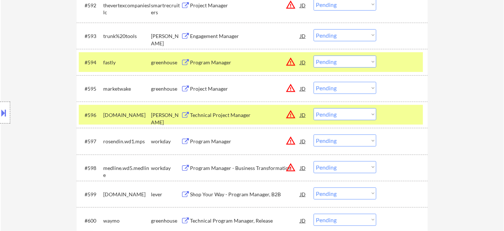
click at [219, 62] on div "Program Manager" at bounding box center [245, 62] width 110 height 7
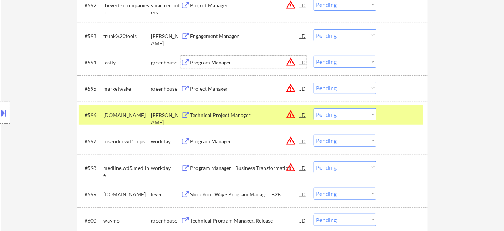
click at [218, 89] on div "Project Manager" at bounding box center [245, 88] width 110 height 7
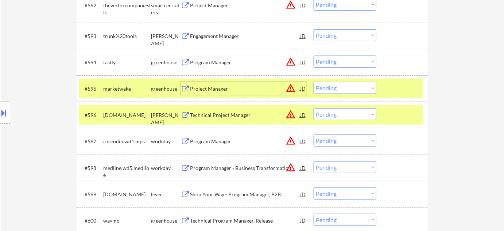
click at [342, 89] on select "Choose an option... Pending Applied Excluded (Questions) Excluded (Expired) Exc…" at bounding box center [345, 88] width 63 height 12
click at [314, 82] on select "Choose an option... Pending Applied Excluded (Questions) Excluded (Expired) Exc…" at bounding box center [345, 88] width 63 height 12
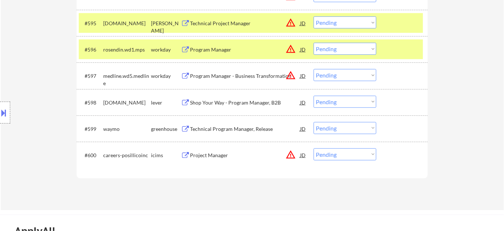
scroll to position [2939, 0]
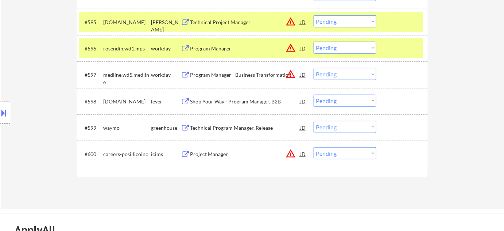
click at [233, 102] on div "Shop Your Way - Program Manager, B2B" at bounding box center [245, 101] width 110 height 7
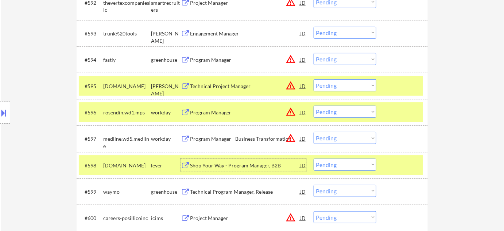
scroll to position [2873, 0]
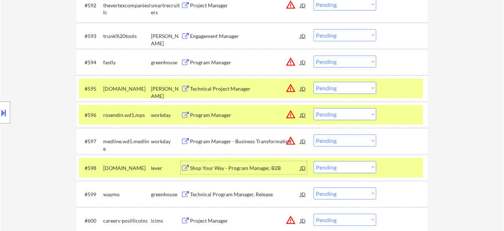
click at [222, 87] on div "Technical Project Manager" at bounding box center [245, 88] width 110 height 7
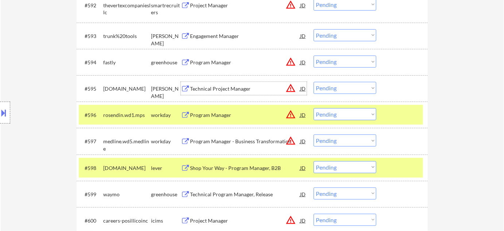
click at [338, 88] on select "Choose an option... Pending Applied Excluded (Questions) Excluded (Expired) Exc…" at bounding box center [345, 88] width 63 height 12
click at [314, 82] on select "Choose an option... Pending Applied Excluded (Questions) Excluded (Expired) Exc…" at bounding box center [345, 88] width 63 height 12
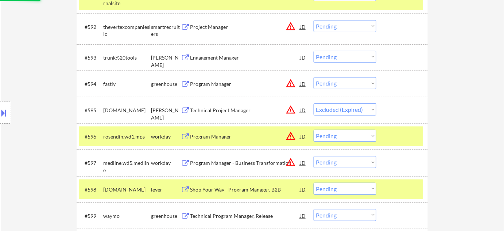
scroll to position [2839, 0]
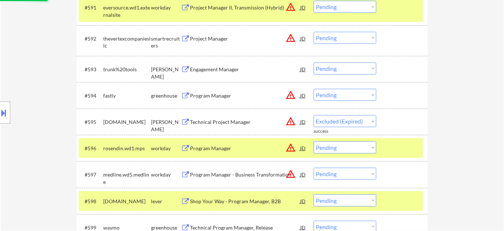
select select ""pending""
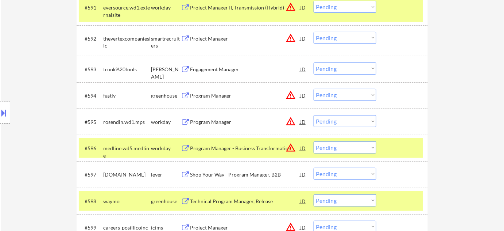
click at [2, 117] on button at bounding box center [4, 113] width 8 height 12
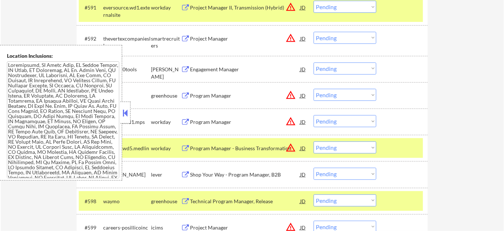
scroll to position [246, 0]
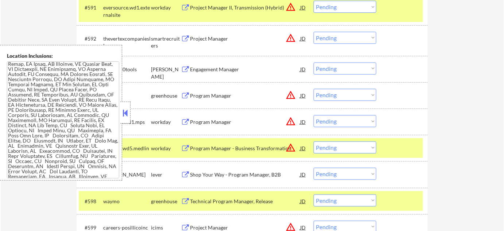
click at [126, 115] on button at bounding box center [126, 112] width 8 height 11
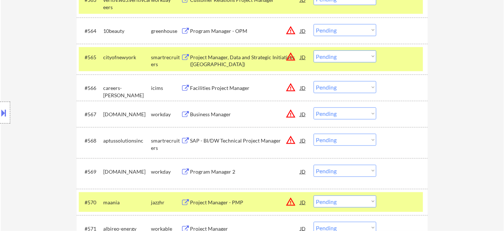
scroll to position [2819, 0]
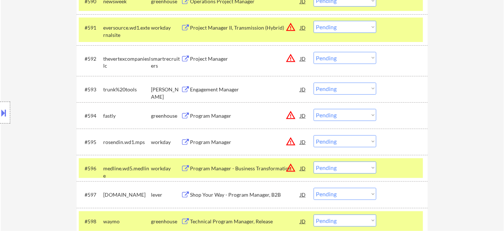
click at [292, 113] on button "warning_amber" at bounding box center [291, 115] width 10 height 10
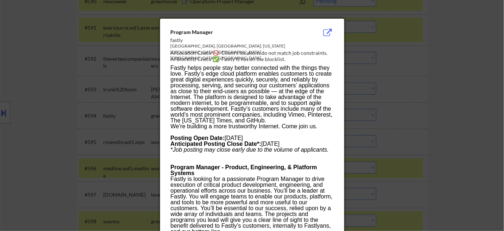
click at [413, 114] on div at bounding box center [252, 115] width 504 height 231
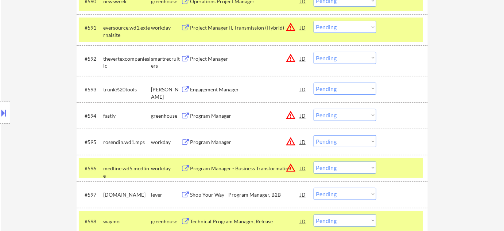
click at [360, 117] on select "Choose an option... Pending Applied Excluded (Questions) Excluded (Expired) Exc…" at bounding box center [345, 115] width 63 height 12
click at [314, 109] on select "Choose an option... Pending Applied Excluded (Questions) Excluded (Expired) Exc…" at bounding box center [345, 115] width 63 height 12
select select ""pending""
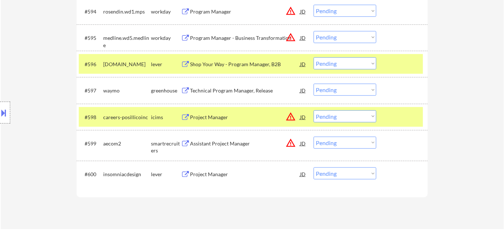
scroll to position [2985, 0]
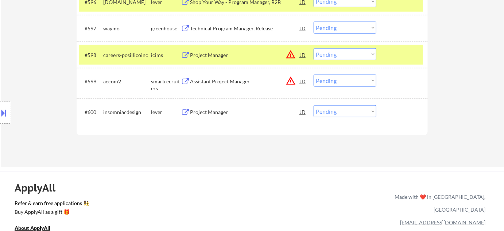
click at [222, 113] on div "Project Manager" at bounding box center [245, 111] width 110 height 7
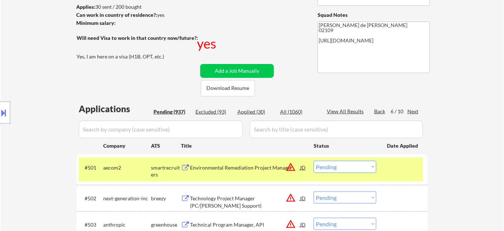
scroll to position [163, 0]
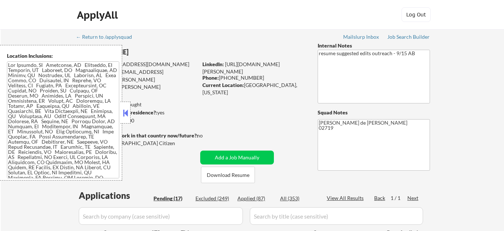
select select ""pending""
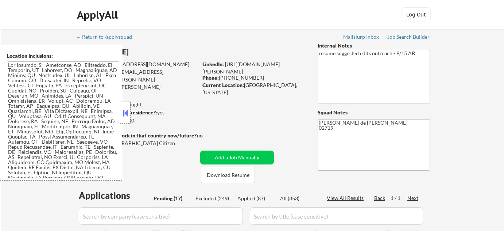
select select ""pending""
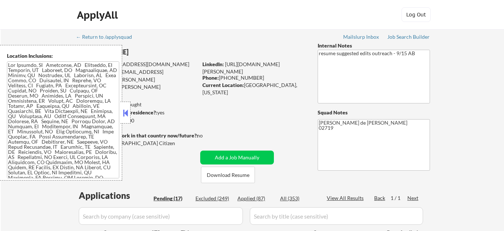
select select ""pending""
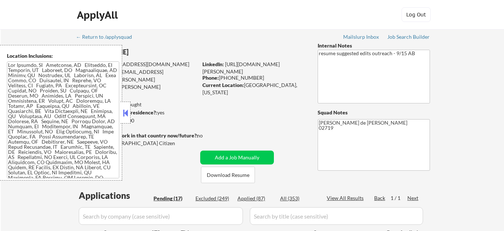
select select ""pending""
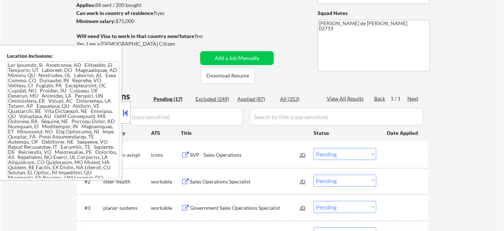
click at [128, 112] on button at bounding box center [126, 112] width 8 height 11
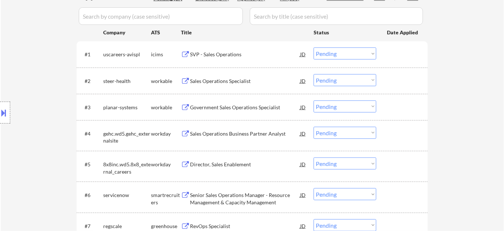
scroll to position [199, 0]
click at [343, 54] on select "Choose an option... Pending Applied Excluded (Questions) Excluded (Expired) Exc…" at bounding box center [345, 54] width 63 height 12
click at [314, 48] on select "Choose an option... Pending Applied Excluded (Questions) Excluded (Expired) Exc…" at bounding box center [345, 54] width 63 height 12
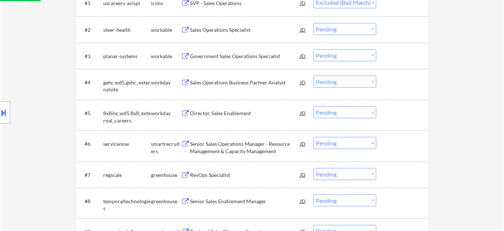
scroll to position [265, 0]
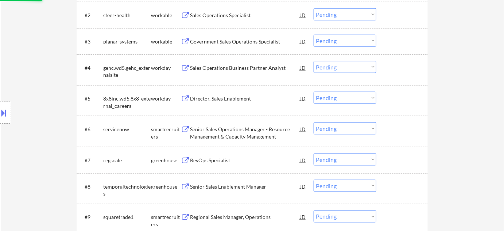
select select ""pending""
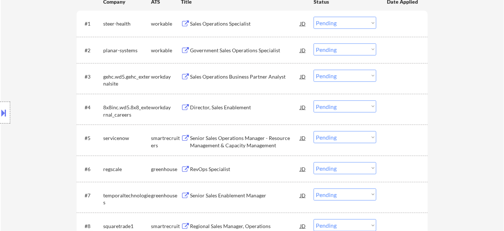
scroll to position [132, 0]
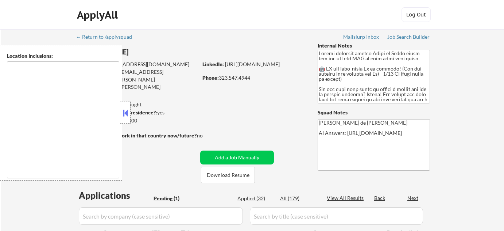
select select ""pending""
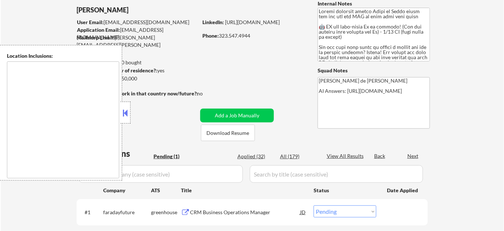
type textarea "[GEOGRAPHIC_DATA], [GEOGRAPHIC_DATA] [GEOGRAPHIC_DATA], [GEOGRAPHIC_DATA] [GEOG…"
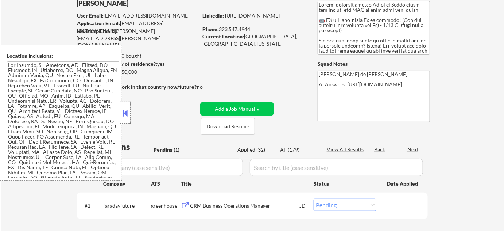
scroll to position [166, 0]
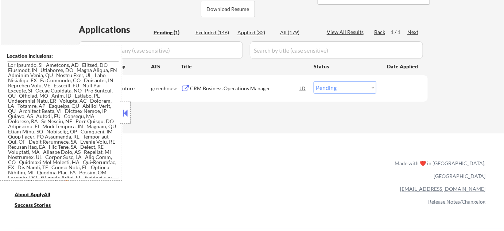
click at [126, 118] on button at bounding box center [126, 112] width 8 height 11
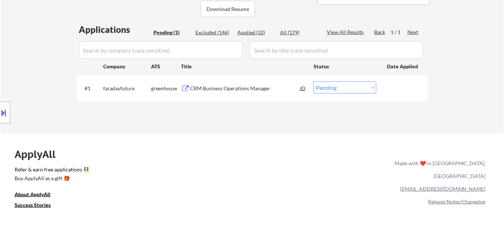
click at [238, 85] on div "CRM Business Operations Manager" at bounding box center [245, 88] width 110 height 7
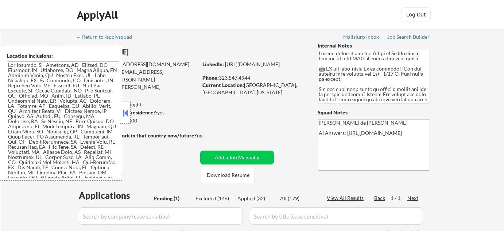
scroll to position [99, 0]
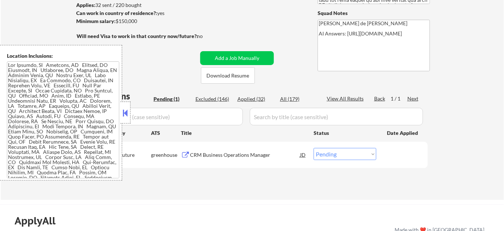
click at [123, 109] on button at bounding box center [126, 112] width 8 height 11
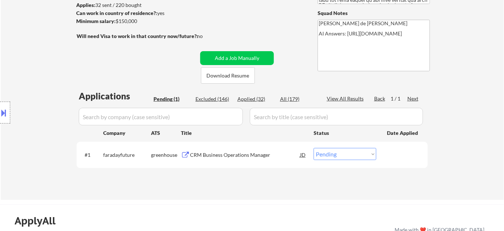
click at [217, 153] on div "CRM Business Operations Manager" at bounding box center [245, 154] width 110 height 7
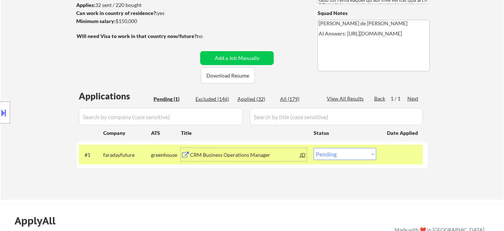
click at [328, 150] on select "Choose an option... Pending Applied Excluded (Questions) Excluded (Expired) Exc…" at bounding box center [345, 154] width 63 height 12
select select ""excluded__bad_match_""
click at [314, 148] on select "Choose an option... Pending Applied Excluded (Questions) Excluded (Expired) Exc…" at bounding box center [345, 154] width 63 height 12
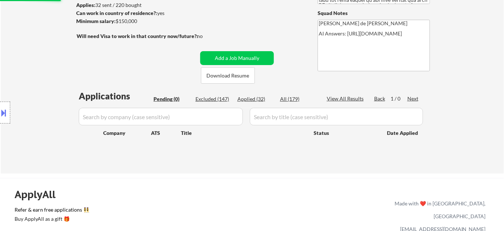
click at [225, 98] on div "Excluded (147)" at bounding box center [214, 98] width 36 height 7
click at [226, 100] on div "Excluded (147)" at bounding box center [214, 98] width 36 height 7
select select ""excluded__location_""
select select ""excluded__bad_match_""
select select ""excluded__other_""
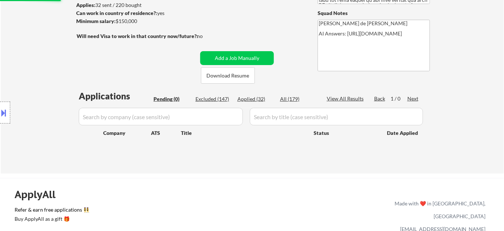
select select ""excluded__bad_match_""
select select ""excluded__location_""
select select ""excluded__bad_match_""
select select ""excluded__expired_""
select select ""excluded__bad_match_""
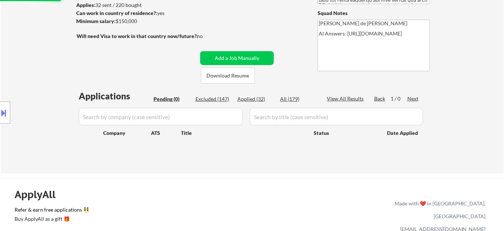
select select ""excluded__bad_match_""
select select ""excluded__location_""
select select ""excluded__expired_""
select select ""excluded__bad_match_""
select select ""excluded__expired_""
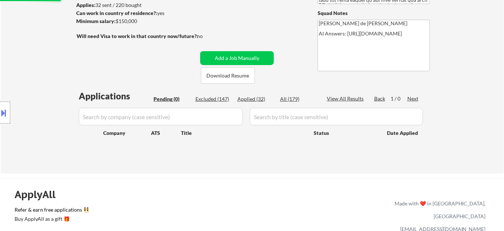
select select ""excluded__bad_match_""
select select ""excluded__expired_""
select select ""excluded__bad_match_""
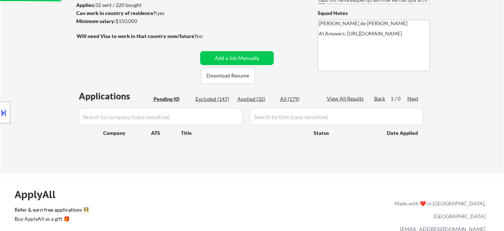
select select ""excluded__location_""
select select ""excluded__bad_match_""
select select ""excluded__location_""
select select ""excluded__expired_""
select select ""excluded__bad_match_""
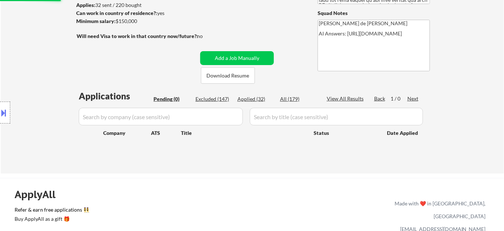
select select ""excluded__expired_""
select select ""excluded__salary_""
select select ""excluded__expired_""
select select ""excluded__location_""
select select ""excluded__blocklist_""
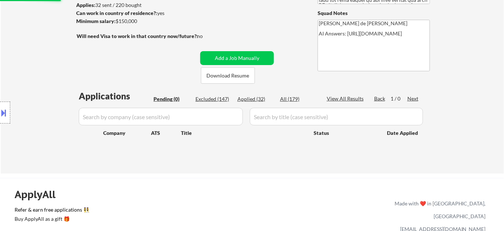
select select ""excluded__bad_match_""
select select ""excluded__expired_""
select select ""excluded__bad_match_""
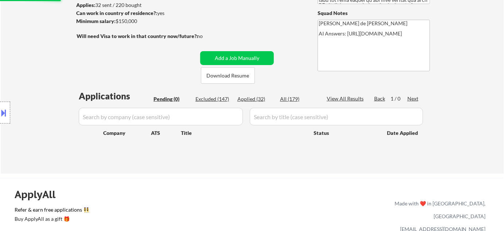
select select ""excluded__location_""
select select ""excluded__expired_""
select select ""excluded""
select select ""excluded__bad_match_""
select select ""excluded""
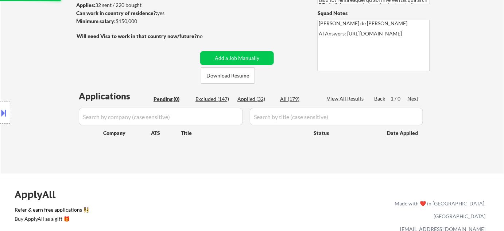
select select ""excluded__location_""
select select ""excluded__other_""
select select ""excluded__expired_""
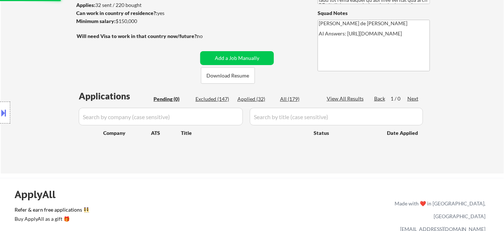
select select ""excluded__expired_""
select select ""excluded__bad_match_""
select select ""excluded__other_""
select select ""excluded__bad_match_""
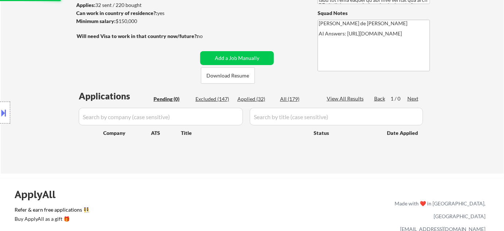
select select ""excluded__location_""
select select ""excluded__bad_match_""
select select ""excluded__location_""
select select ""excluded__other_""
select select ""excluded__bad_match_""
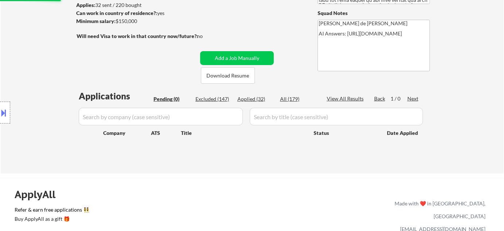
select select ""excluded__bad_match_""
select select ""excluded__expired_""
select select ""excluded__location_""
select select ""excluded__other_""
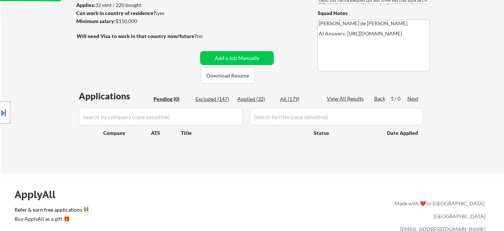
select select ""excluded__bad_match_""
select select ""excluded__expired_""
select select ""excluded__location_""
select select ""excluded__expired_""
select select ""excluded__bad_match_""
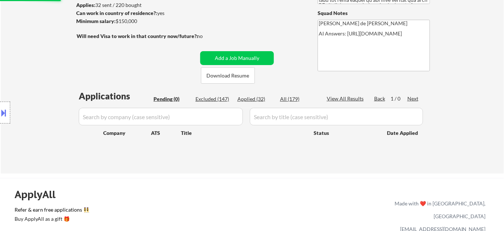
select select ""excluded__bad_match_""
select select ""excluded__salary_""
select select ""excluded__bad_match_""
select select ""excluded__expired_""
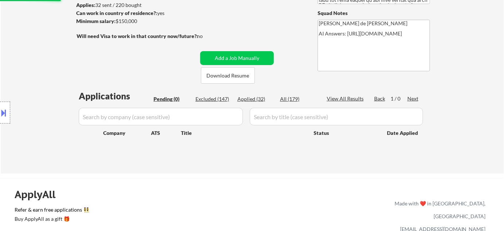
select select ""excluded__expired_""
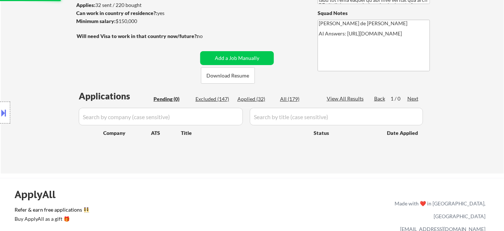
select select ""excluded__location_""
select select ""excluded__bad_match_""
select select ""excluded__expired_""
select select ""excluded__bad_match_""
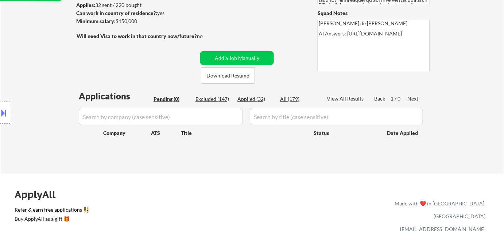
select select ""excluded__bad_match_""
select select ""excluded__other_""
select select ""excluded__bad_match_""
select select ""excluded__other_""
select select ""excluded__location_""
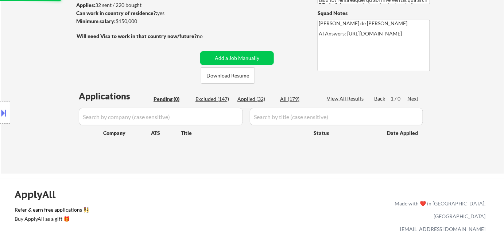
select select ""excluded__bad_match_""
select select ""excluded__expired_""
select select ""excluded__other_""
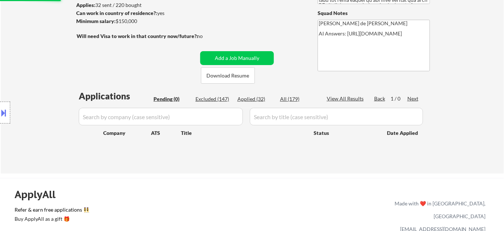
select select ""excluded__bad_match_""
select select ""excluded__location_""
select select ""excluded__bad_match_""
select select ""excluded__other_""
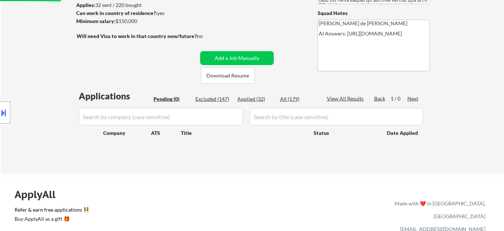
select select ""excluded__bad_match_""
select select ""excluded__expired_""
select select ""excluded__bad_match_""
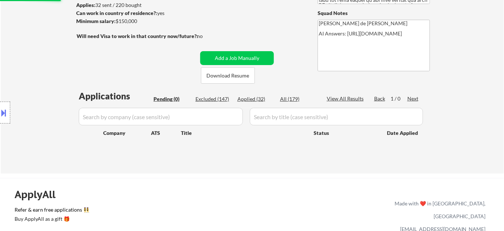
select select ""excluded__expired_""
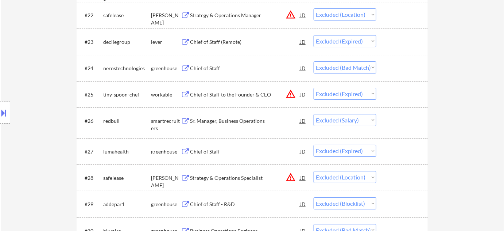
scroll to position [829, 0]
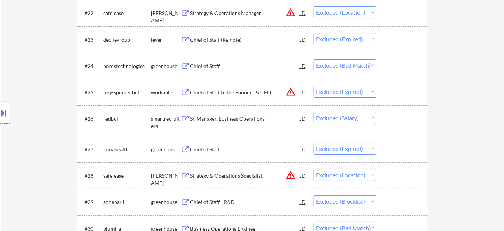
click at [211, 67] on div "Chief of Staff" at bounding box center [245, 65] width 110 height 7
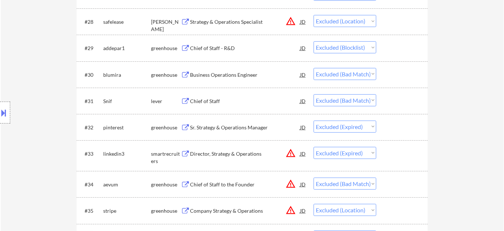
scroll to position [995, 0]
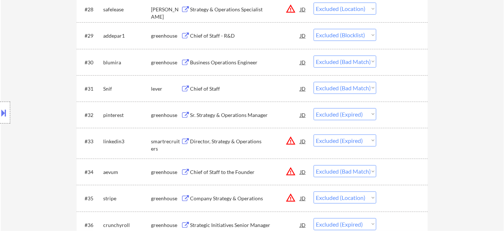
click at [204, 86] on div "Chief of Staff" at bounding box center [245, 88] width 110 height 7
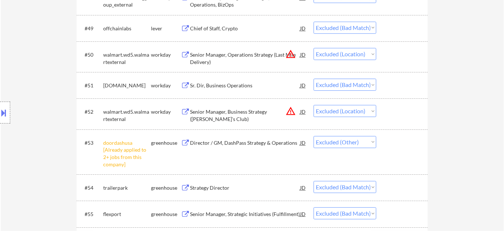
scroll to position [1592, 0]
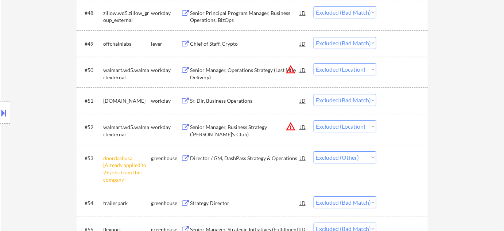
click at [220, 45] on div "Chief of Staff, Crypto" at bounding box center [245, 43] width 110 height 7
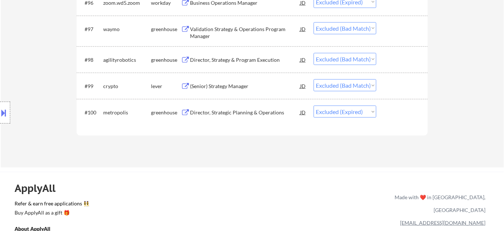
scroll to position [3052, 0]
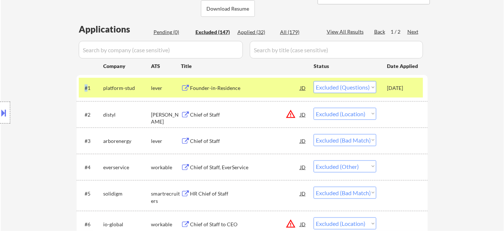
scroll to position [199, 0]
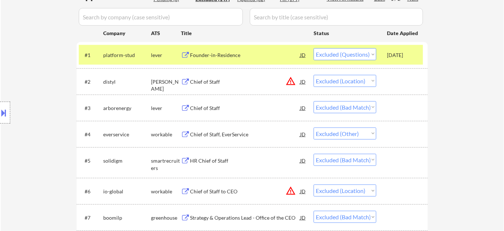
click at [210, 104] on div "Chief of Staff" at bounding box center [245, 107] width 110 height 7
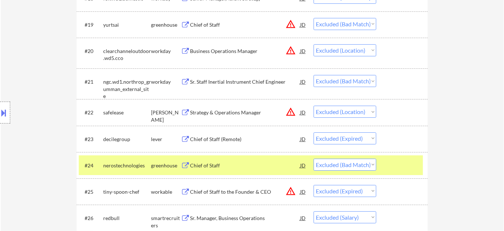
scroll to position [763, 0]
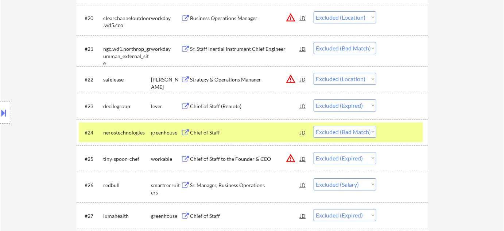
click at [207, 133] on div "Chief of Staff" at bounding box center [245, 132] width 110 height 7
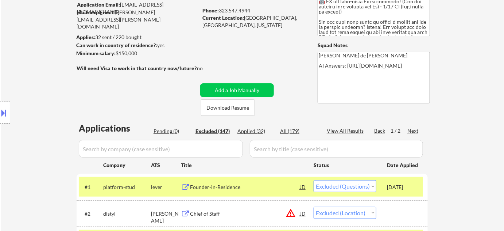
scroll to position [132, 0]
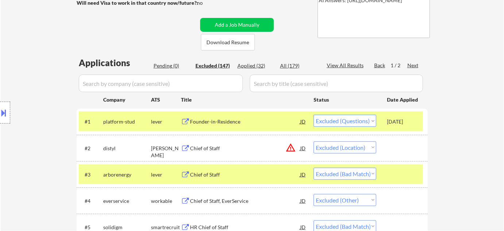
click at [412, 64] on div "Next" at bounding box center [414, 65] width 12 height 7
select select ""excluded__expired_""
select select ""excluded__salary_""
select select ""excluded__bad_match_""
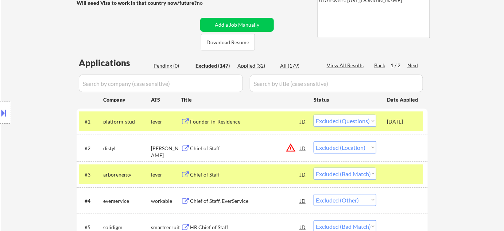
select select ""excluded__location_""
select select ""excluded""
select select ""excluded__bad_match_""
select select ""excluded__expired_""
select select ""excluded__blocklist_""
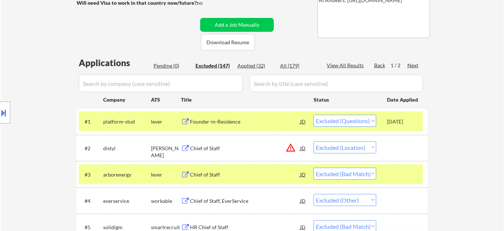
select select ""excluded__salary_""
select select ""excluded__expired_""
select select ""excluded__location_""
select select ""excluded__bad_match_""
select select ""excluded__expired_""
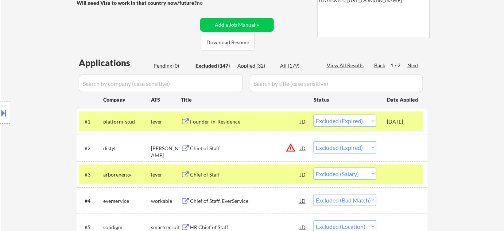
select select ""excluded__bad_match_""
select select ""excluded__expired_""
select select ""excluded""
select select ""excluded__bad_match_""
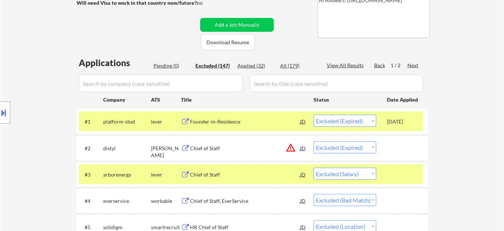
select select ""excluded__bad_match_""
select select ""excluded__salary_""
select select ""excluded__expired_""
select select ""excluded__salary_""
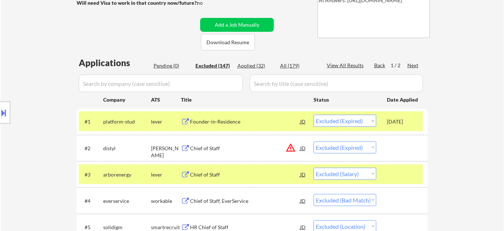
select select ""excluded__location_""
select select ""excluded__bad_match_""
select select ""excluded__expired_""
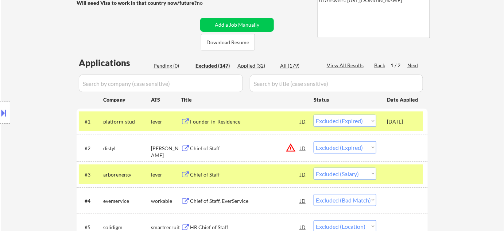
select select ""excluded__salary_""
select select ""excluded__bad_match_""
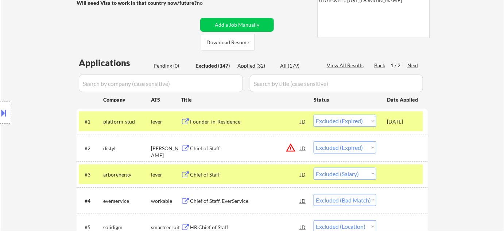
select select ""excluded__bad_match_""
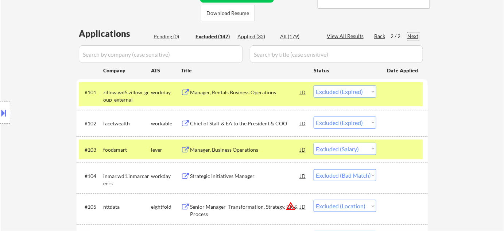
scroll to position [99, 0]
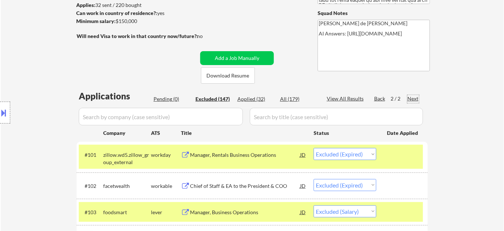
click at [381, 96] on div "Back" at bounding box center [380, 98] width 12 height 7
select select ""excluded""
select select ""excluded__location_""
select select ""excluded__bad_match_""
select select ""excluded__other_""
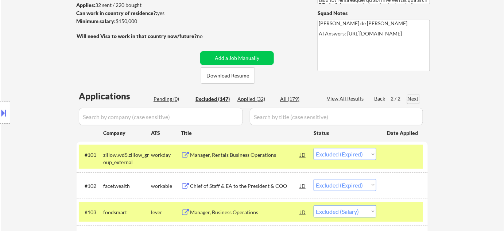
select select ""excluded__bad_match_""
select select ""excluded__location_""
select select ""excluded__expired_""
select select ""excluded__bad_match_""
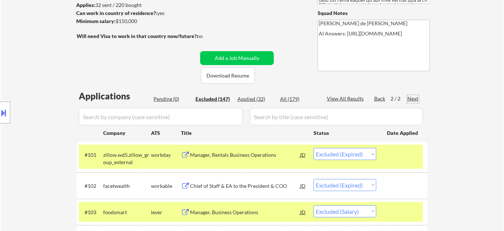
select select ""excluded__location_""
select select ""excluded__bad_match_""
select select ""excluded__expired_""
select select ""excluded__bad_match_""
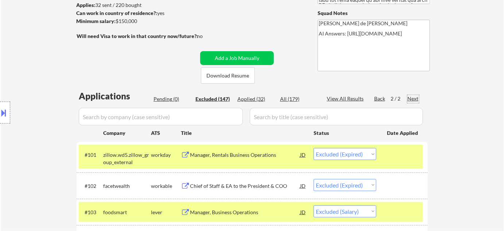
select select ""excluded__location_""
select select ""excluded__bad_match_""
select select ""excluded__location_""
select select ""excluded__bad_match_""
select select ""excluded__expired_""
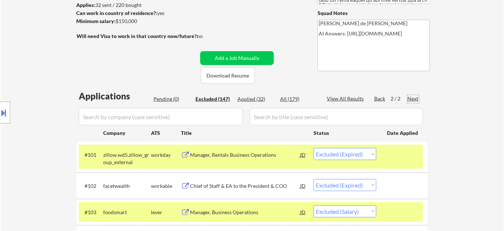
select select ""excluded__salary_""
select select ""excluded__expired_""
select select ""excluded__location_""
select select ""excluded__blocklist_""
select select ""excluded__bad_match_""
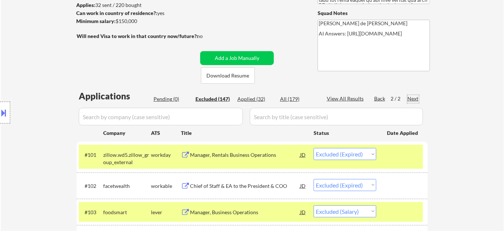
select select ""excluded__bad_match_""
select select ""excluded__location_""
select select ""excluded__expired_""
select select ""excluded""
select select ""excluded__bad_match_""
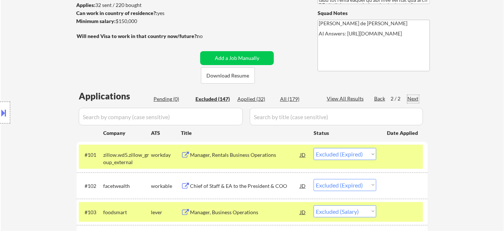
select select ""excluded""
select select ""excluded__location_""
select select ""excluded__other_""
select select ""excluded__expired_""
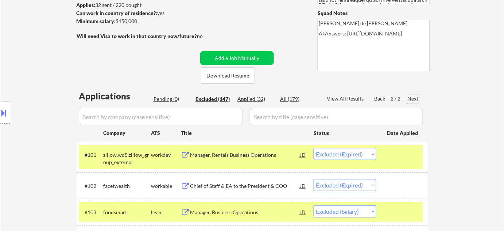
select select ""excluded__expired_""
select select ""excluded__other_""
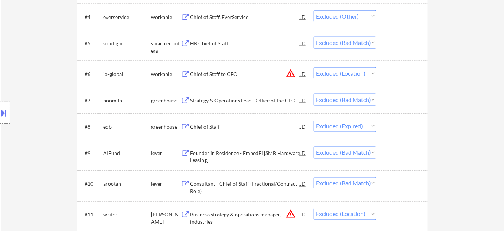
scroll to position [332, 0]
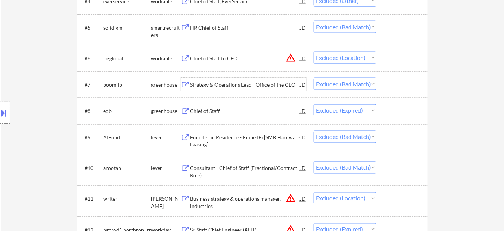
click at [238, 83] on div "Strategy & Operations Lead - Office of the CEO" at bounding box center [245, 84] width 110 height 7
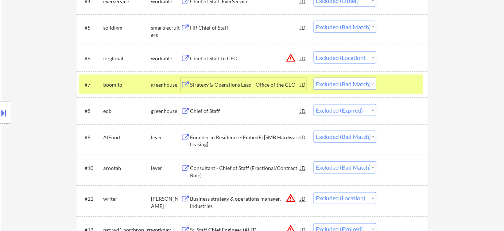
click at [338, 80] on select "Choose an option... Pending Applied Excluded (Questions) Excluded (Expired) Exc…" at bounding box center [345, 84] width 63 height 12
select select ""excluded__expired_""
click at [314, 78] on select "Choose an option... Pending Applied Excluded (Questions) Excluded (Expired) Exc…" at bounding box center [345, 84] width 63 height 12
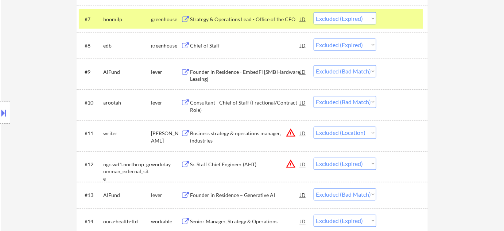
scroll to position [398, 0]
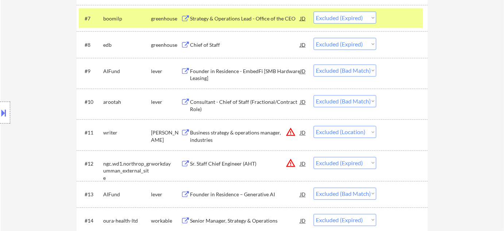
click at [235, 103] on div "Consultant - Chief of Staff (Fractional/Contract Role)" at bounding box center [245, 106] width 110 height 14
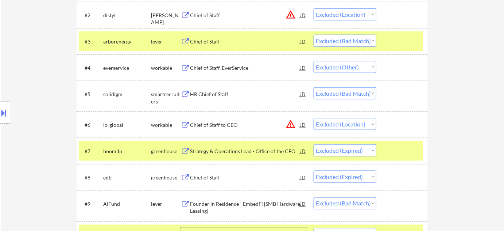
scroll to position [199, 0]
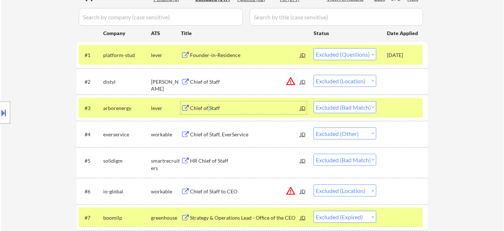
click at [208, 110] on div "Chief of Staff" at bounding box center [245, 107] width 110 height 7
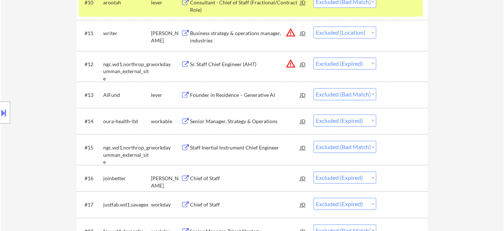
scroll to position [730, 0]
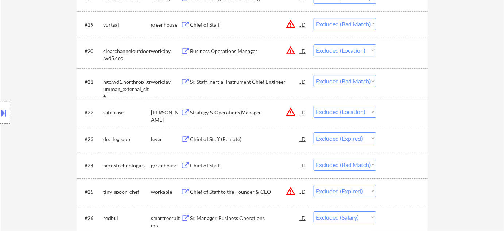
click at [208, 162] on div "Chief of Staff" at bounding box center [245, 165] width 110 height 7
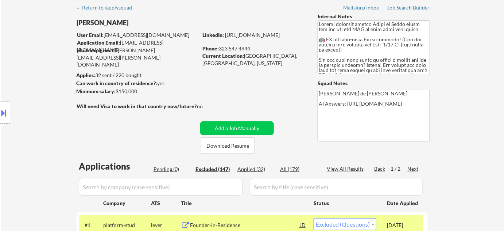
scroll to position [0, 0]
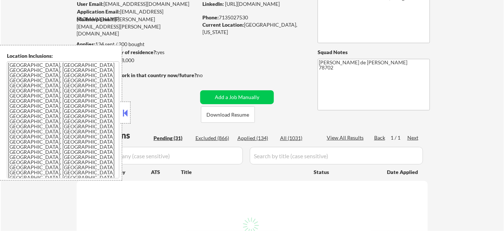
scroll to position [132, 0]
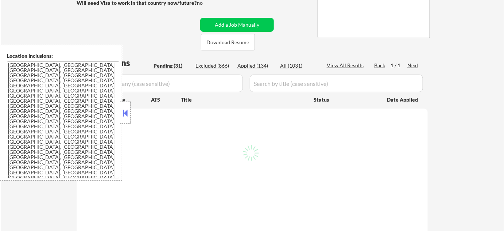
click at [122, 113] on button at bounding box center [126, 112] width 8 height 11
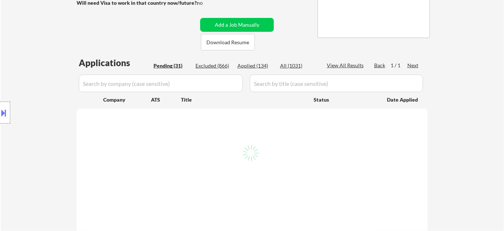
select select ""pending""
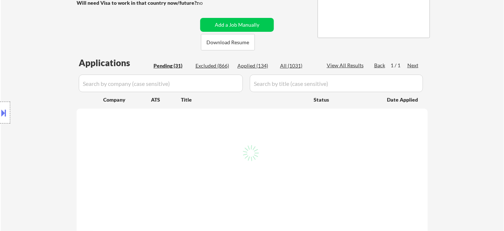
select select ""pending""
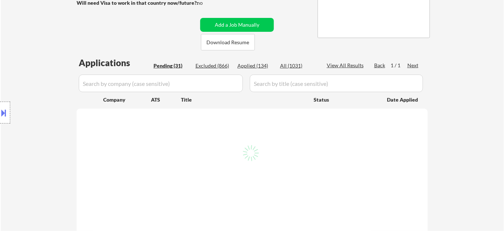
select select ""pending""
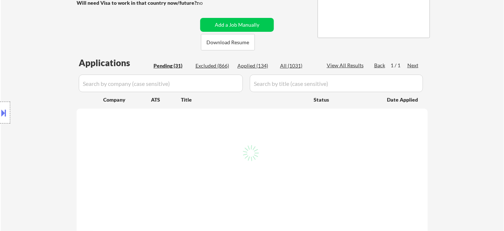
select select ""pending""
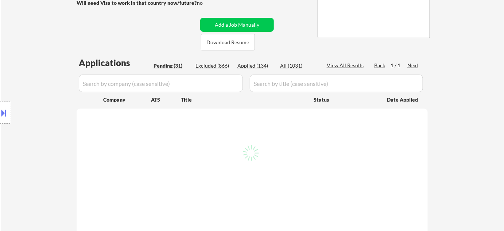
select select ""pending""
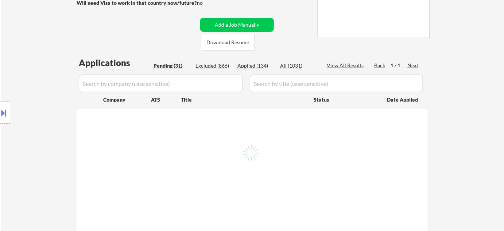
select select ""pending""
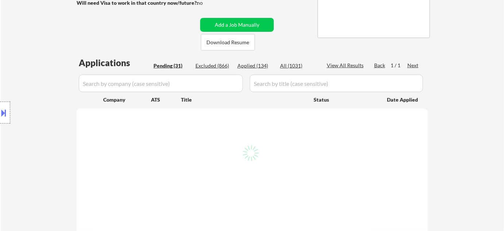
select select ""pending""
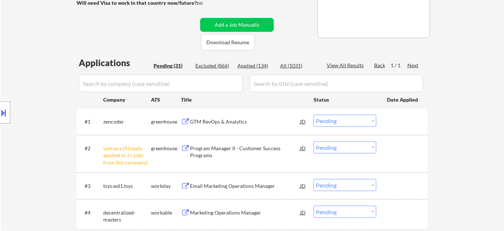
click at [324, 146] on select "Choose an option... Pending Applied Excluded (Questions) Excluded (Expired) Exc…" at bounding box center [345, 147] width 63 height 12
click at [314, 141] on select "Choose an option... Pending Applied Excluded (Questions) Excluded (Expired) Exc…" at bounding box center [345, 147] width 63 height 12
select select ""pending""
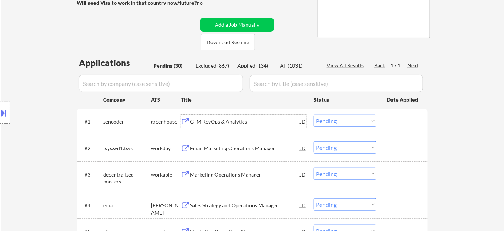
click at [228, 120] on div "GTM RevOps & Analytics" at bounding box center [245, 121] width 110 height 7
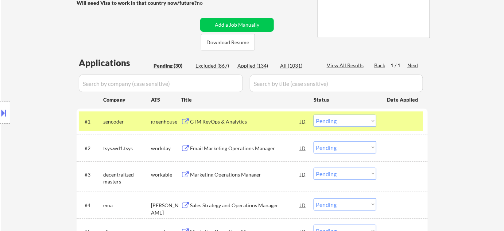
click at [322, 118] on select "Choose an option... Pending Applied Excluded (Questions) Excluded (Expired) Exc…" at bounding box center [345, 121] width 63 height 12
click at [314, 115] on select "Choose an option... Pending Applied Excluded (Questions) Excluded (Expired) Exc…" at bounding box center [345, 121] width 63 height 12
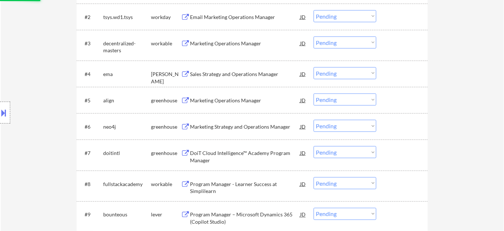
scroll to position [265, 0]
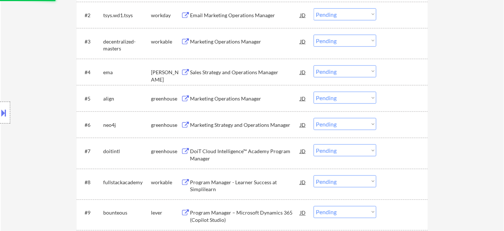
select select ""pending""
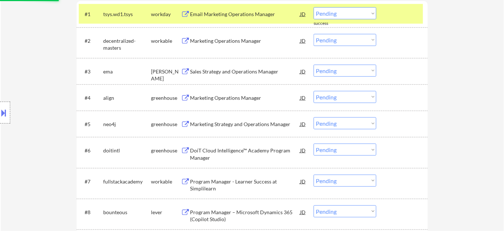
scroll to position [199, 0]
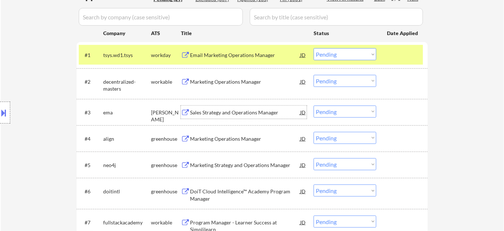
click at [226, 114] on div "Sales Strategy and Operations Manager" at bounding box center [245, 112] width 110 height 7
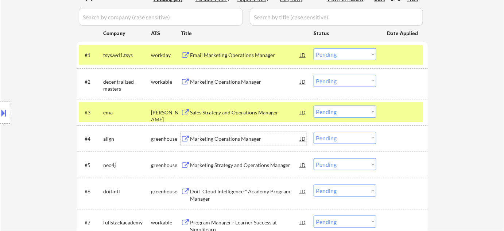
click at [219, 136] on div "Marketing Operations Manager" at bounding box center [245, 138] width 110 height 7
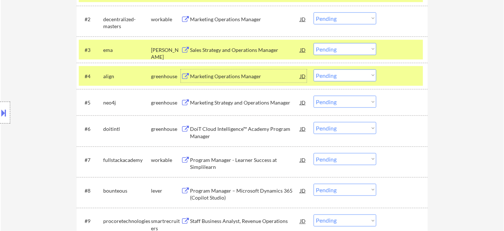
scroll to position [265, 0]
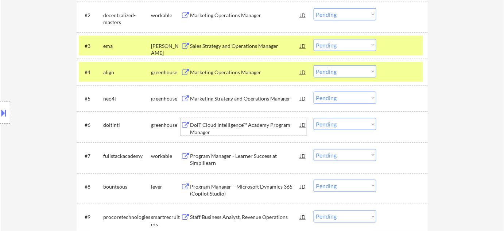
click at [204, 125] on div "DoiT Cloud Intelligence™ Academy Program Manager" at bounding box center [245, 128] width 110 height 14
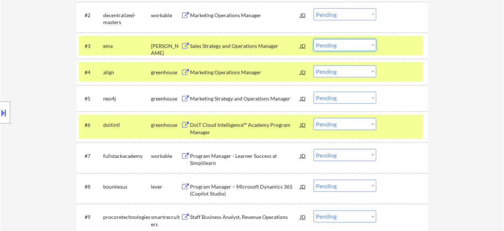
drag, startPoint x: 347, startPoint y: 45, endPoint x: 347, endPoint y: 49, distance: 4.0
click at [347, 45] on select "Choose an option... Pending Applied Excluded (Questions) Excluded (Expired) Exc…" at bounding box center [345, 45] width 63 height 12
click at [314, 39] on select "Choose an option... Pending Applied Excluded (Questions) Excluded (Expired) Exc…" at bounding box center [345, 45] width 63 height 12
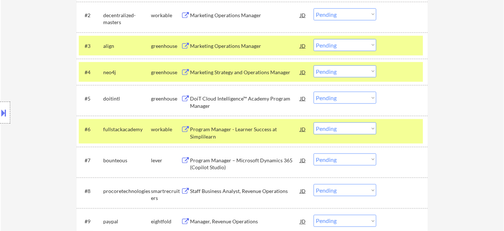
drag, startPoint x: 324, startPoint y: 45, endPoint x: 324, endPoint y: 50, distance: 5.2
click at [324, 45] on select "Choose an option... Pending Applied Excluded (Questions) Excluded (Expired) Exc…" at bounding box center [345, 45] width 63 height 12
click at [314, 39] on select "Choose an option... Pending Applied Excluded (Questions) Excluded (Expired) Exc…" at bounding box center [345, 45] width 63 height 12
select select ""pending""
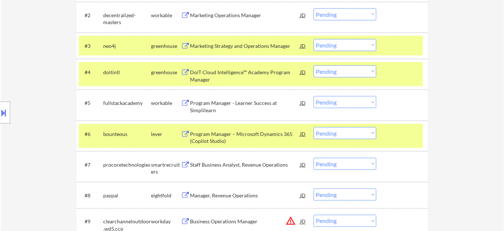
click at [332, 70] on select "Choose an option... Pending Applied Excluded (Questions) Excluded (Expired) Exc…" at bounding box center [345, 71] width 63 height 12
click at [314, 65] on select "Choose an option... Pending Applied Excluded (Questions) Excluded (Expired) Exc…" at bounding box center [345, 71] width 63 height 12
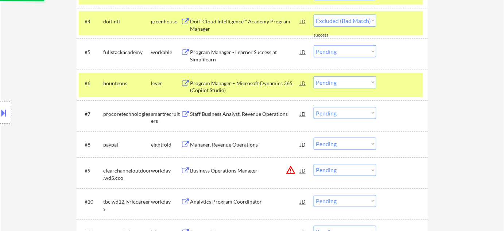
select select ""pending""
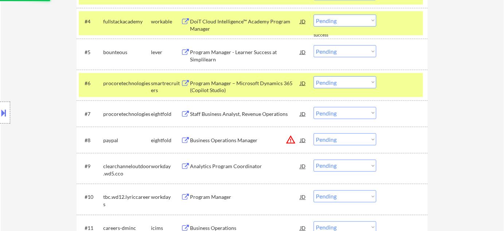
scroll to position [332, 0]
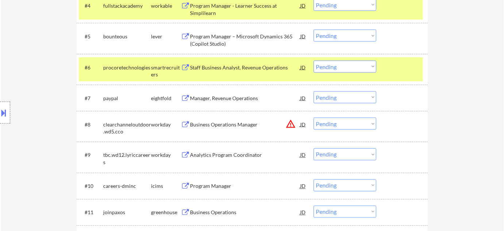
click at [289, 126] on button "warning_amber" at bounding box center [291, 124] width 10 height 10
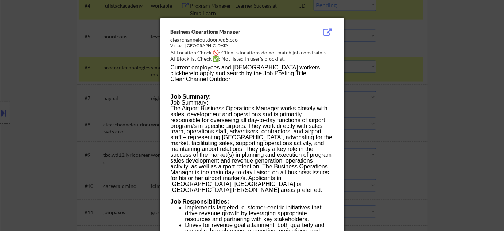
click at [403, 126] on div at bounding box center [252, 115] width 504 height 231
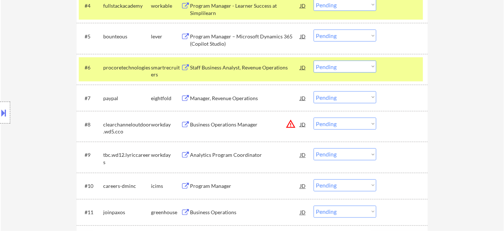
click at [349, 125] on select "Choose an option... Pending Applied Excluded (Questions) Excluded (Expired) Exc…" at bounding box center [345, 124] width 63 height 12
click at [314, 118] on select "Choose an option... Pending Applied Excluded (Questions) Excluded (Expired) Exc…" at bounding box center [345, 124] width 63 height 12
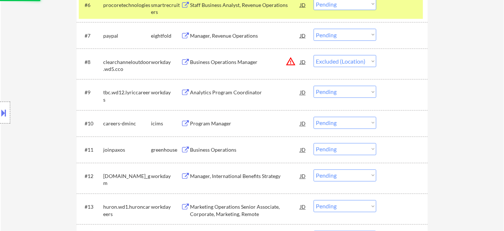
scroll to position [398, 0]
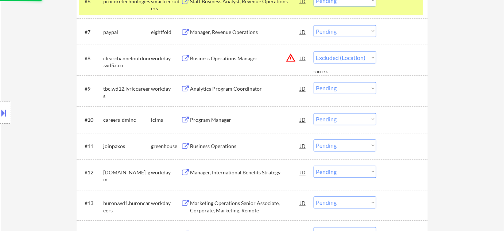
select select ""pending""
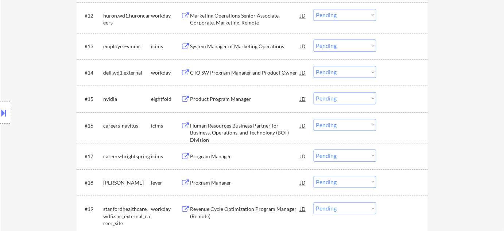
scroll to position [630, 0]
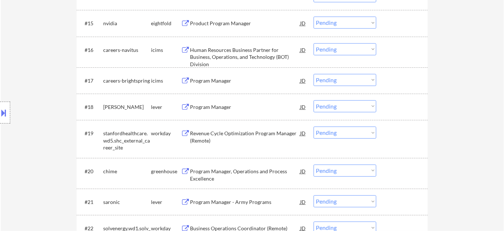
click at [227, 107] on div "Program Manager" at bounding box center [245, 106] width 110 height 7
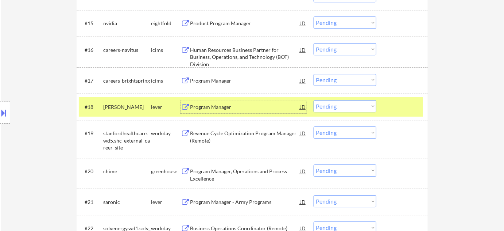
click at [332, 105] on select "Choose an option... Pending Applied Excluded (Questions) Excluded (Expired) Exc…" at bounding box center [345, 106] width 63 height 12
click at [314, 100] on select "Choose an option... Pending Applied Excluded (Questions) Excluded (Expired) Exc…" at bounding box center [345, 106] width 63 height 12
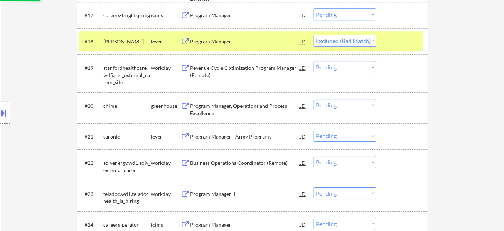
scroll to position [697, 0]
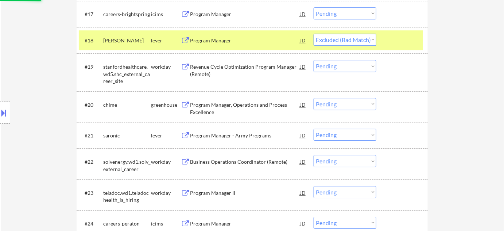
click at [232, 128] on div "Program Manager - Army Programs" at bounding box center [245, 134] width 110 height 13
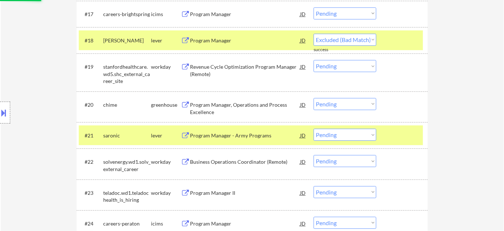
select select ""pending""
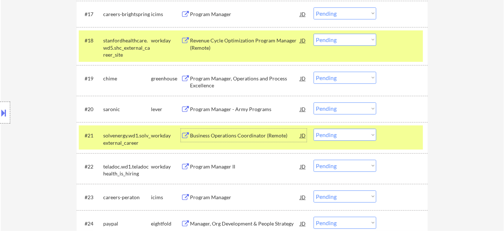
click at [343, 101] on div "#20 saronic lever Program Manager - Army Programs JD Choose an option... Pendin…" at bounding box center [251, 109] width 345 height 20
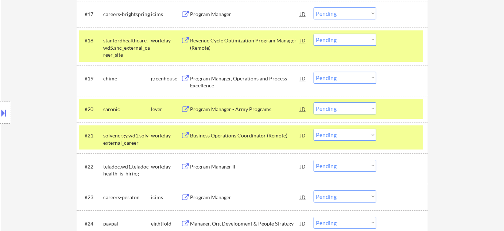
drag, startPoint x: 347, startPoint y: 114, endPoint x: 346, endPoint y: 110, distance: 3.8
click at [347, 113] on select "Choose an option... Pending Applied Excluded (Questions) Excluded (Expired) Exc…" at bounding box center [345, 108] width 63 height 12
click at [346, 110] on select "Choose an option... Pending Applied Excluded (Questions) Excluded (Expired) Exc…" at bounding box center [345, 108] width 63 height 12
drag, startPoint x: 347, startPoint y: 108, endPoint x: 348, endPoint y: 112, distance: 4.1
click at [347, 108] on select "Choose an option... Pending Applied Excluded (Questions) Excluded (Expired) Exc…" at bounding box center [345, 108] width 63 height 12
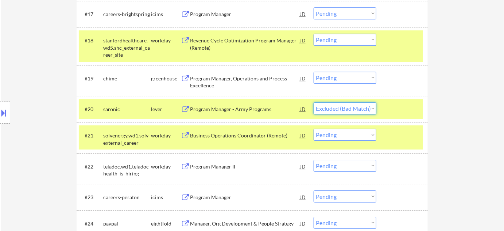
click at [314, 102] on select "Choose an option... Pending Applied Excluded (Questions) Excluded (Expired) Exc…" at bounding box center [345, 108] width 63 height 12
select select ""pending""
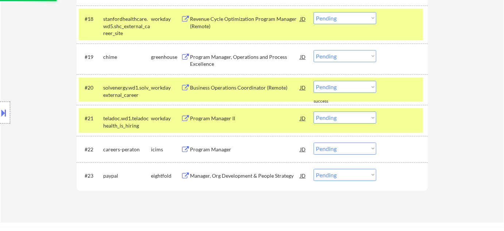
scroll to position [730, 0]
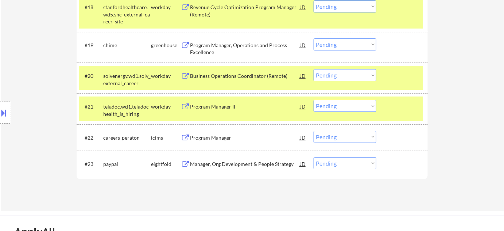
click at [207, 44] on div "Program Manager, Operations and Process Excellence" at bounding box center [245, 49] width 110 height 14
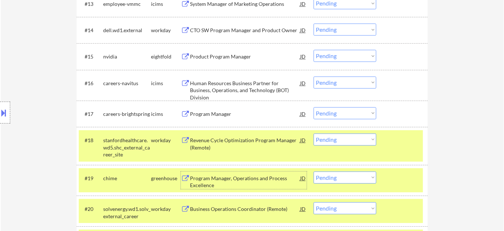
scroll to position [564, 0]
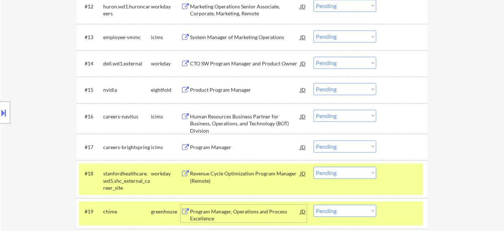
click at [231, 63] on div "CTO SW Program Manager and Product Owner" at bounding box center [245, 63] width 110 height 7
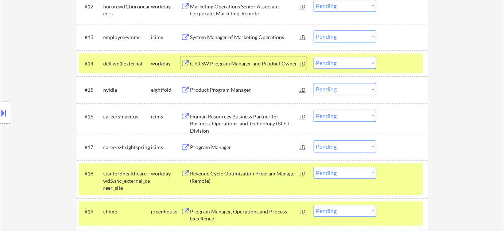
click at [338, 60] on select "Choose an option... Pending Applied Excluded (Questions) Excluded (Expired) Exc…" at bounding box center [345, 63] width 63 height 12
click at [314, 57] on select "Choose an option... Pending Applied Excluded (Questions) Excluded (Expired) Exc…" at bounding box center [345, 63] width 63 height 12
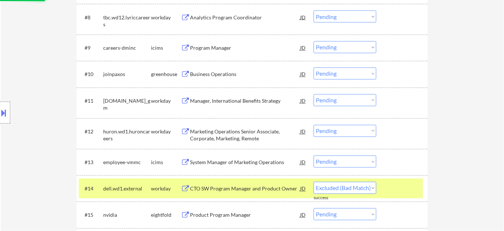
select select ""pending""
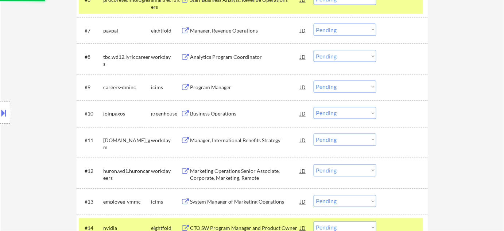
scroll to position [398, 0]
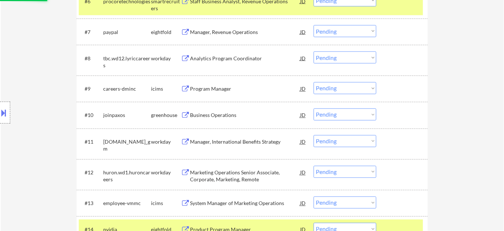
click at [222, 113] on div "Business Operations" at bounding box center [245, 115] width 110 height 7
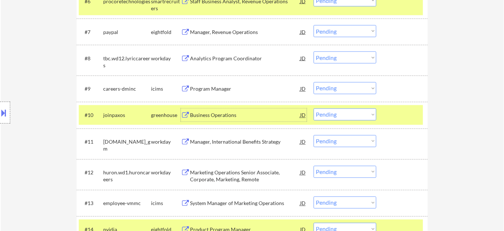
click at [321, 113] on select "Choose an option... Pending Applied Excluded (Questions) Excluded (Expired) Exc…" at bounding box center [345, 114] width 63 height 12
click at [314, 108] on select "Choose an option... Pending Applied Excluded (Questions) Excluded (Expired) Exc…" at bounding box center [345, 114] width 63 height 12
select select ""pending""
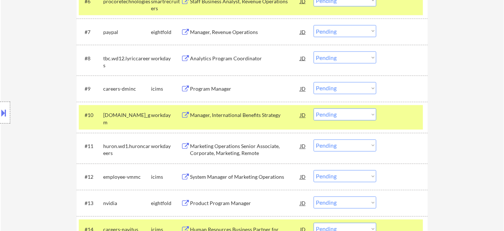
click at [225, 58] on div "Analytics Program Coordinator" at bounding box center [245, 58] width 110 height 7
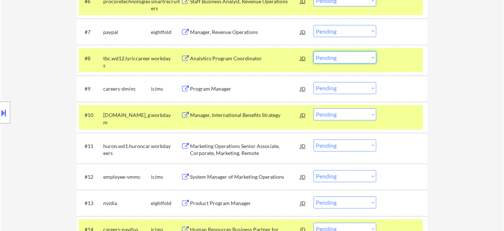
click at [323, 59] on select "Choose an option... Pending Applied Excluded (Questions) Excluded (Expired) Exc…" at bounding box center [345, 57] width 63 height 12
click at [314, 51] on select "Choose an option... Pending Applied Excluded (Questions) Excluded (Expired) Exc…" at bounding box center [345, 57] width 63 height 12
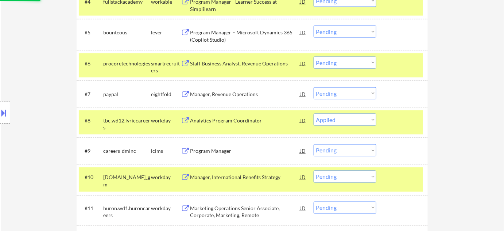
scroll to position [332, 0]
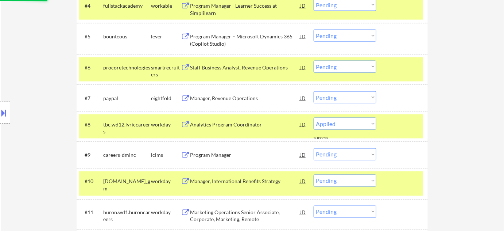
select select ""pending""
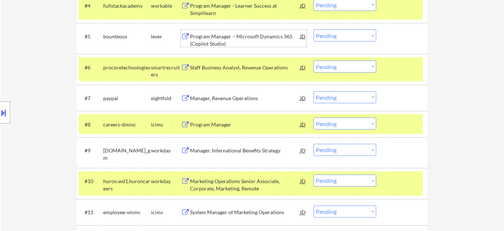
click at [215, 36] on div "Program Manager – Microsoft Dynamics 365 (Copilot Studio)" at bounding box center [245, 40] width 110 height 14
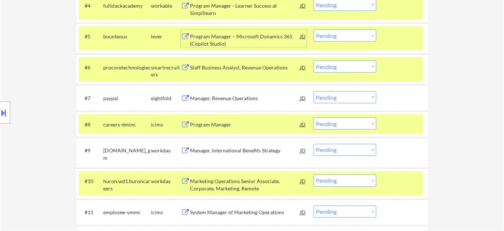
click at [328, 39] on select "Choose an option... Pending Applied Excluded (Questions) Excluded (Expired) Exc…" at bounding box center [345, 36] width 63 height 12
click at [314, 30] on select "Choose an option... Pending Applied Excluded (Questions) Excluded (Expired) Exc…" at bounding box center [345, 36] width 63 height 12
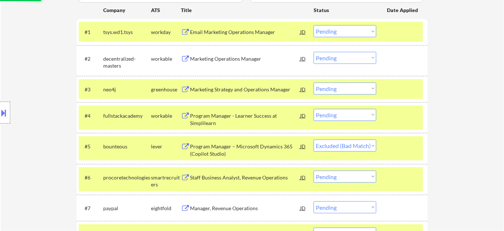
scroll to position [199, 0]
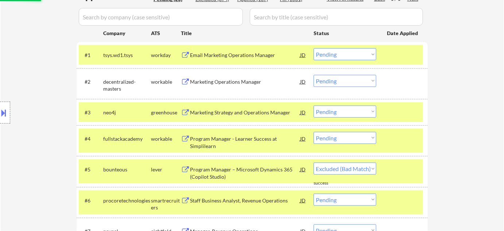
select select ""pending""
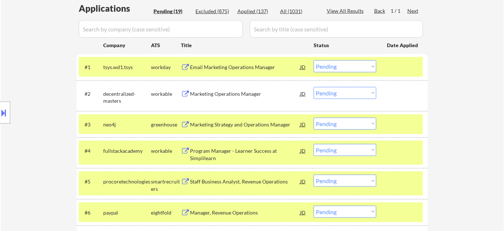
scroll to position [232, 0]
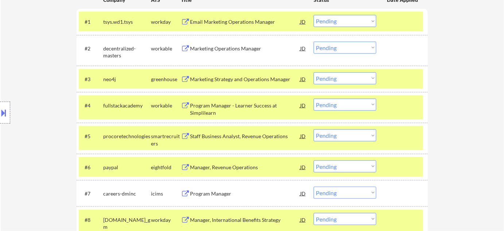
click at [226, 47] on div "Marketing Operations Manager" at bounding box center [245, 48] width 110 height 7
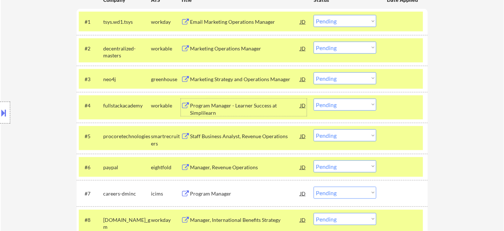
click at [203, 109] on div "Program Manager - Learner Success at Simplilearn" at bounding box center [245, 109] width 110 height 14
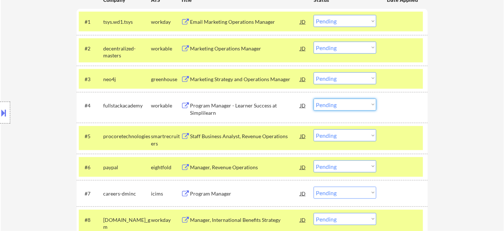
drag, startPoint x: 322, startPoint y: 106, endPoint x: 323, endPoint y: 109, distance: 3.7
click at [322, 106] on select "Choose an option... Pending Applied Excluded (Questions) Excluded (Expired) Exc…" at bounding box center [345, 105] width 63 height 12
click at [314, 99] on select "Choose an option... Pending Applied Excluded (Questions) Excluded (Expired) Exc…" at bounding box center [345, 105] width 63 height 12
select select ""pending""
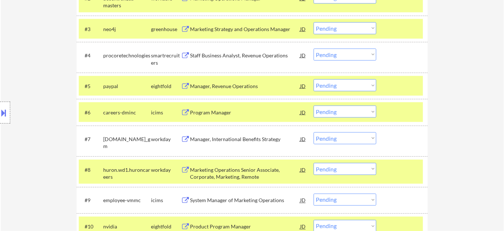
scroll to position [299, 0]
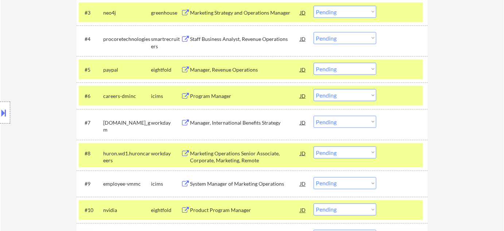
click at [209, 119] on div "Manager, International Benefits Strategy" at bounding box center [245, 122] width 110 height 7
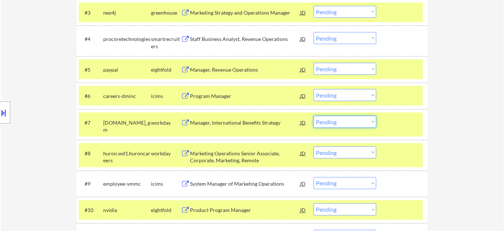
click at [331, 119] on select "Choose an option... Pending Applied Excluded (Questions) Excluded (Expired) Exc…" at bounding box center [345, 122] width 63 height 12
click at [314, 116] on select "Choose an option... Pending Applied Excluded (Questions) Excluded (Expired) Exc…" at bounding box center [345, 122] width 63 height 12
select select ""pending""
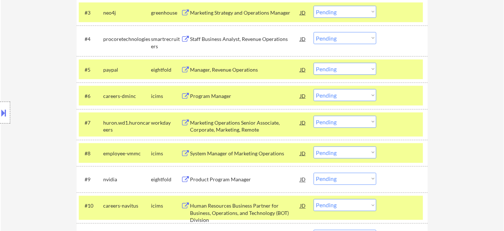
click at [219, 125] on div "Marketing Operations Senior Associate, Corporate, Marketing, Remote" at bounding box center [245, 126] width 110 height 14
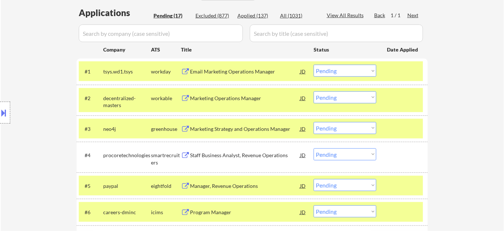
scroll to position [166, 0]
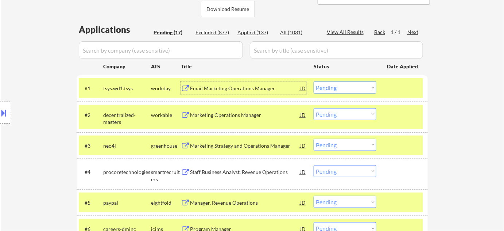
click at [231, 92] on div "Email Marketing Operations Manager" at bounding box center [245, 87] width 110 height 13
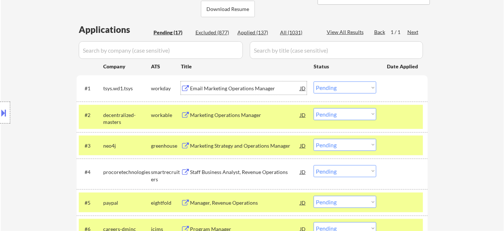
drag, startPoint x: 336, startPoint y: 86, endPoint x: 338, endPoint y: 91, distance: 5.6
click at [336, 86] on select "Choose an option... Pending Applied Excluded (Questions) Excluded (Expired) Exc…" at bounding box center [345, 87] width 63 height 12
click at [314, 81] on select "Choose an option... Pending Applied Excluded (Questions) Excluded (Expired) Exc…" at bounding box center [345, 87] width 63 height 12
select select ""pending""
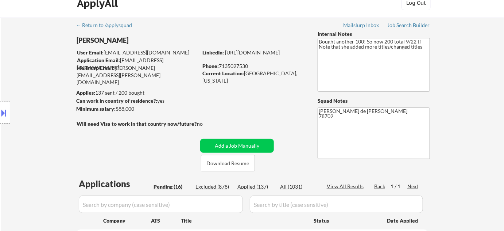
scroll to position [0, 0]
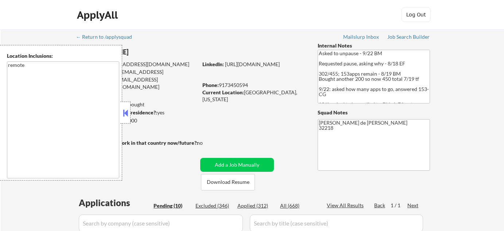
select select ""pending""
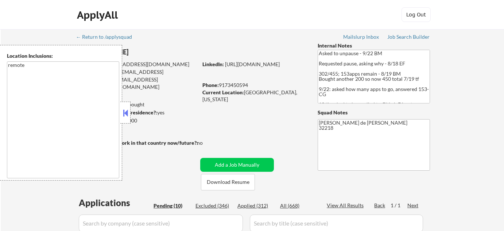
select select ""pending""
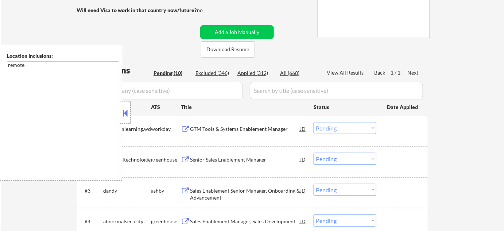
scroll to position [20, 0]
drag, startPoint x: 0, startPoint y: 0, endPoint x: 123, endPoint y: 115, distance: 168.1
click at [123, 115] on button at bounding box center [126, 112] width 8 height 11
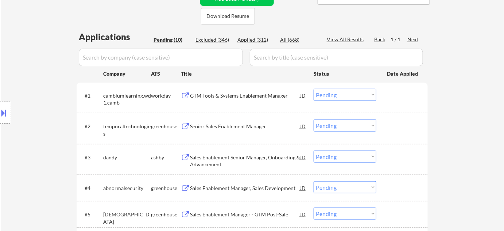
scroll to position [66, 0]
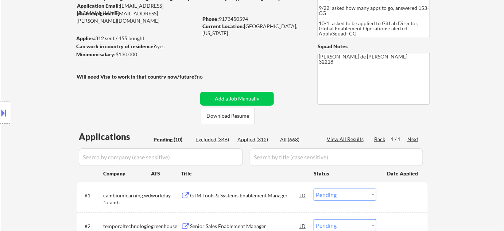
click at [255, 136] on div "Applied (312)" at bounding box center [256, 139] width 36 height 7
click at [209, 160] on input "input" at bounding box center [161, 157] width 164 height 18
select select ""applied""
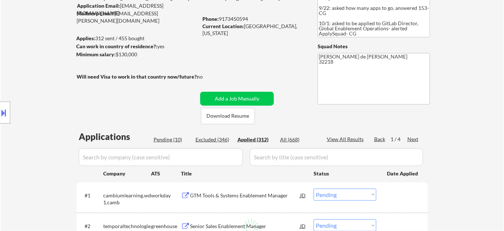
select select ""applied""
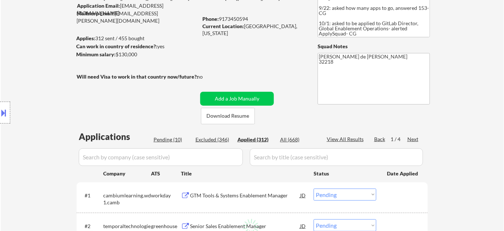
select select ""applied""
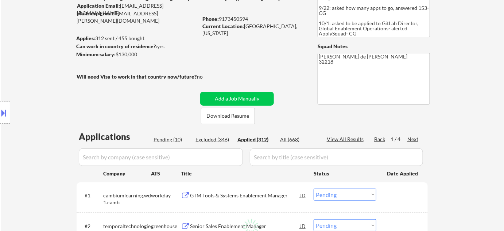
select select ""applied""
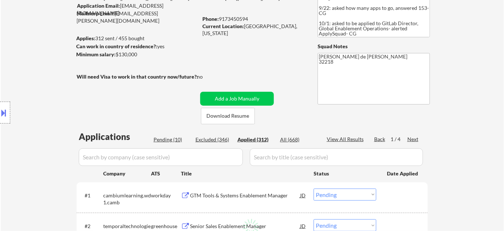
select select ""applied""
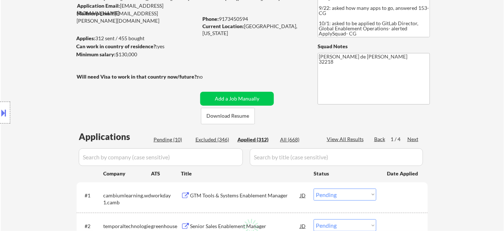
select select ""applied""
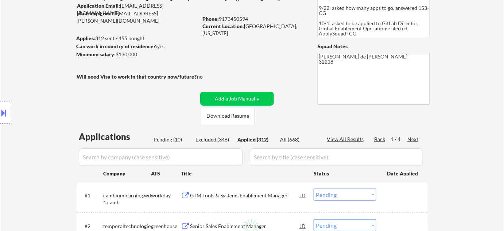
select select ""applied""
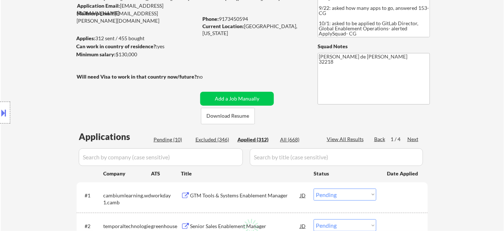
select select ""applied""
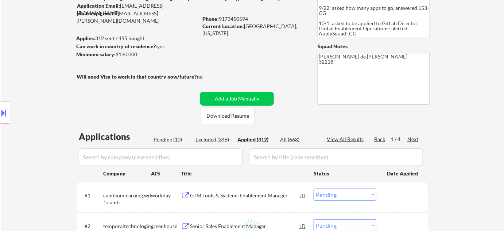
select select ""applied""
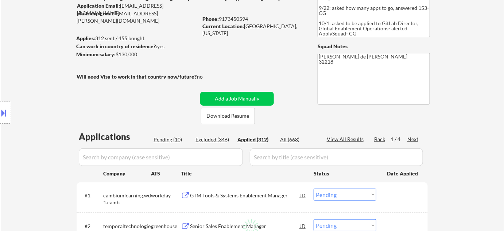
select select ""applied""
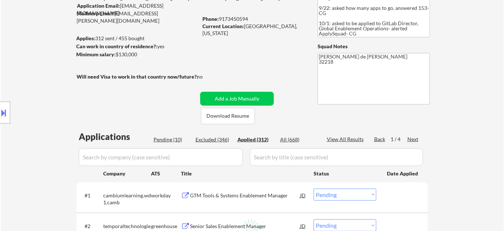
select select ""applied""
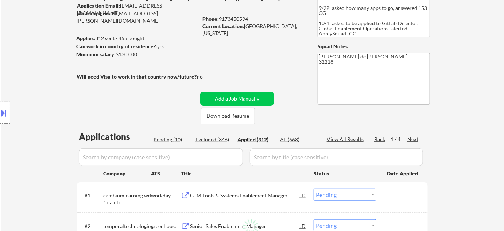
select select ""applied""
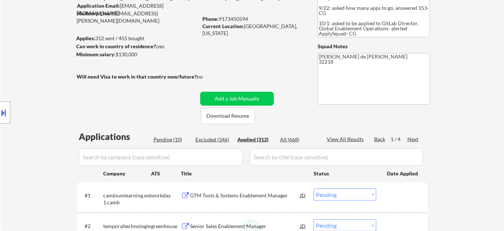
select select ""applied""
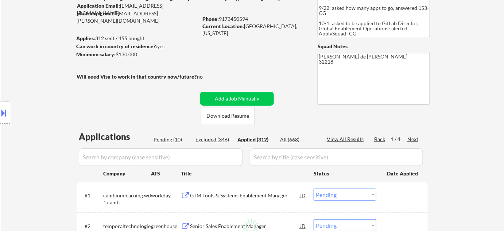
select select ""applied""
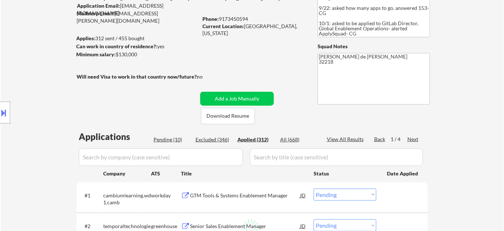
select select ""applied""
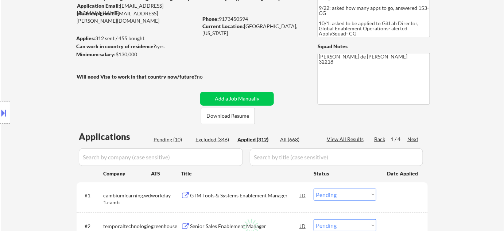
select select ""applied""
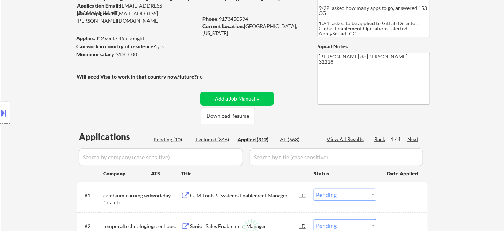
select select ""applied""
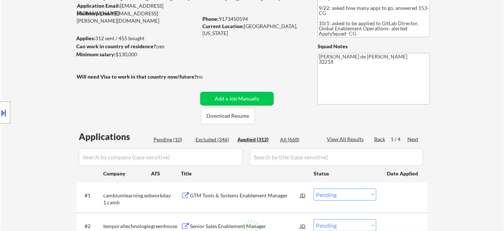
select select ""applied""
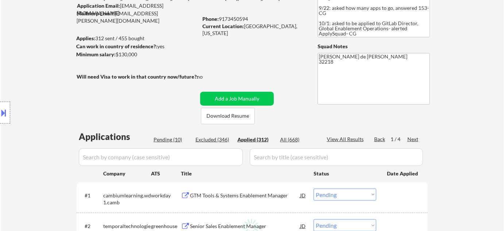
select select ""applied""
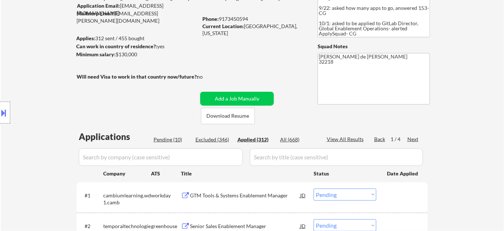
select select ""applied""
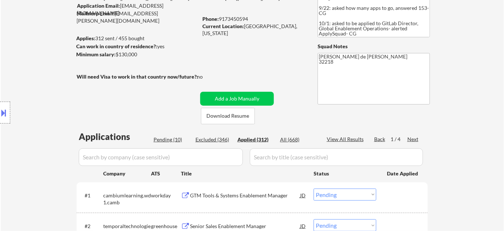
select select ""applied""
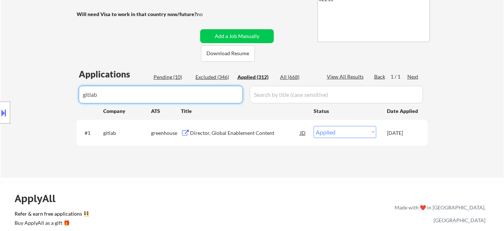
scroll to position [132, 0]
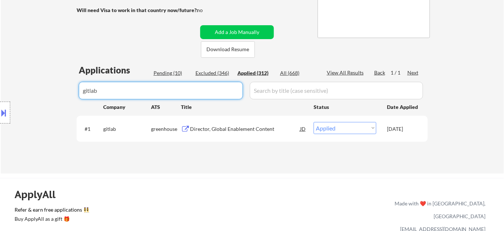
type input "gitlab"
click at [228, 72] on div "Excluded (346)" at bounding box center [214, 72] width 36 height 7
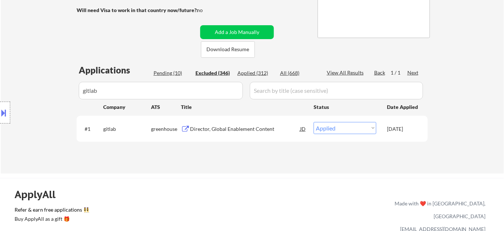
select select ""excluded__expired_""
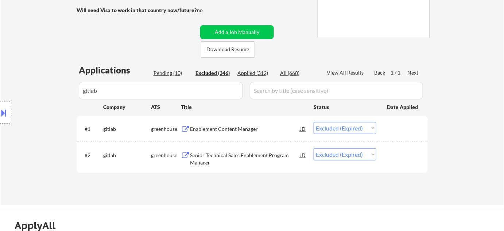
click at [259, 71] on div "Applied (312)" at bounding box center [256, 72] width 36 height 7
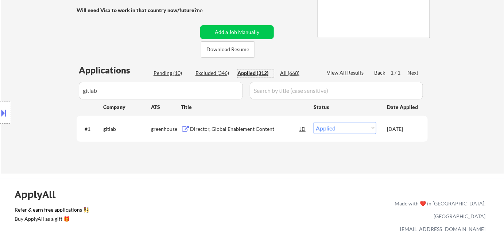
click at [175, 70] on div "Pending (10)" at bounding box center [172, 72] width 36 height 7
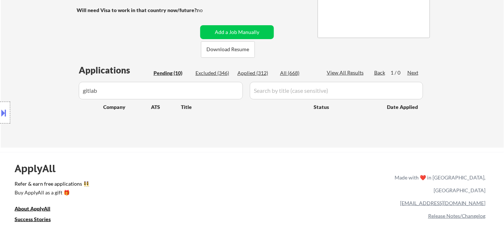
click at [211, 72] on div "Excluded (346)" at bounding box center [214, 72] width 36 height 7
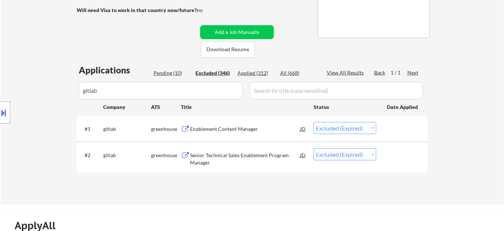
click at [288, 74] on div "All (668)" at bounding box center [298, 72] width 36 height 7
select select ""applied""
select select ""excluded__expired_""
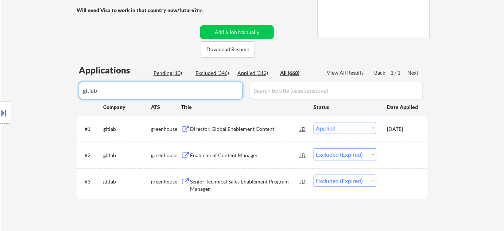
drag, startPoint x: 218, startPoint y: 92, endPoint x: 55, endPoint y: 91, distance: 162.4
select select ""applied""
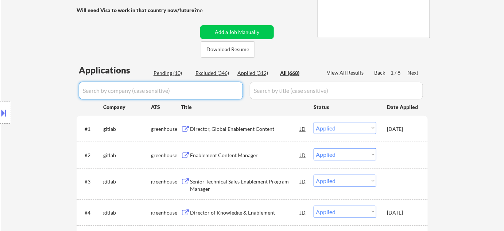
click at [165, 72] on div "Pending (10)" at bounding box center [172, 72] width 36 height 7
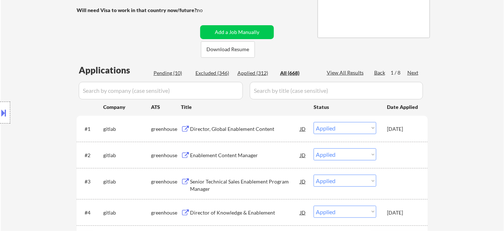
select select ""pending""
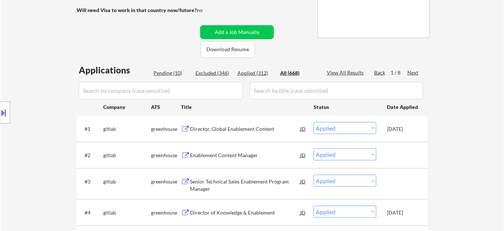
select select ""pending""
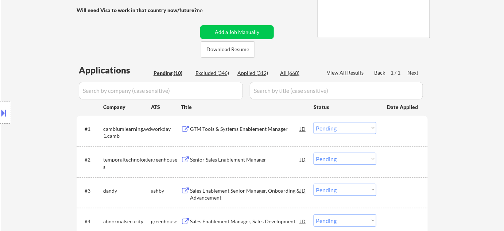
select select ""pending""
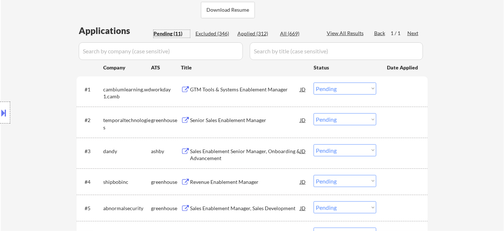
scroll to position [99, 0]
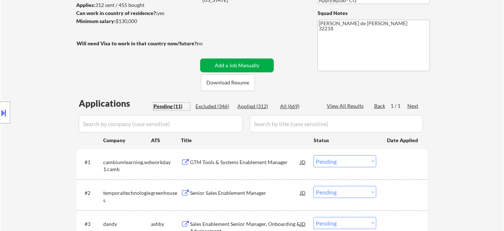
click at [227, 62] on button "Add a Job Manually" at bounding box center [237, 65] width 74 height 14
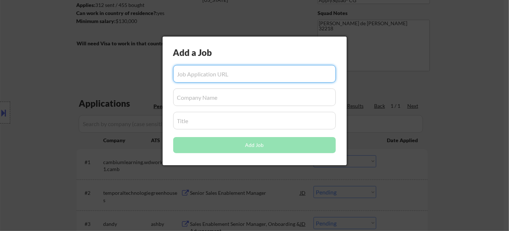
paste input "[URL][DOMAIN_NAME]"
type input "[URL][DOMAIN_NAME]"
click at [192, 100] on input "input" at bounding box center [254, 97] width 163 height 18
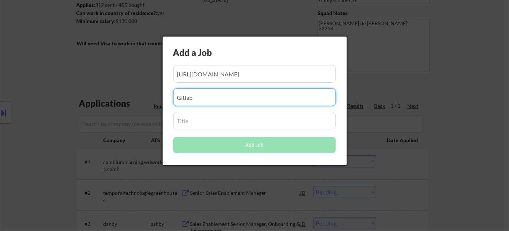
type input "Gitlab"
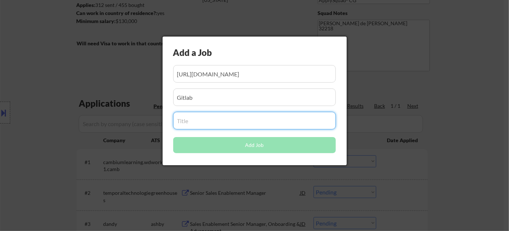
click at [212, 119] on input "input" at bounding box center [254, 121] width 163 height 18
paste input "Director, Global Enablement Operations"
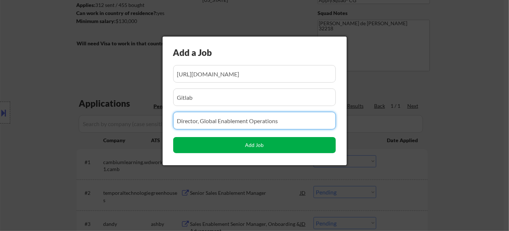
type input "Director, Global Enablement Operations"
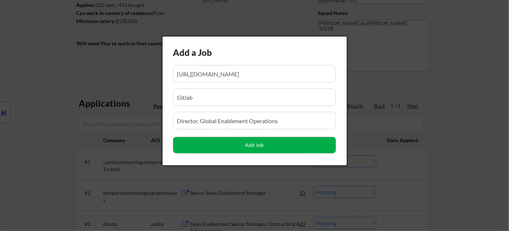
click at [246, 146] on button "Add Job" at bounding box center [254, 145] width 163 height 16
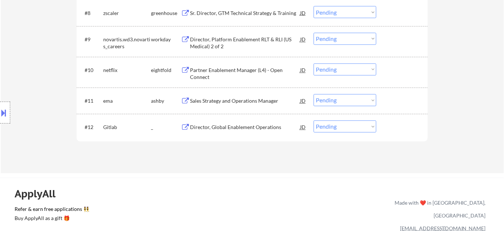
scroll to position [497, 0]
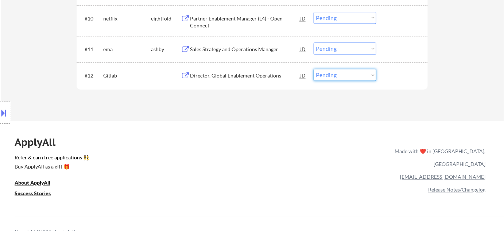
click at [343, 74] on select "Choose an option... Pending Applied Excluded (Questions) Excluded (Expired) Exc…" at bounding box center [345, 75] width 63 height 12
select select ""applied""
click at [314, 69] on select "Choose an option... Pending Applied Excluded (Questions) Excluded (Expired) Exc…" at bounding box center [345, 75] width 63 height 12
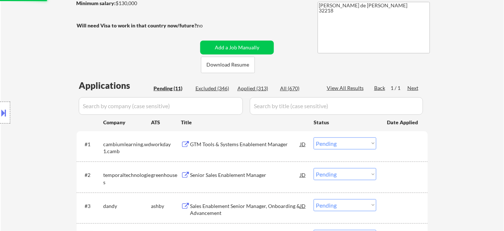
scroll to position [66, 0]
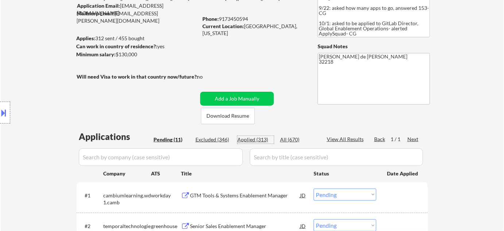
click at [253, 139] on div "Applied (313)" at bounding box center [256, 139] width 36 height 7
select select ""applied""
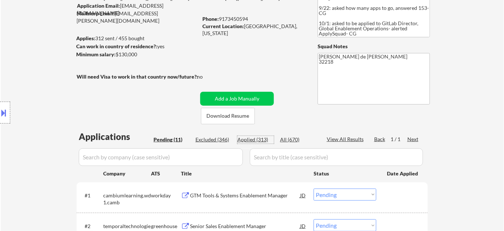
select select ""applied""
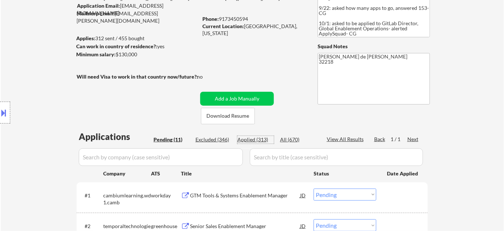
select select ""applied""
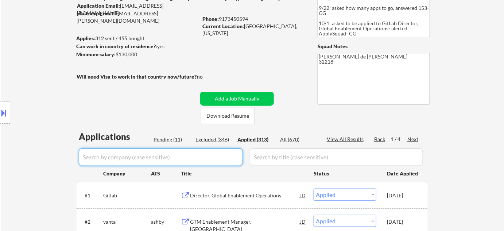
click at [201, 158] on input "input" at bounding box center [161, 157] width 164 height 18
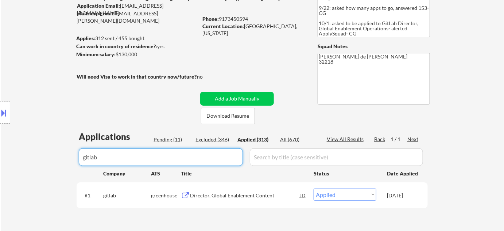
type input "gitlab"
